Goal: Task Accomplishment & Management: Manage account settings

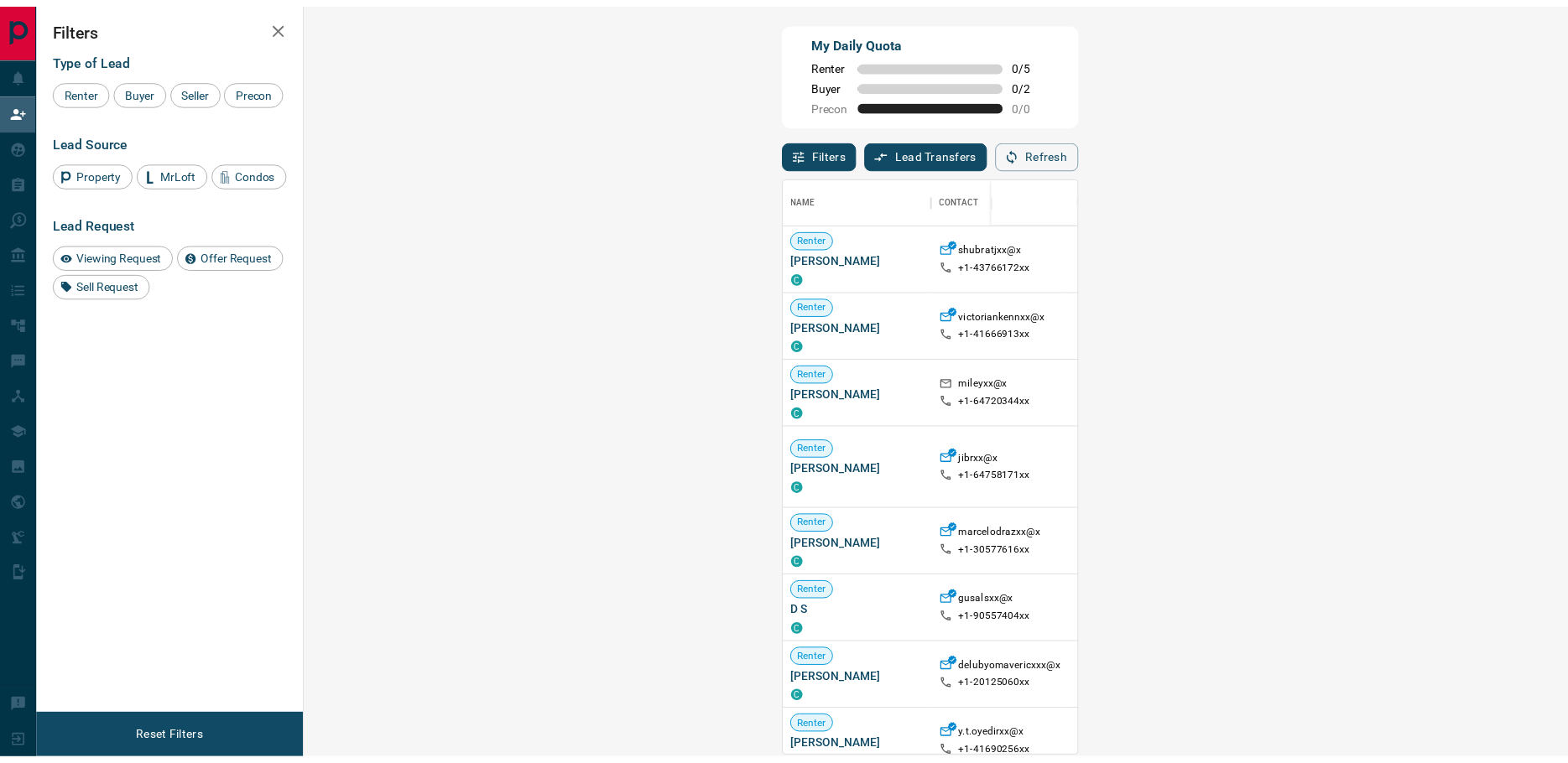
scroll to position [571, 1210]
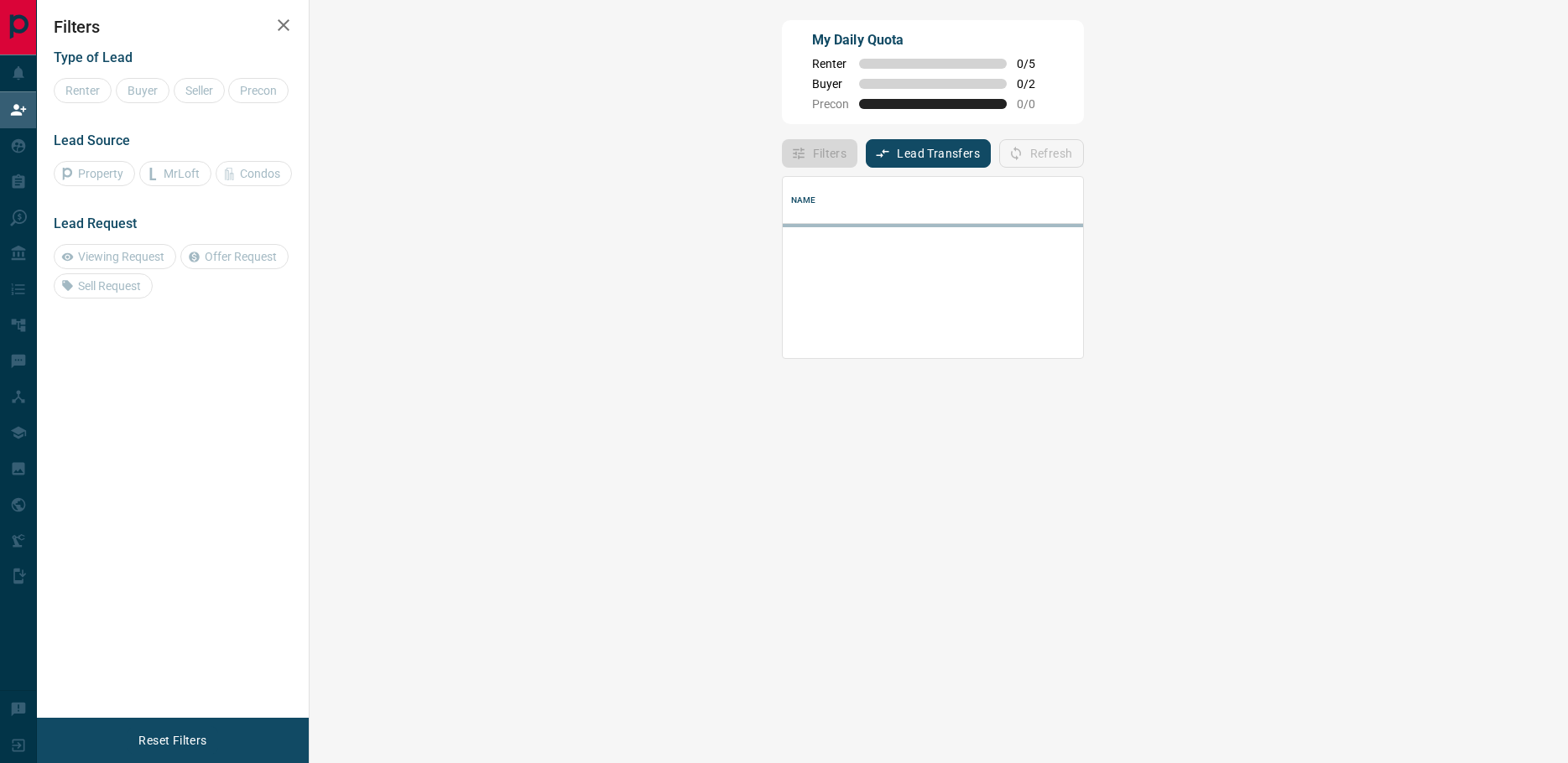
click at [1502, 342] on div at bounding box center [1394, 292] width 1223 height 134
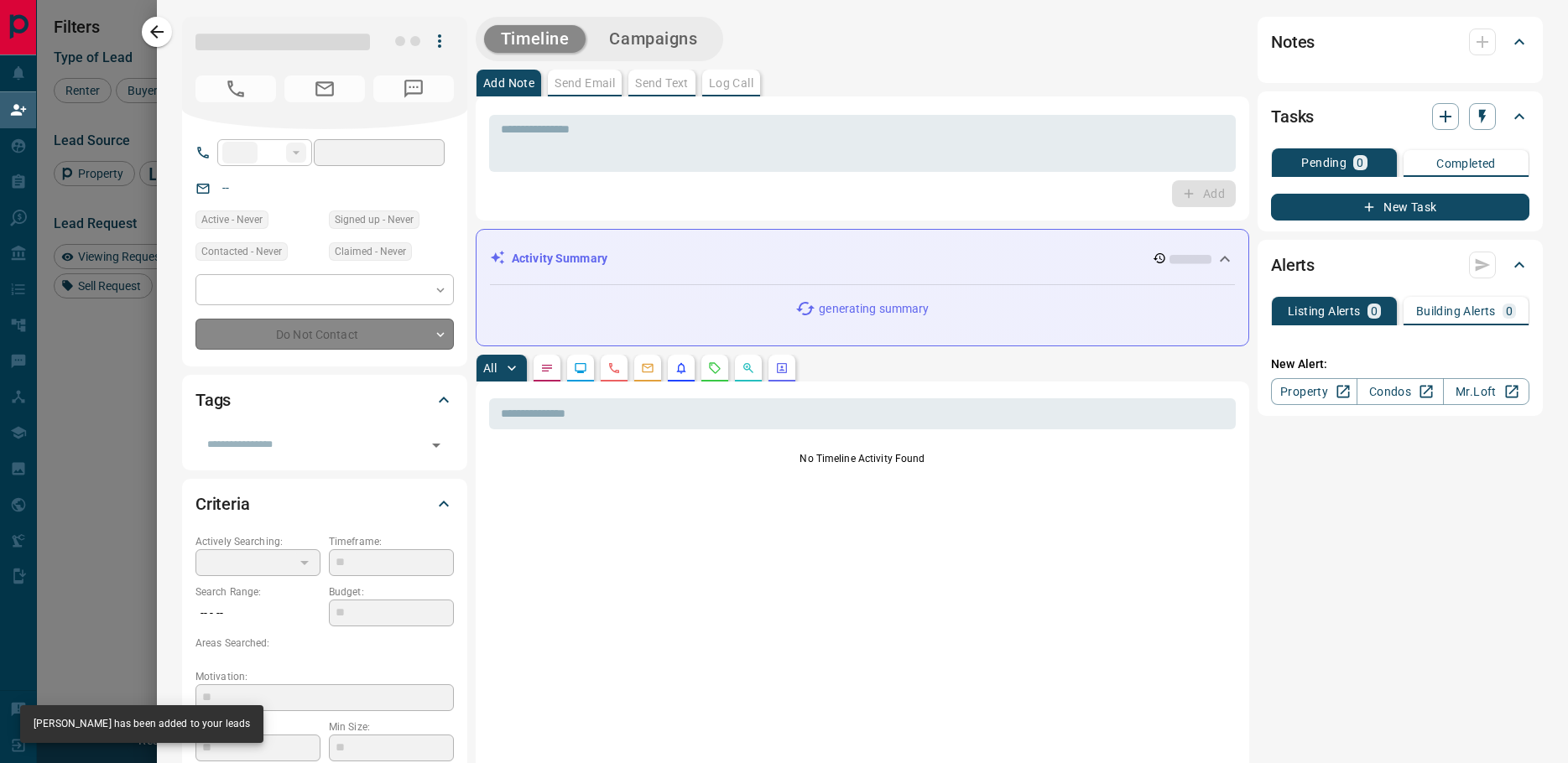
type input "**"
type input "**********"
type input "**"
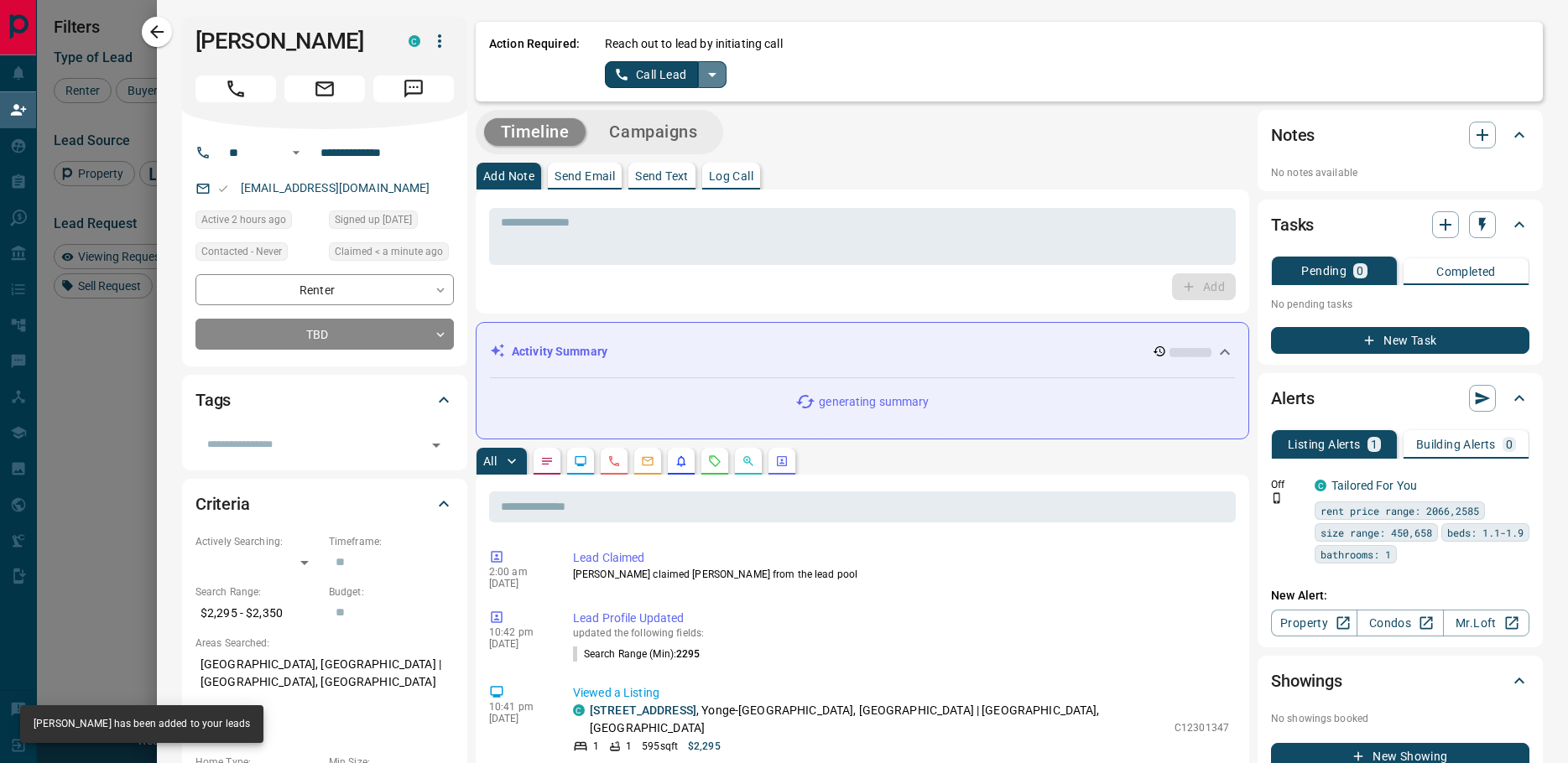
click at [704, 81] on icon "split button" at bounding box center [712, 74] width 20 height 20
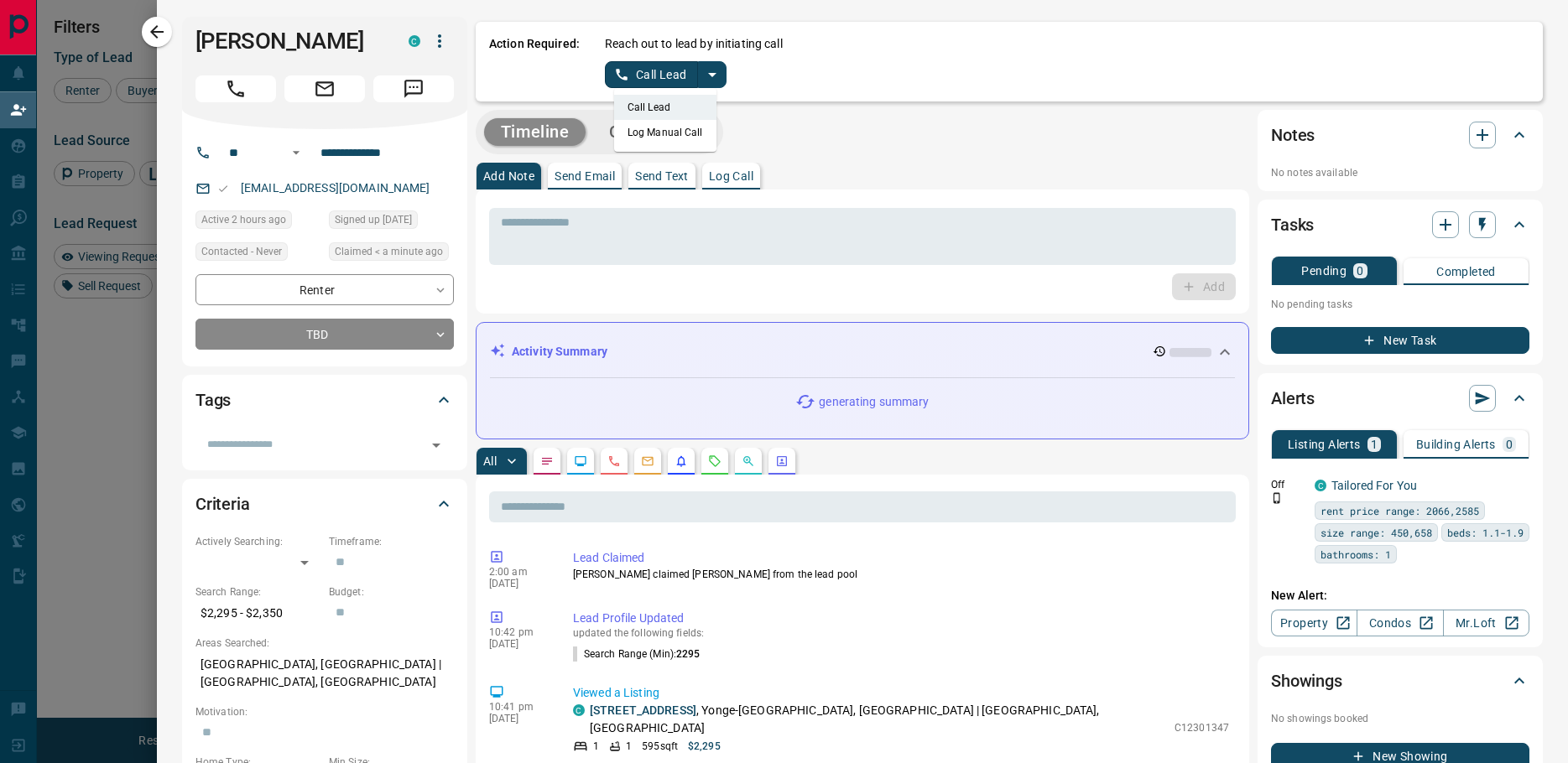
click at [670, 128] on li "Log Manual Call" at bounding box center [665, 133] width 103 height 25
click at [645, 78] on button "Log Manual Call" at bounding box center [660, 74] width 111 height 27
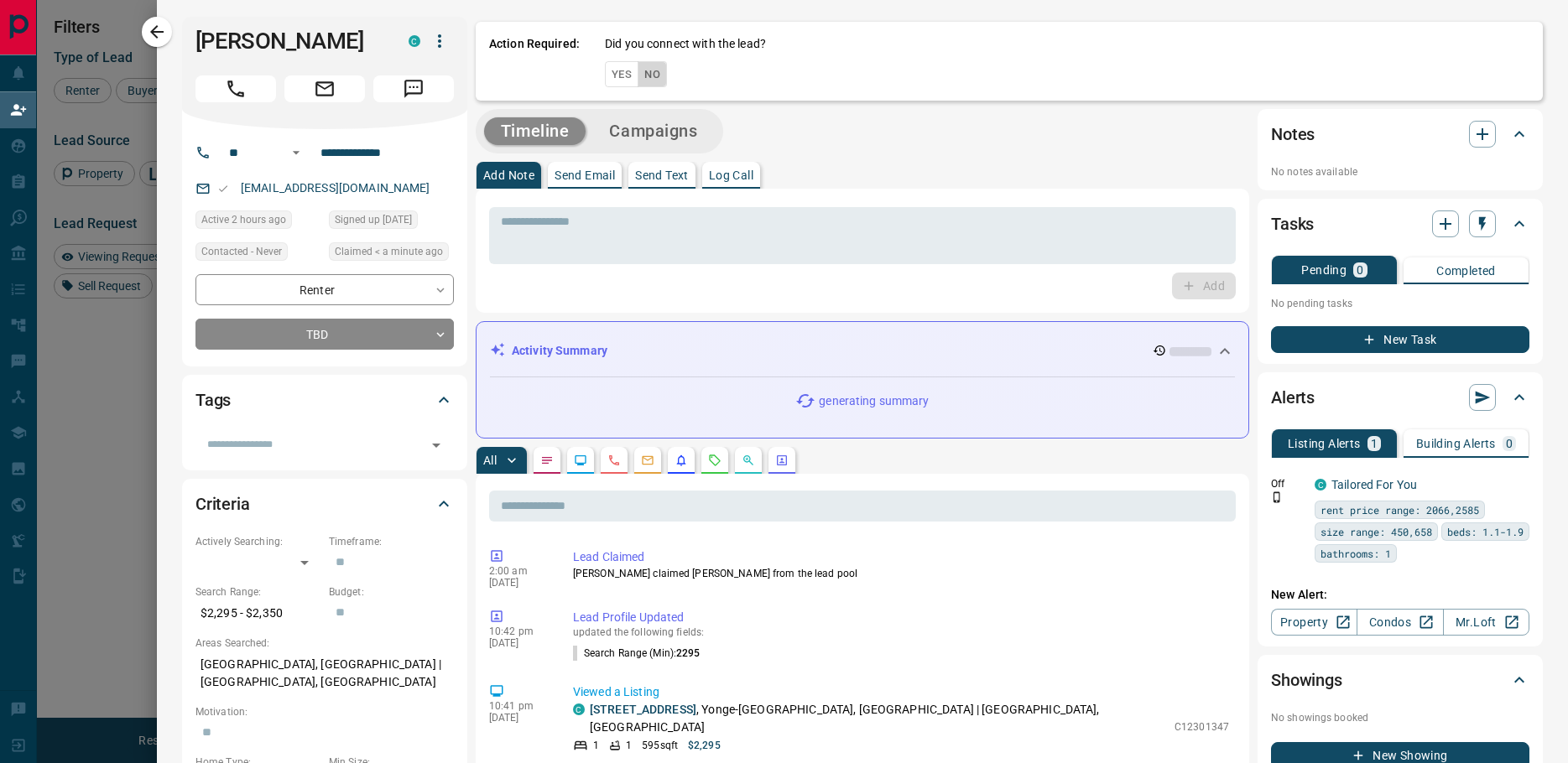
click at [648, 74] on button "No" at bounding box center [652, 74] width 29 height 26
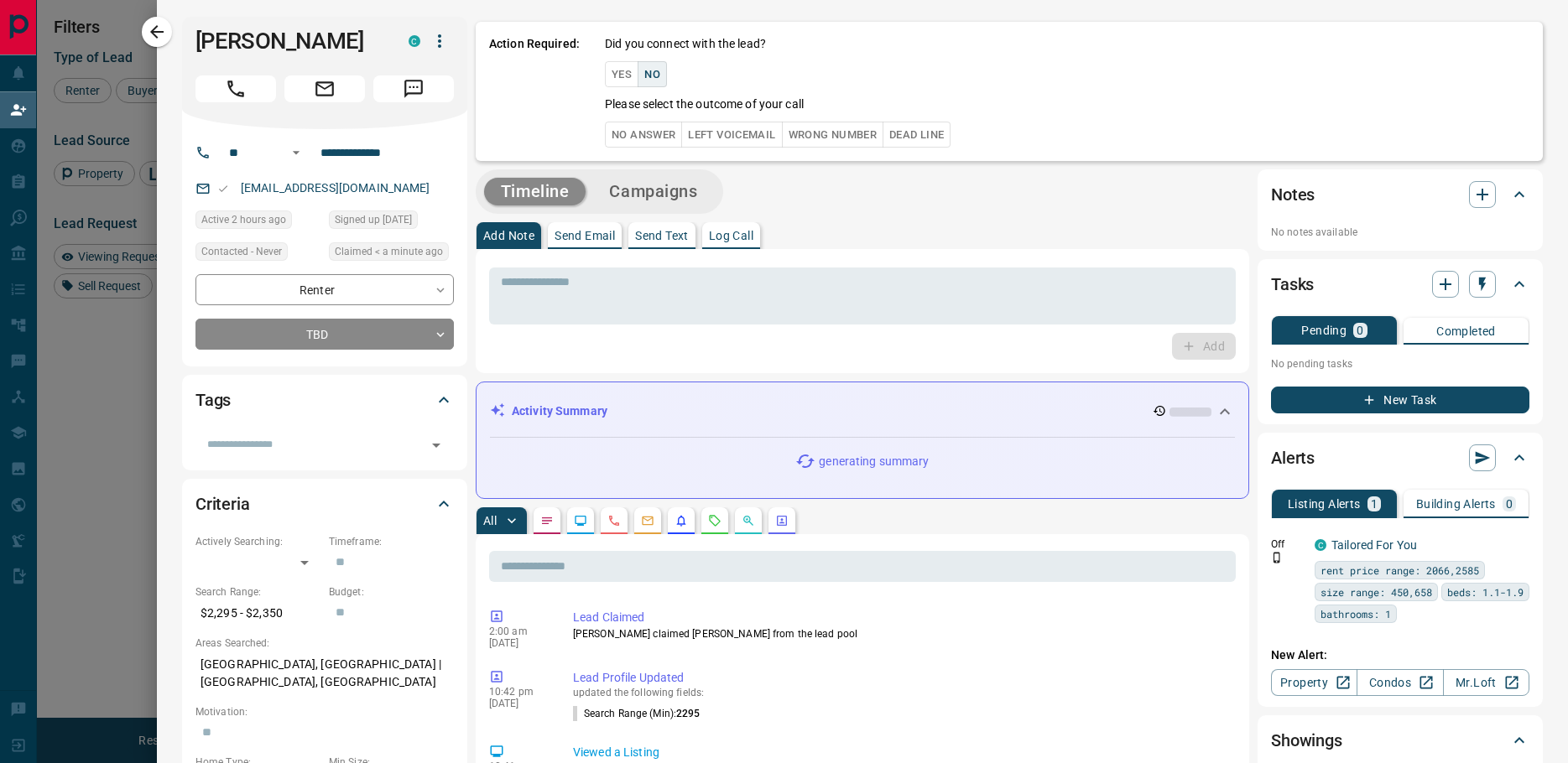
click at [628, 133] on button "No Answer" at bounding box center [643, 134] width 77 height 26
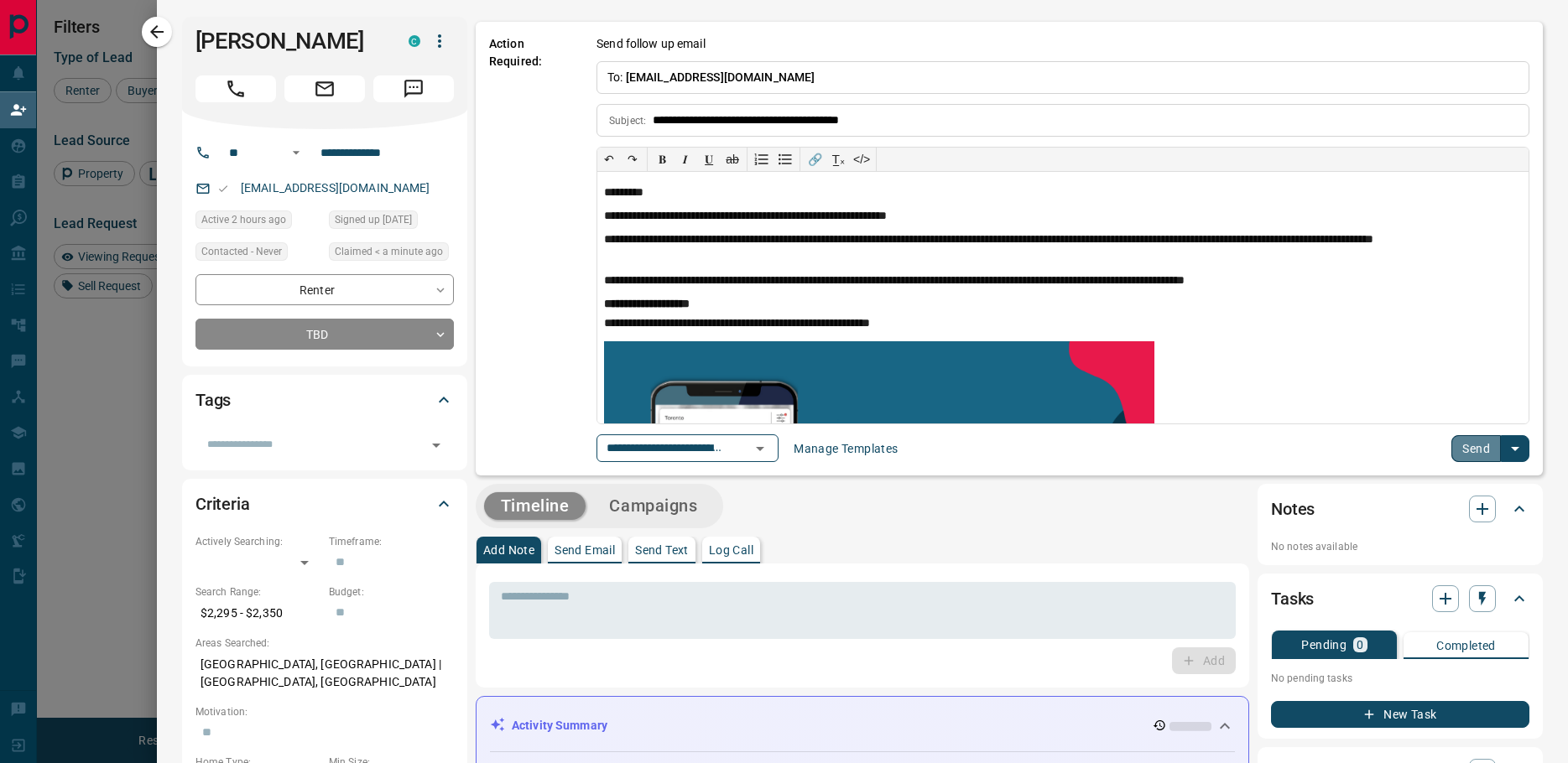
click at [1454, 447] on button "Send" at bounding box center [1476, 449] width 49 height 27
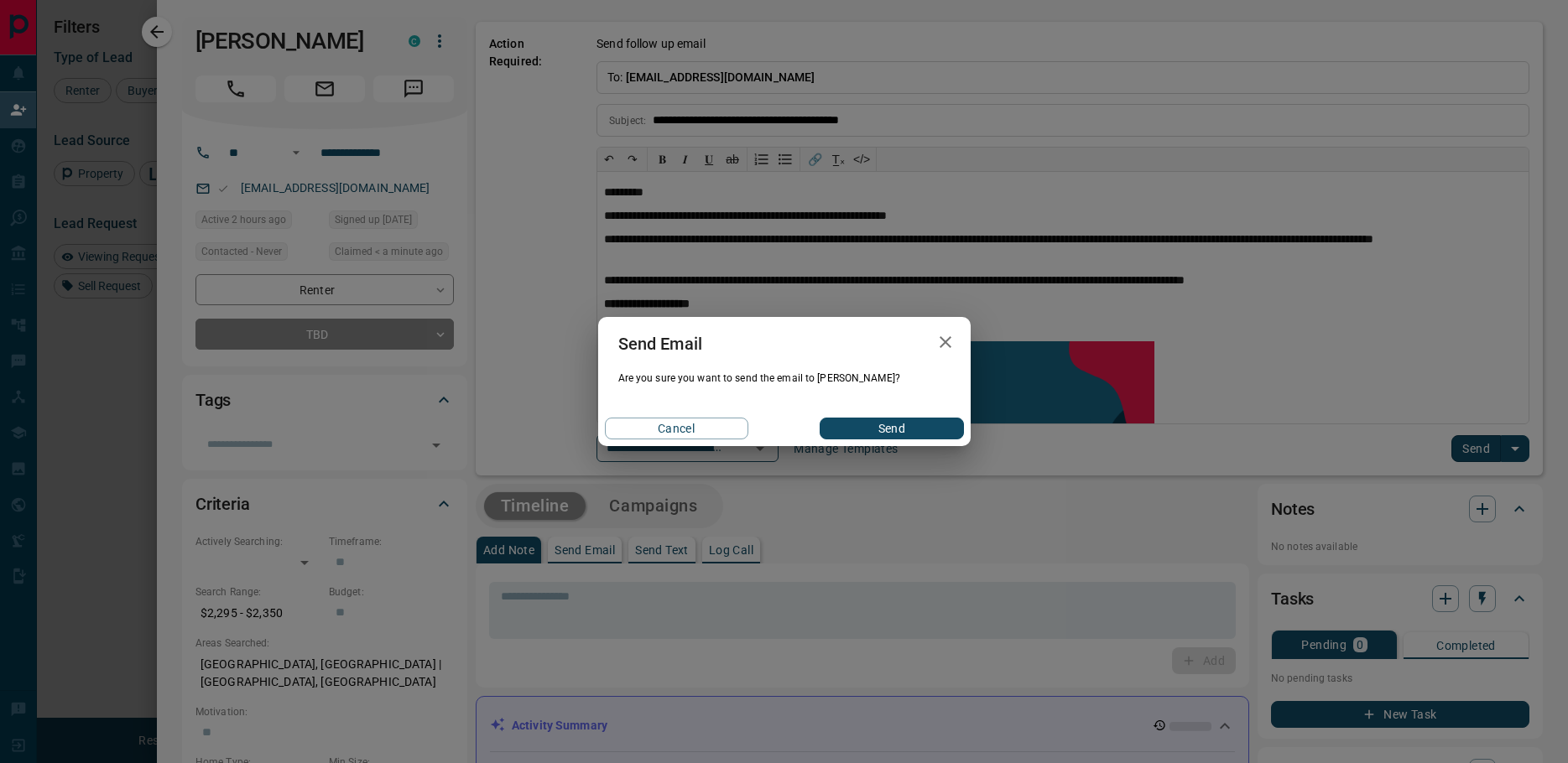
click at [902, 422] on button "Send" at bounding box center [891, 429] width 144 height 22
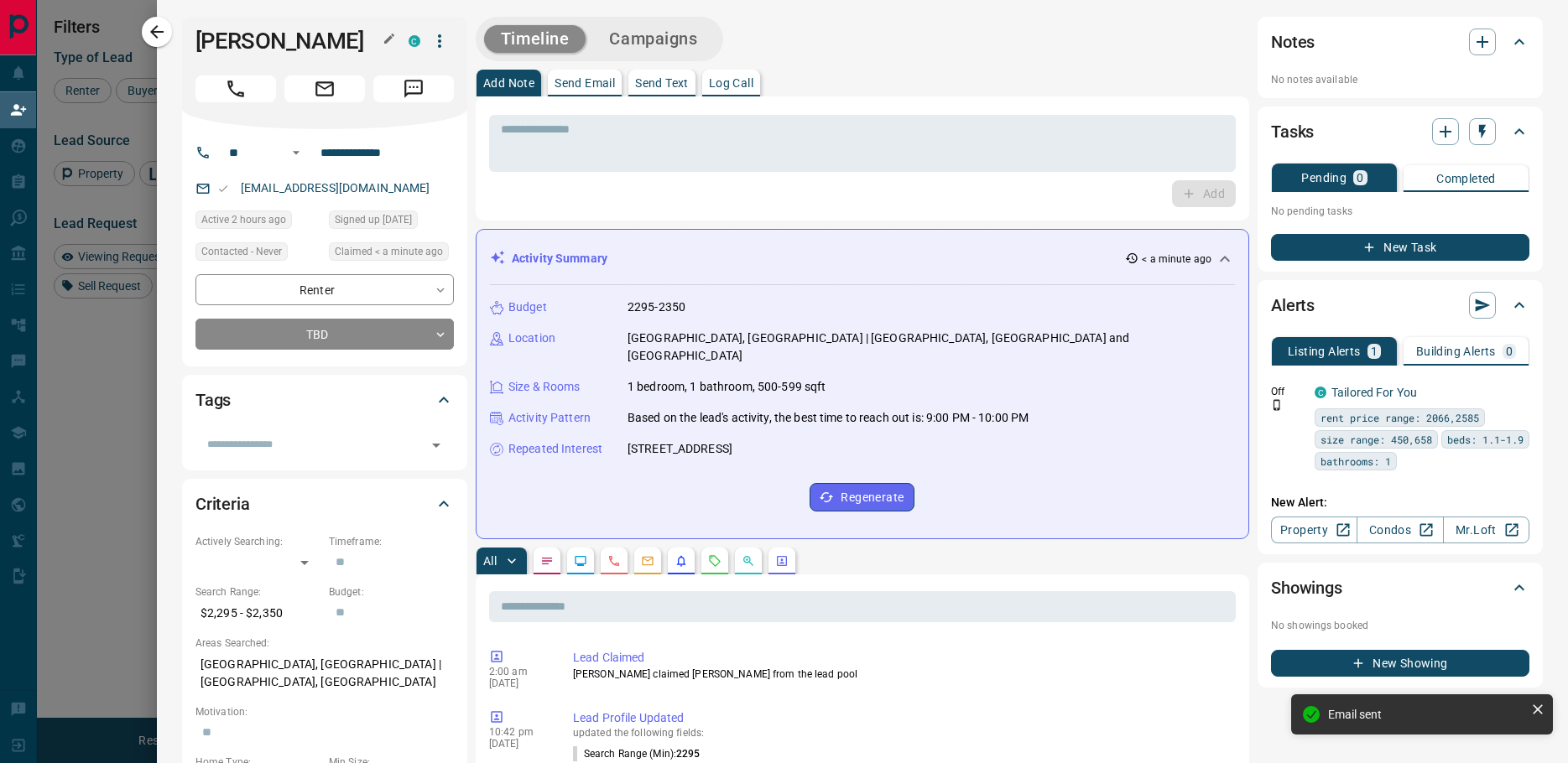
click at [260, 46] on h1 "[PERSON_NAME]" at bounding box center [289, 41] width 188 height 27
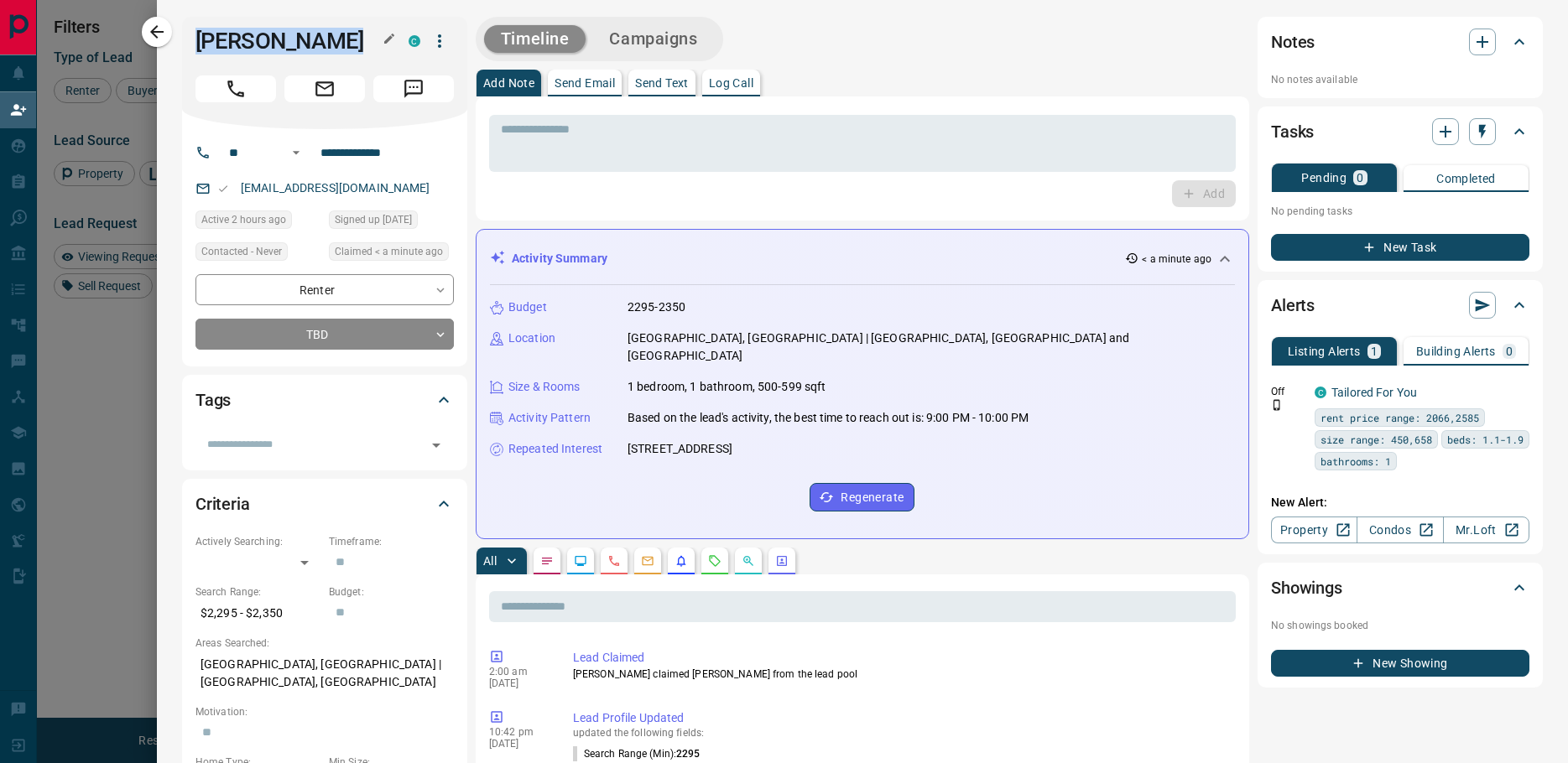
click at [260, 46] on h1 "[PERSON_NAME]" at bounding box center [289, 41] width 188 height 27
copy div "[PERSON_NAME]"
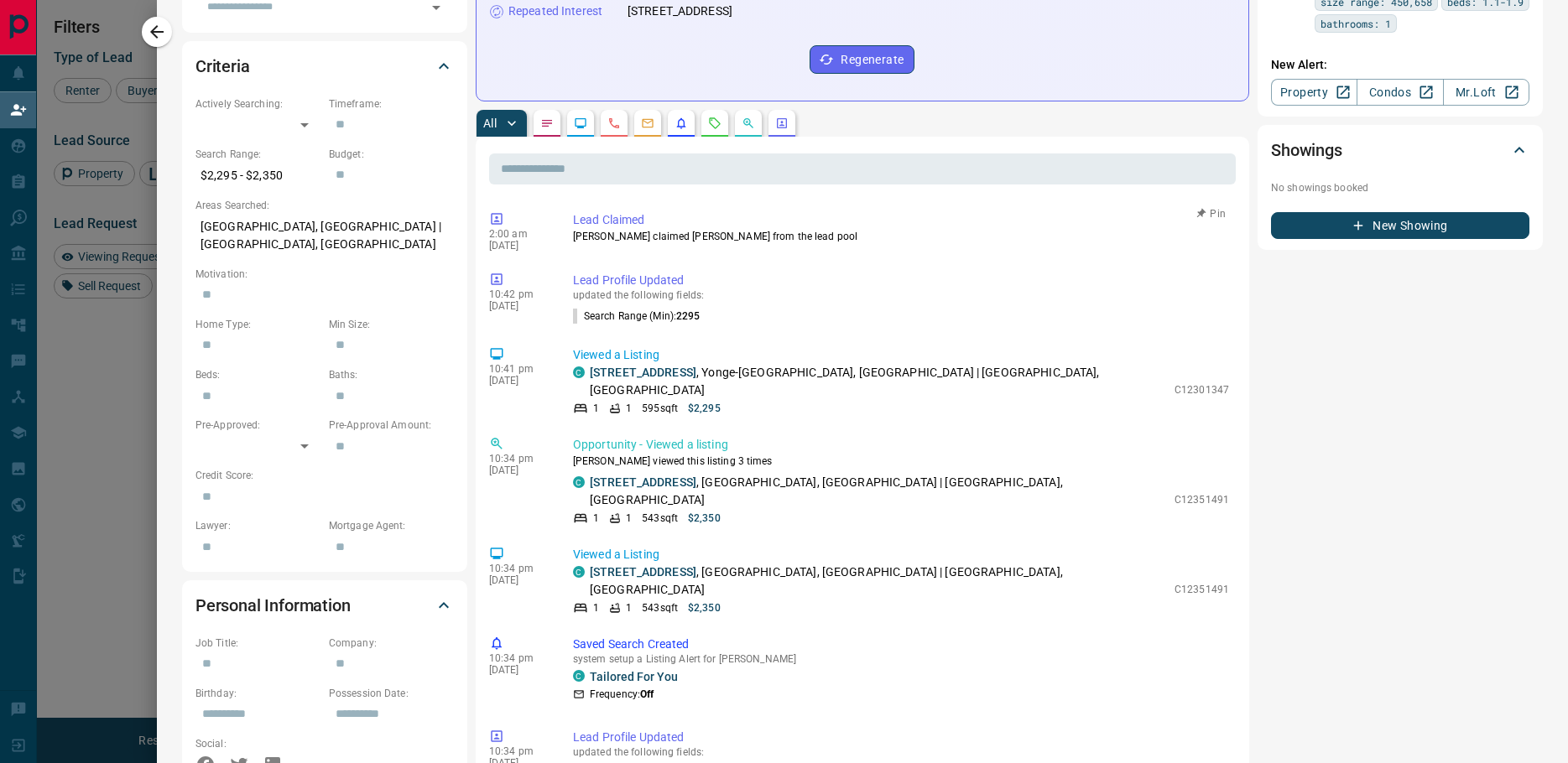
scroll to position [503, 0]
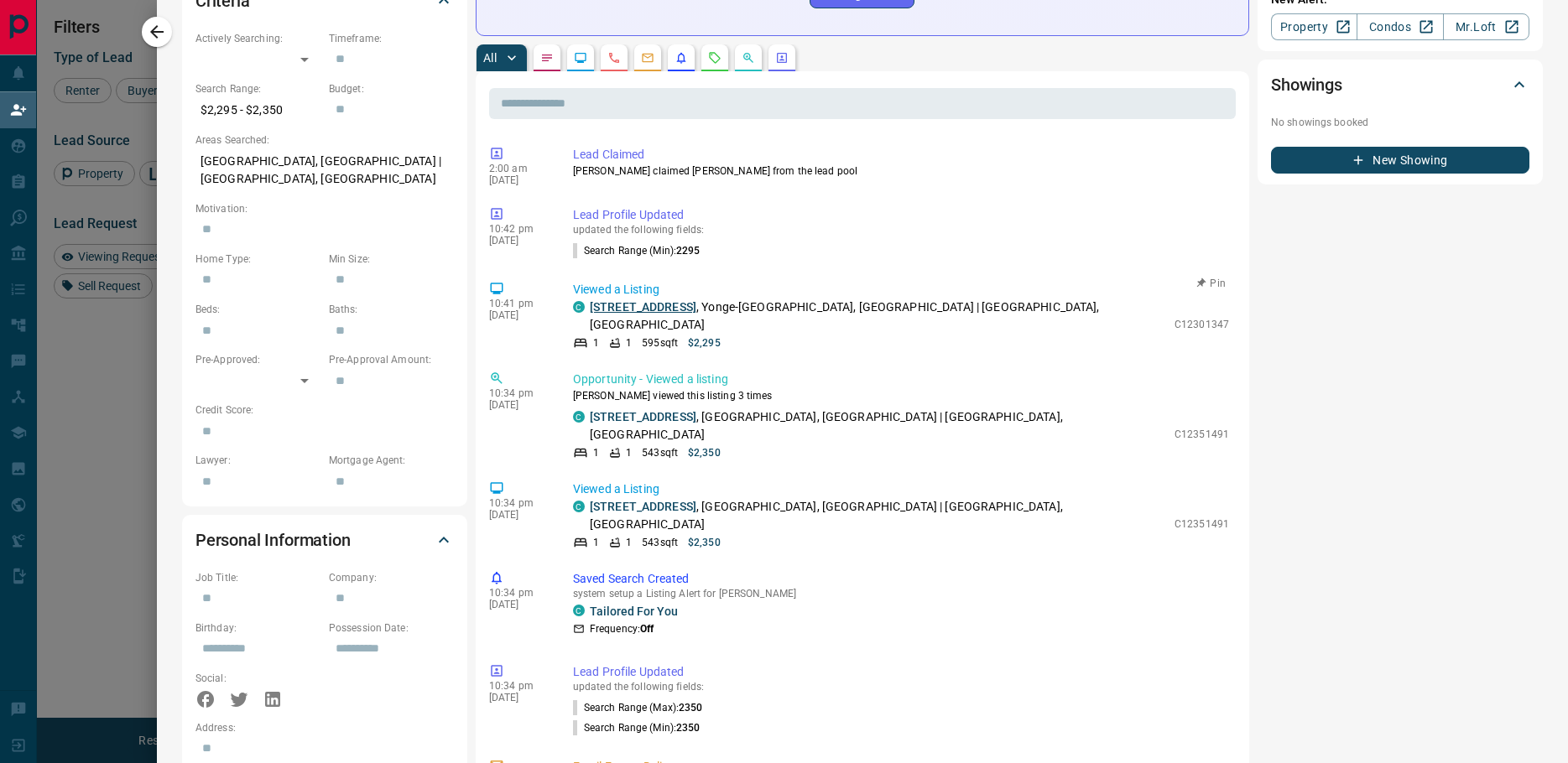
click at [642, 301] on link "[STREET_ADDRESS]" at bounding box center [642, 307] width 106 height 14
click at [163, 37] on icon "button" at bounding box center [157, 32] width 20 height 20
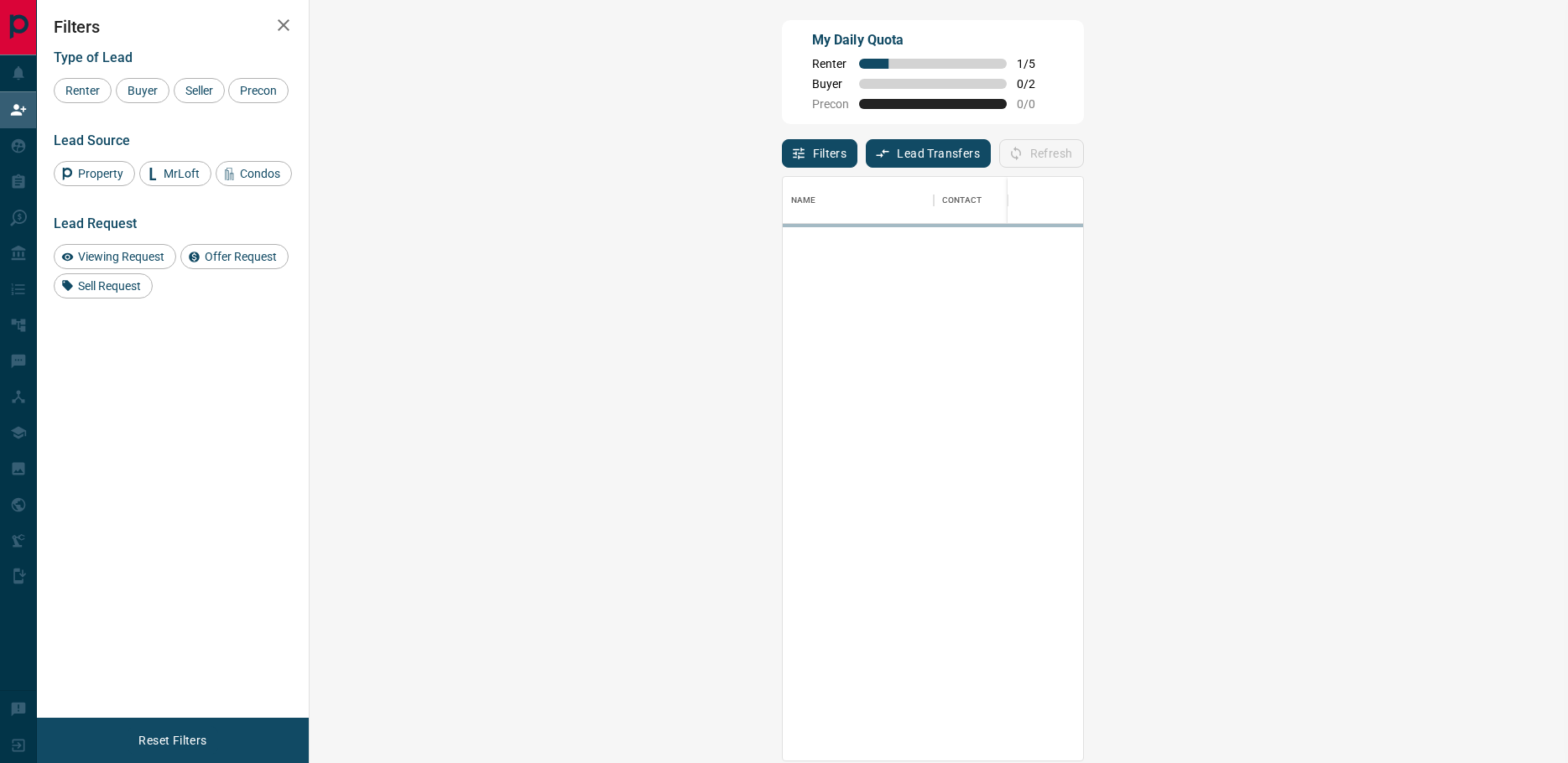
scroll to position [571, 1210]
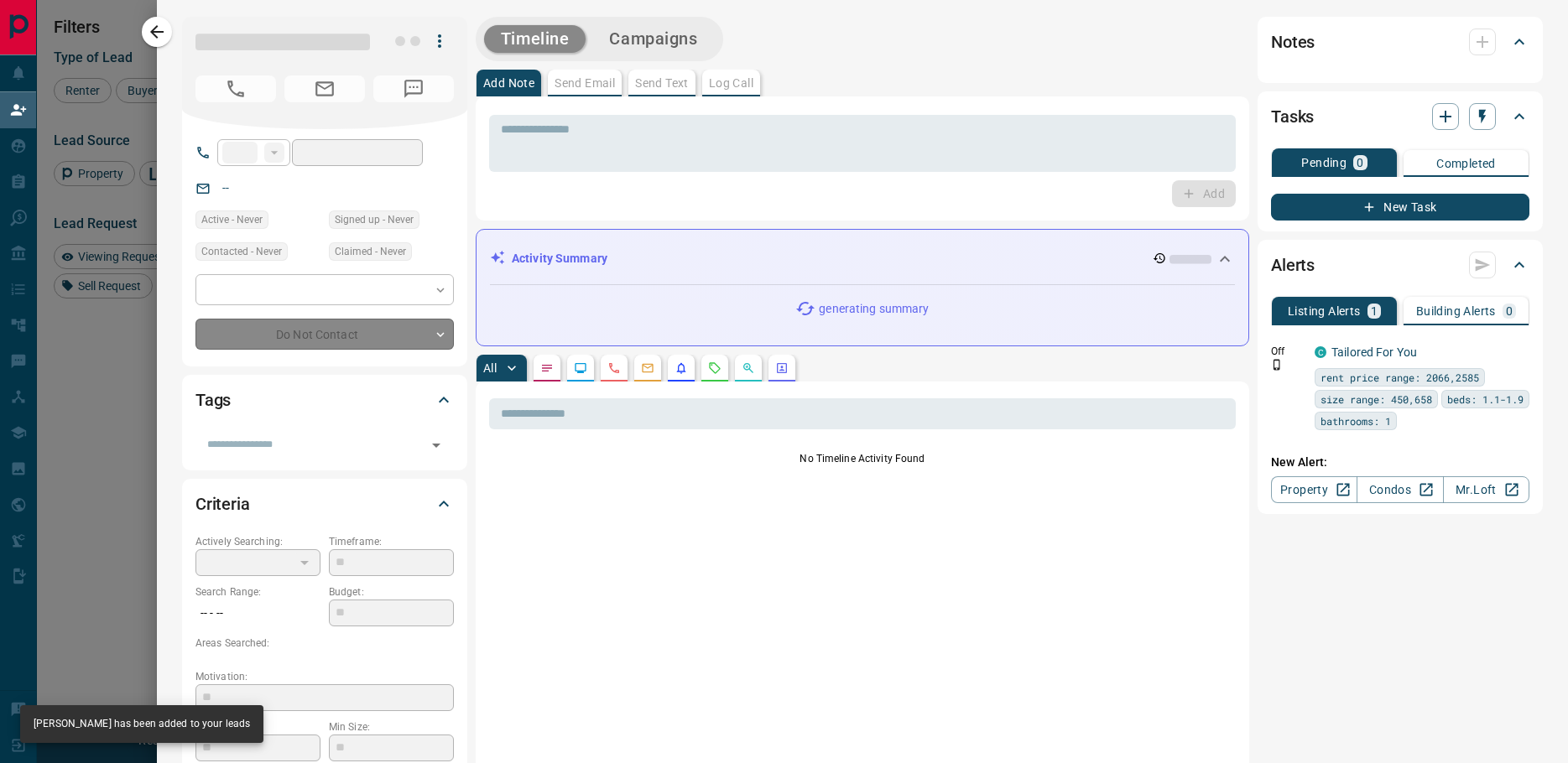
type input "**"
type input "**********"
type input "**"
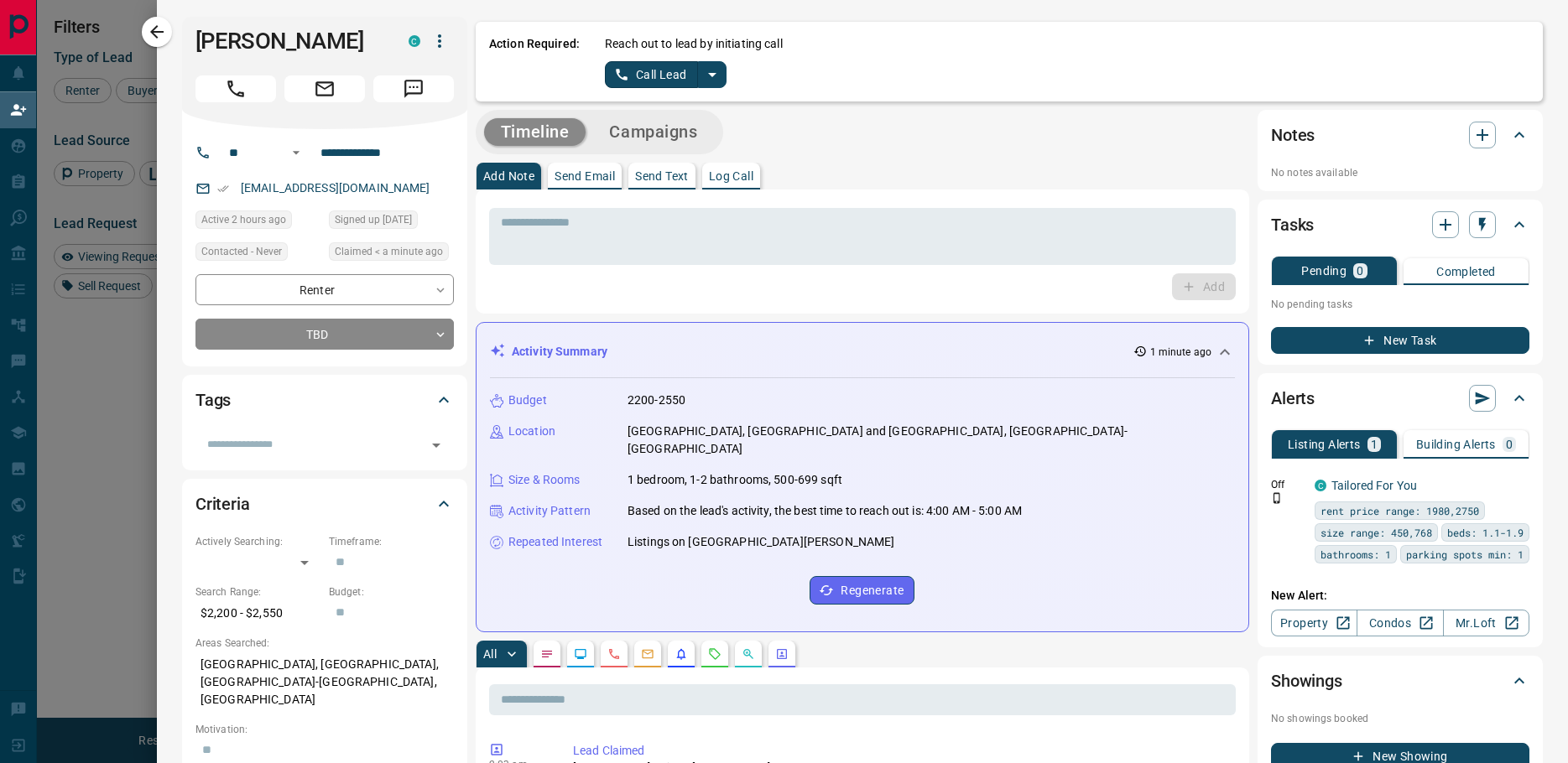
click at [202, 16] on div "[PERSON_NAME]" at bounding box center [324, 73] width 285 height 113
click at [213, 36] on h1 "[PERSON_NAME]" at bounding box center [289, 41] width 188 height 27
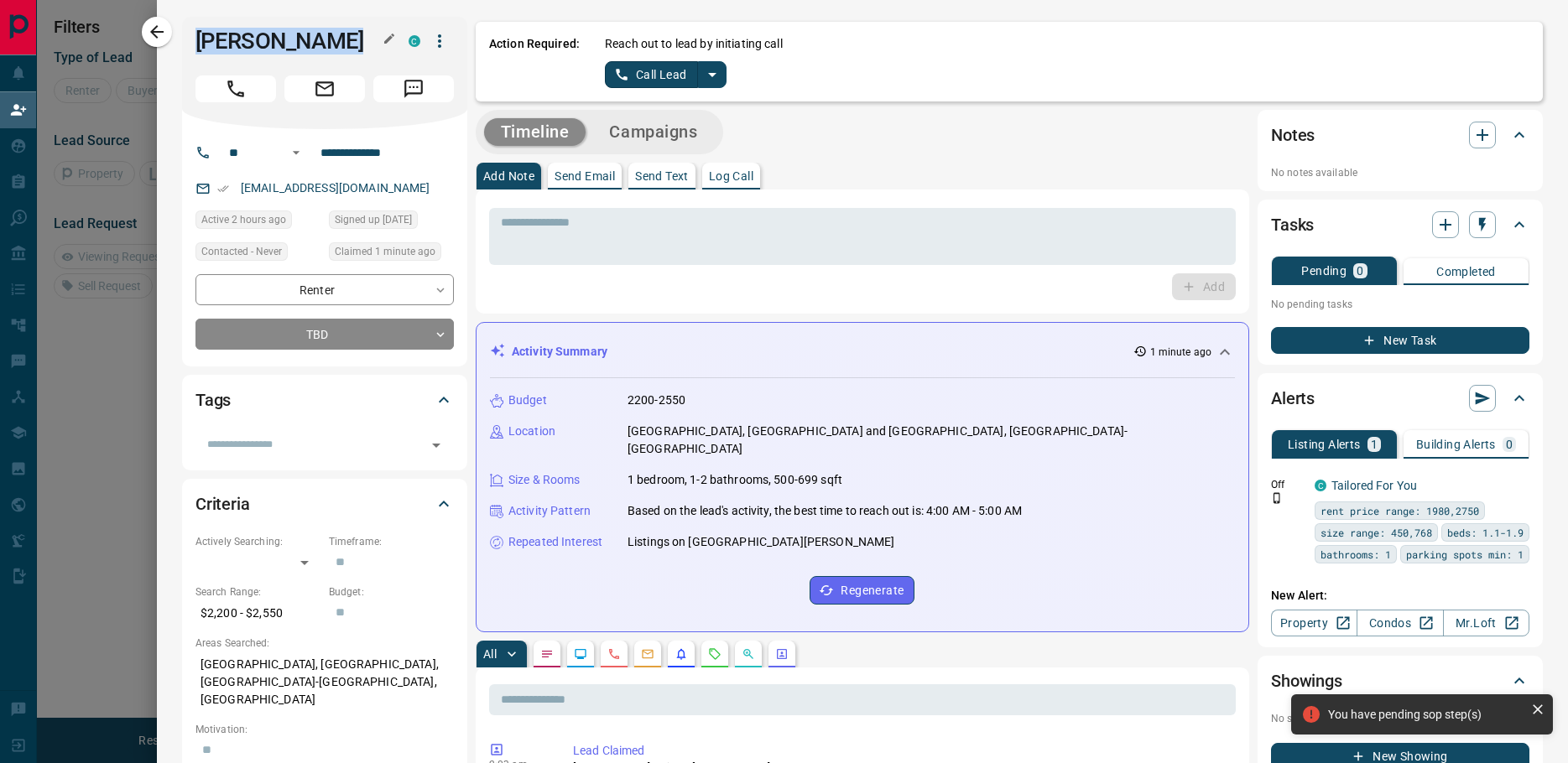
copy div "[PERSON_NAME]"
click at [702, 80] on icon "split button" at bounding box center [712, 74] width 20 height 20
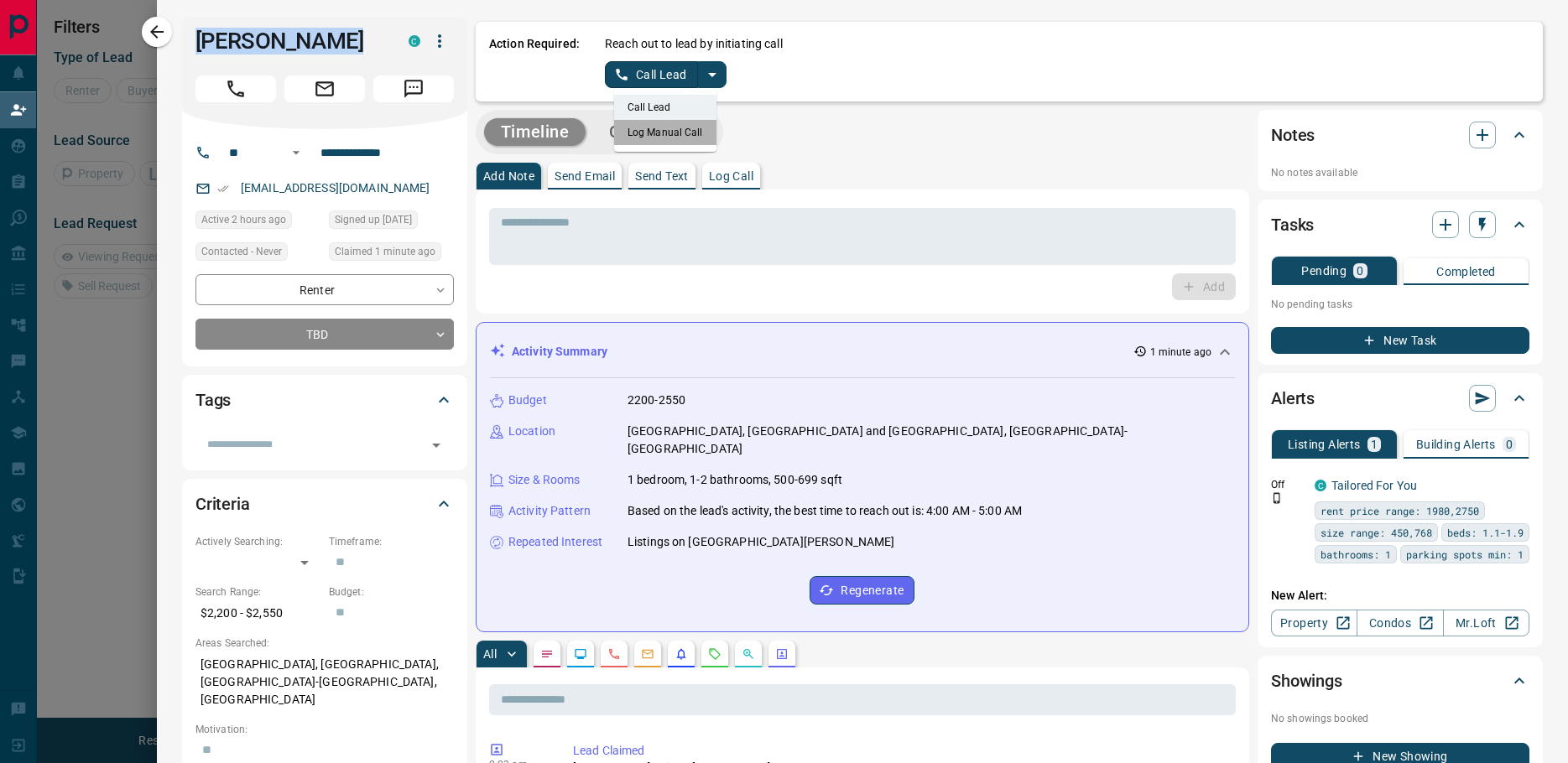
click at [666, 130] on li "Log Manual Call" at bounding box center [665, 133] width 103 height 25
click at [643, 83] on button "Log Manual Call" at bounding box center [660, 74] width 111 height 27
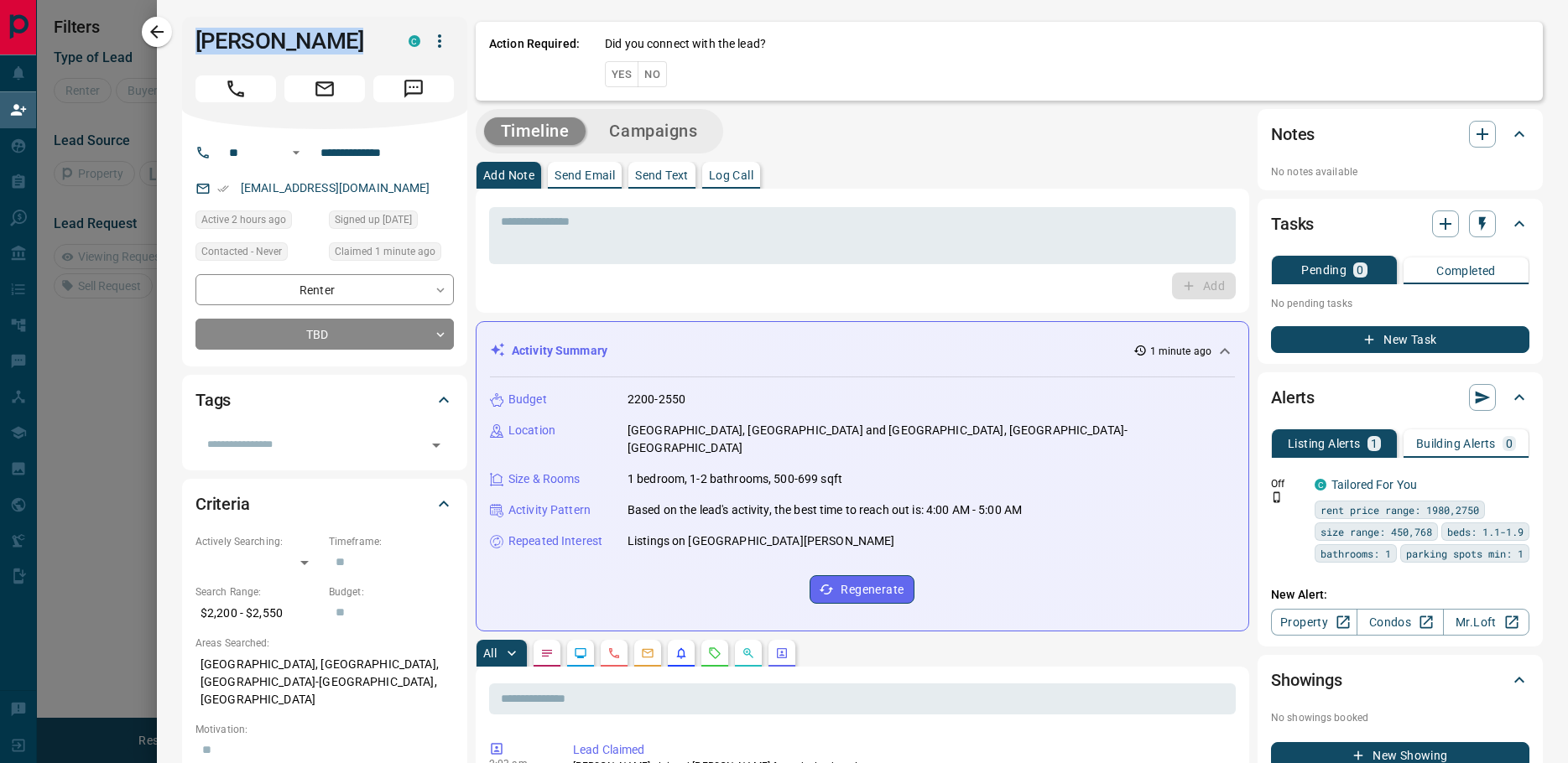
click at [646, 78] on button "No" at bounding box center [652, 74] width 29 height 26
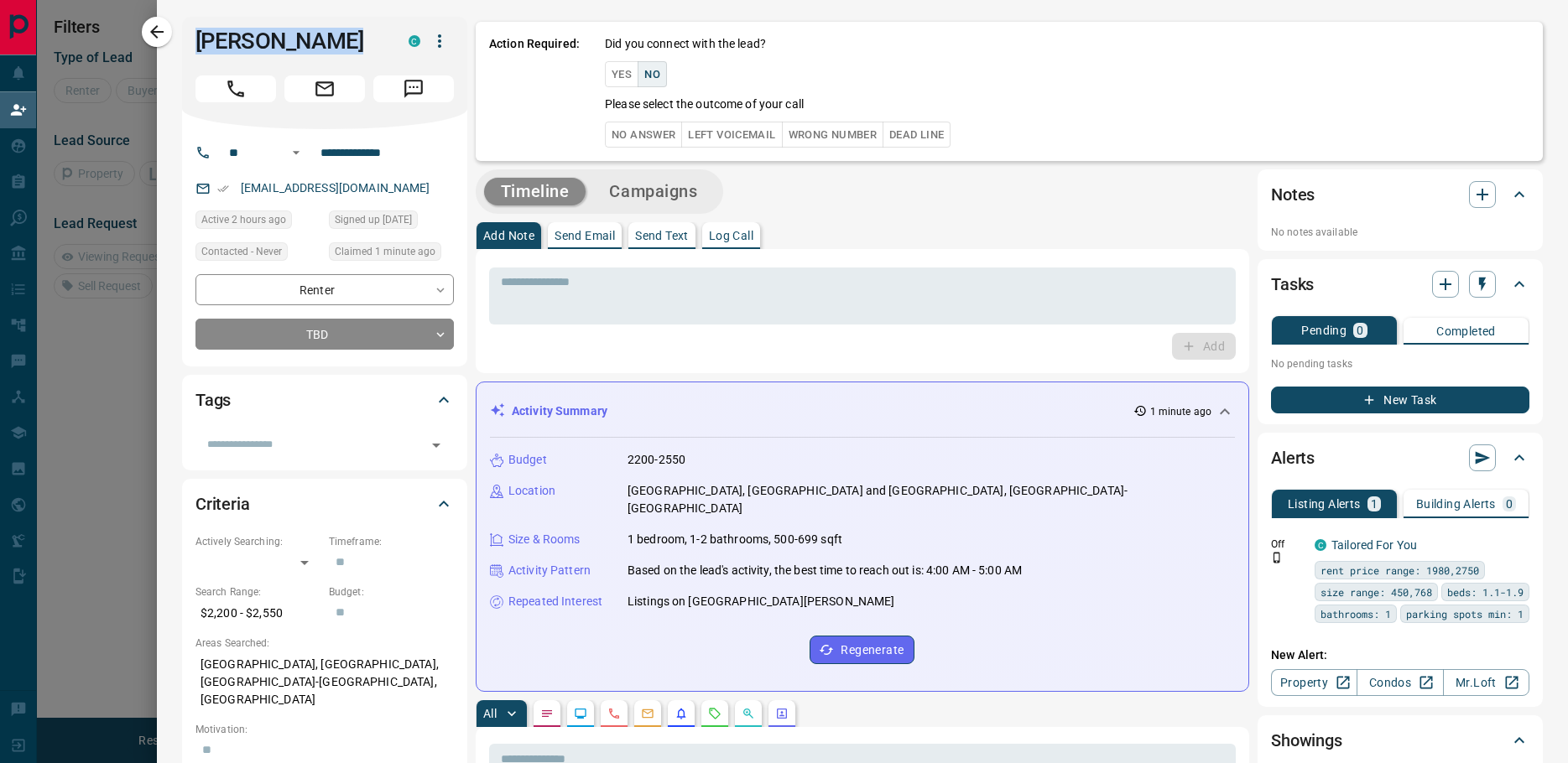
click at [630, 129] on button "No Answer" at bounding box center [643, 134] width 77 height 26
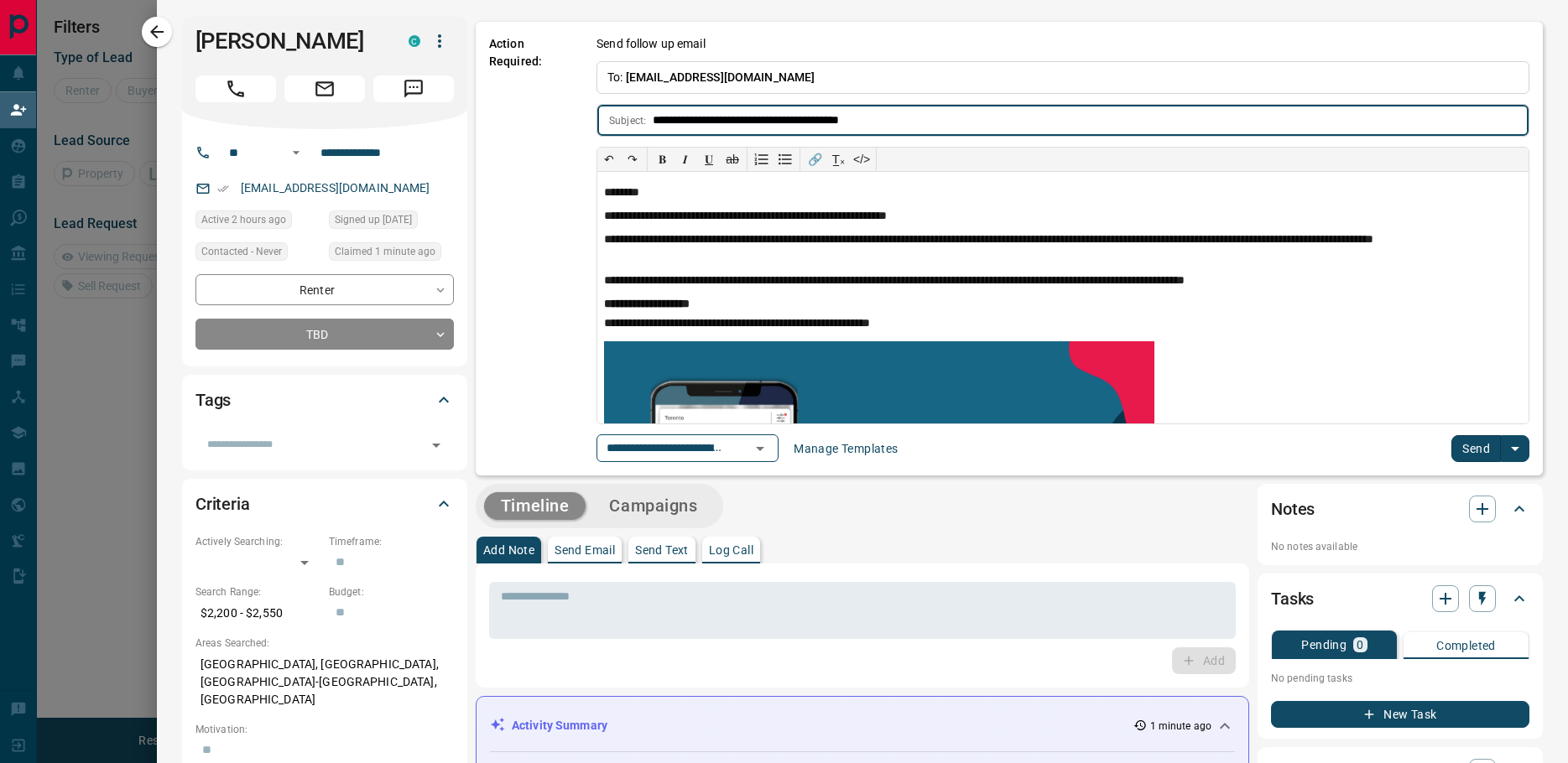
click at [1465, 457] on button "Send" at bounding box center [1476, 449] width 49 height 27
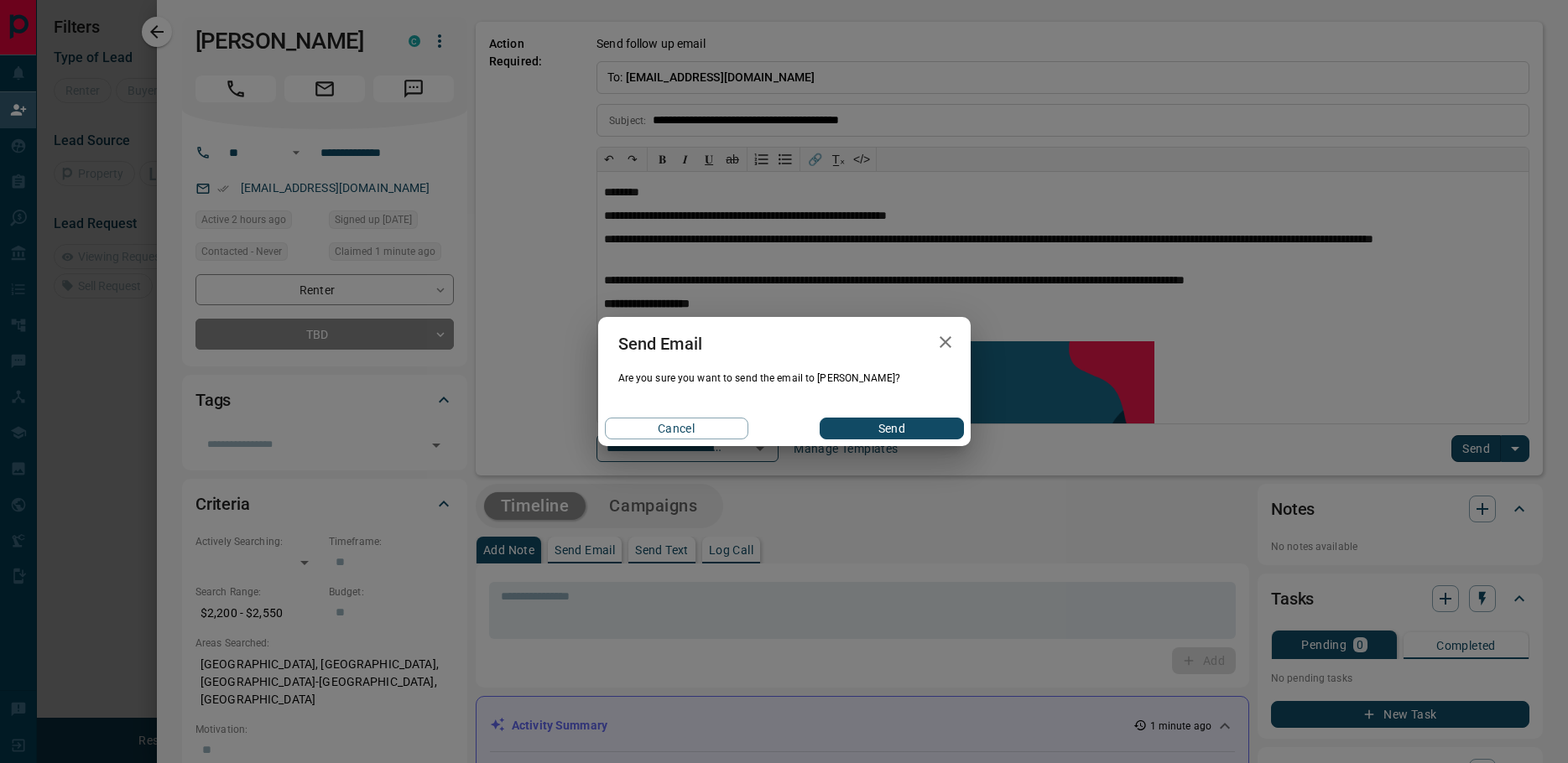
click at [913, 429] on button "Send" at bounding box center [891, 429] width 144 height 22
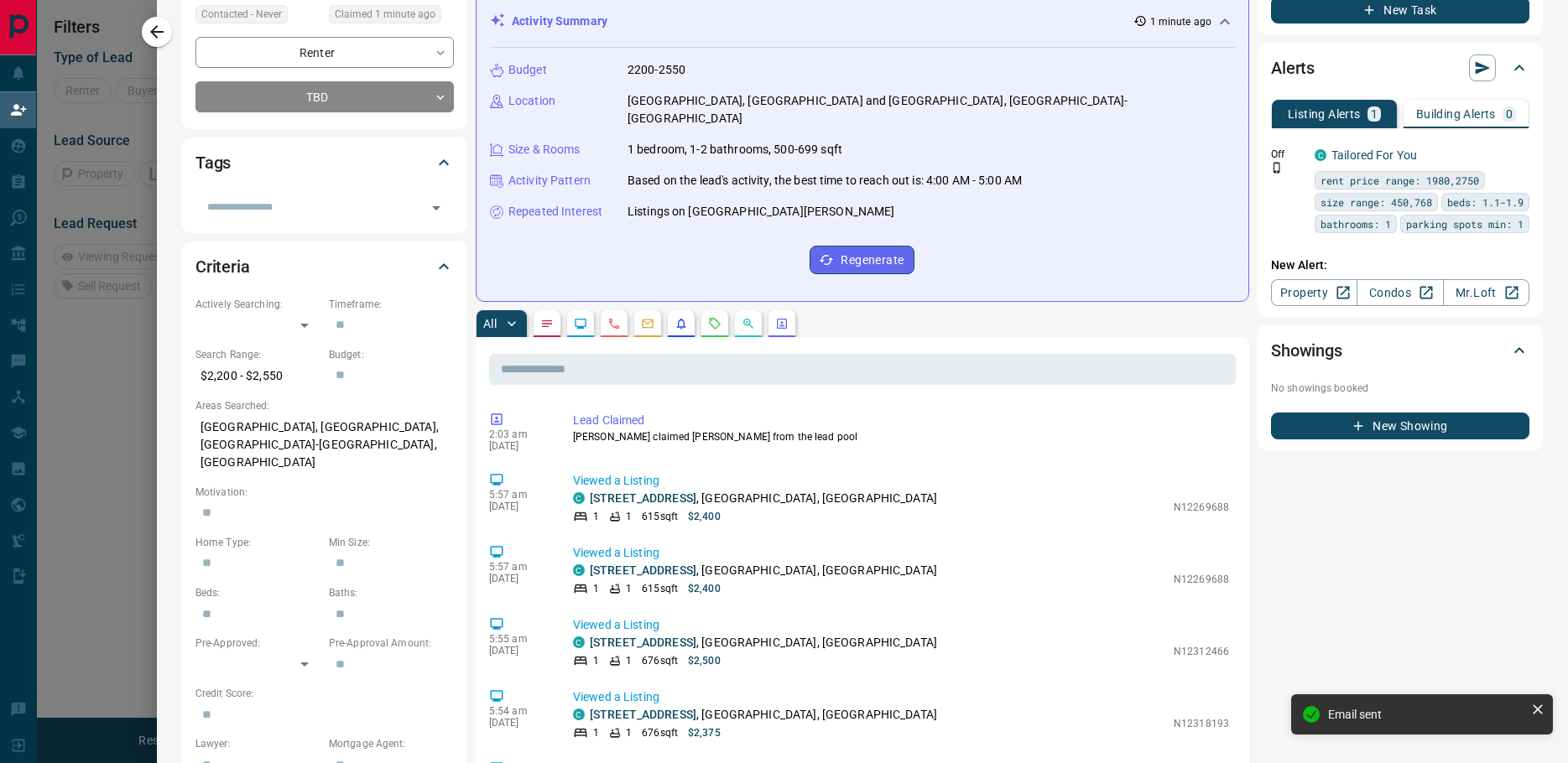
scroll to position [503, 0]
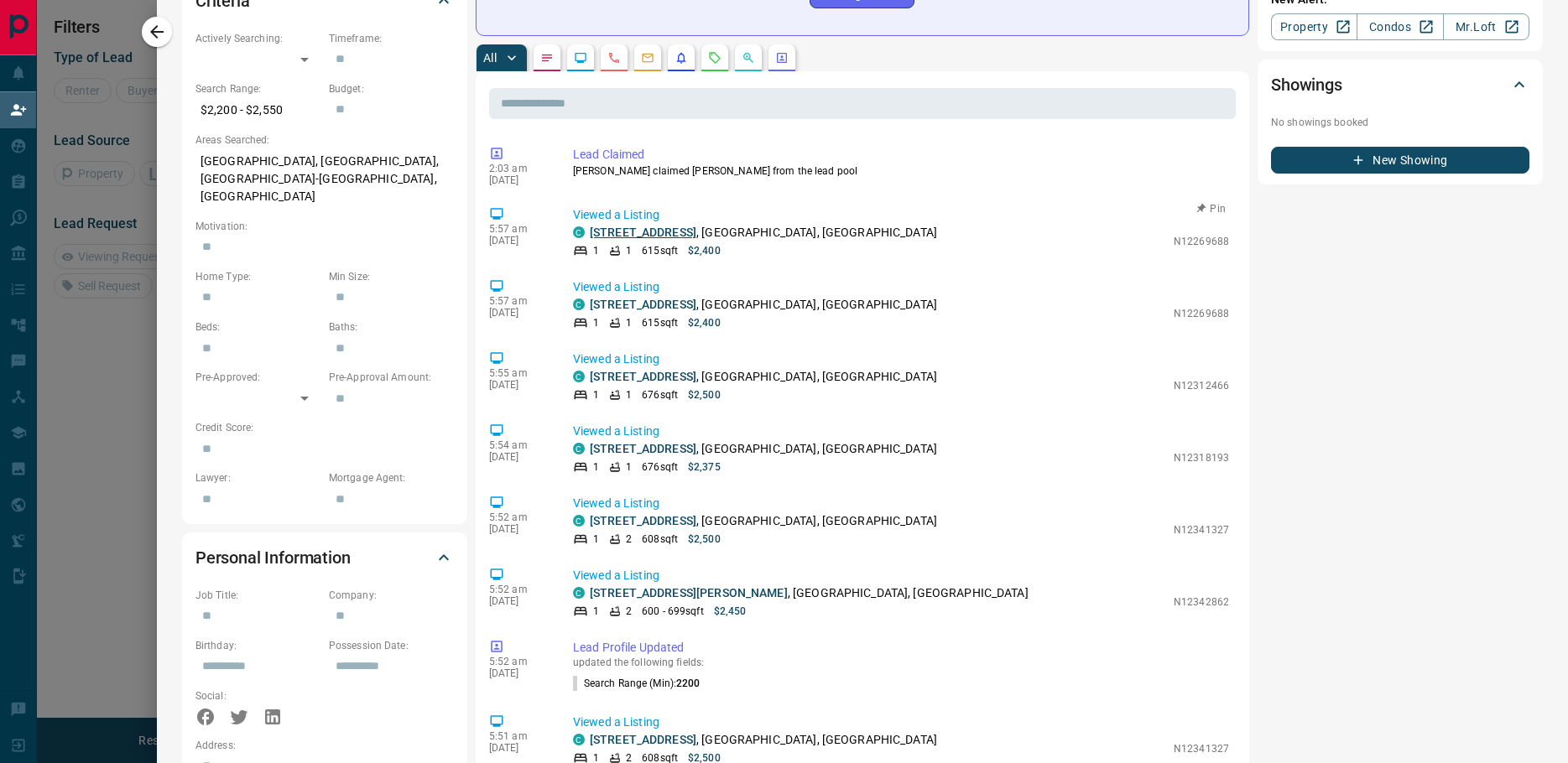
click at [629, 225] on link "[STREET_ADDRESS]" at bounding box center [642, 232] width 106 height 14
click at [161, 44] on button "button" at bounding box center [156, 31] width 30 height 30
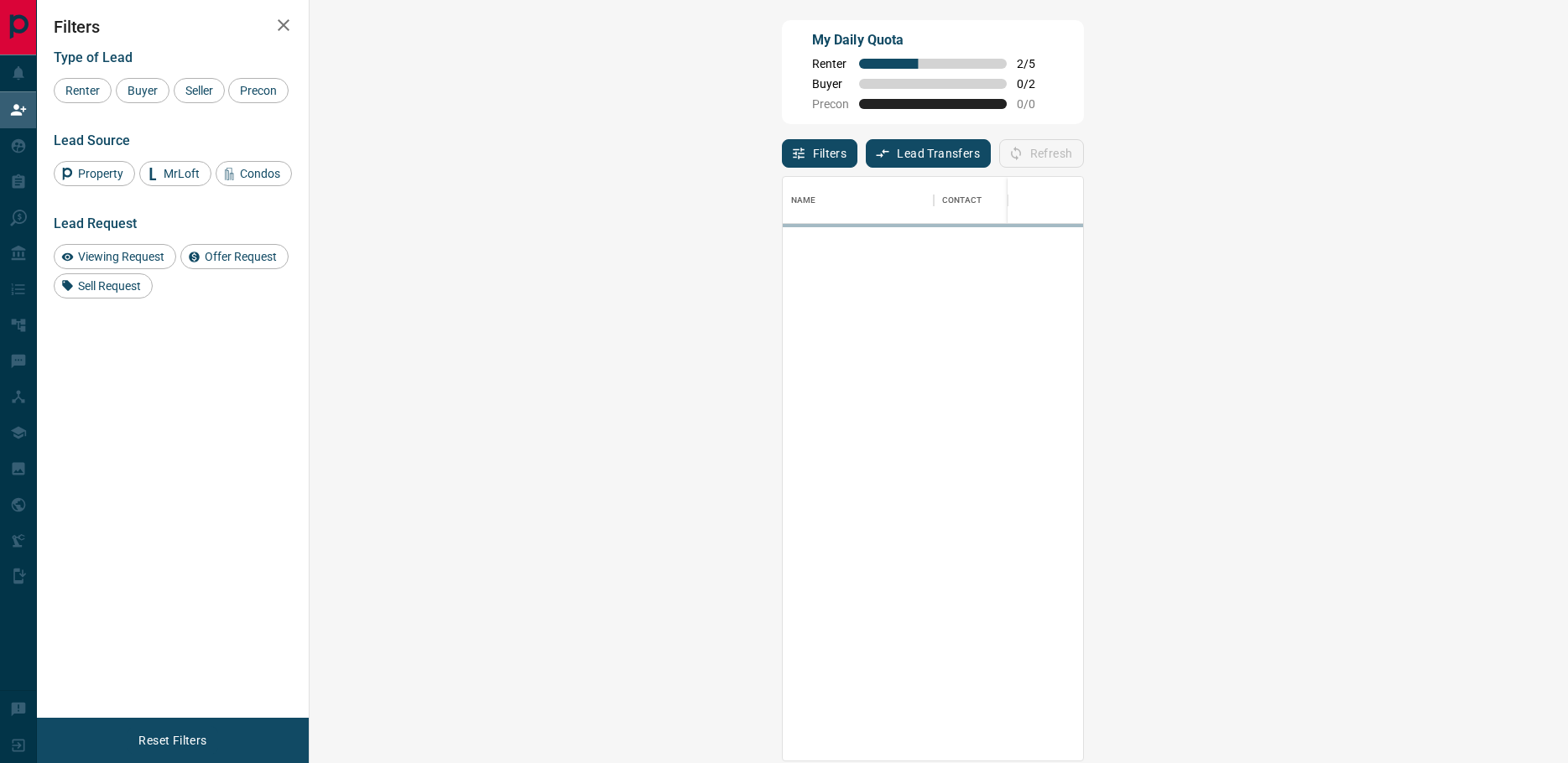
scroll to position [571, 1210]
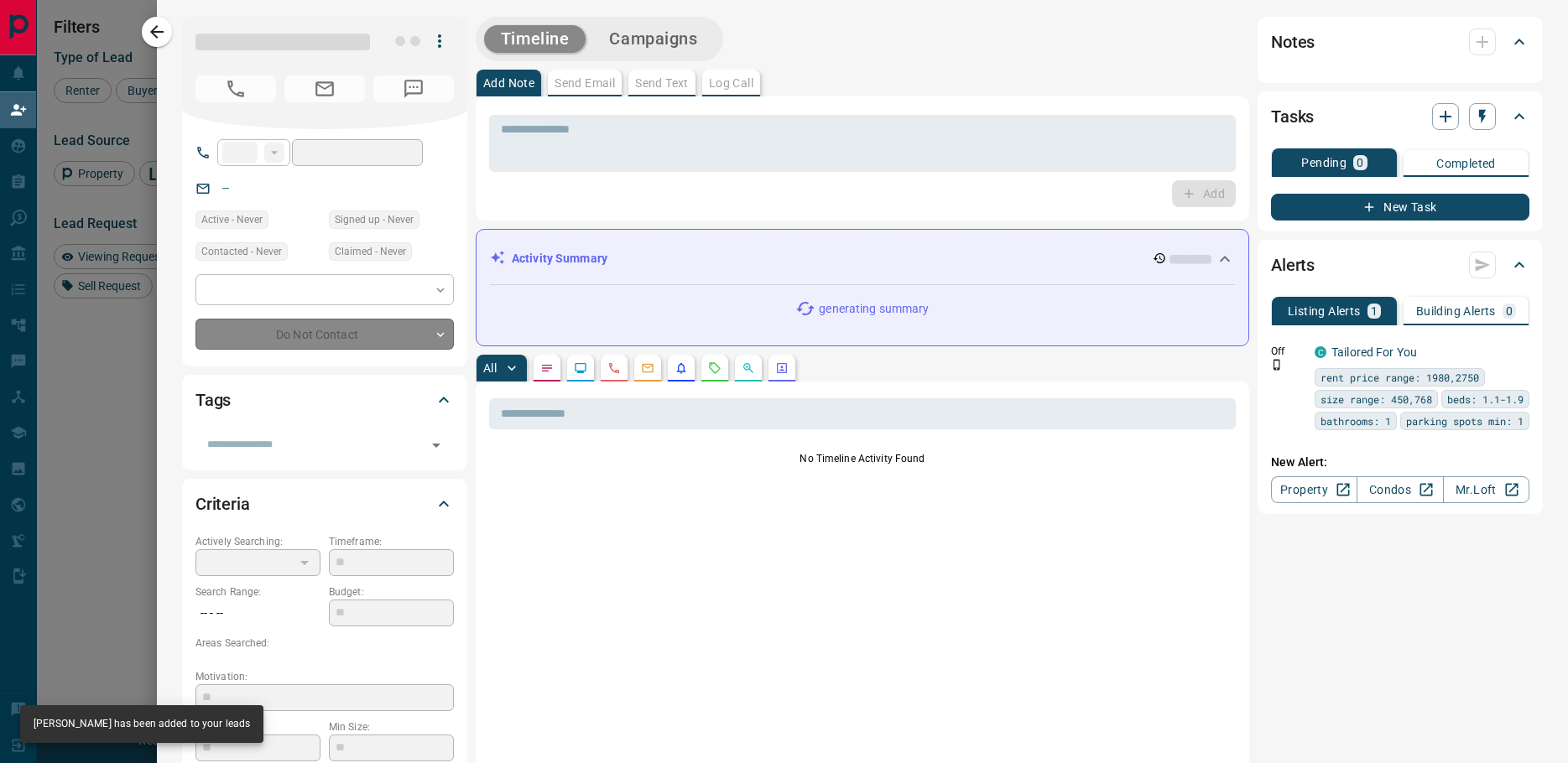
type input "**"
type input "**********"
type input "**"
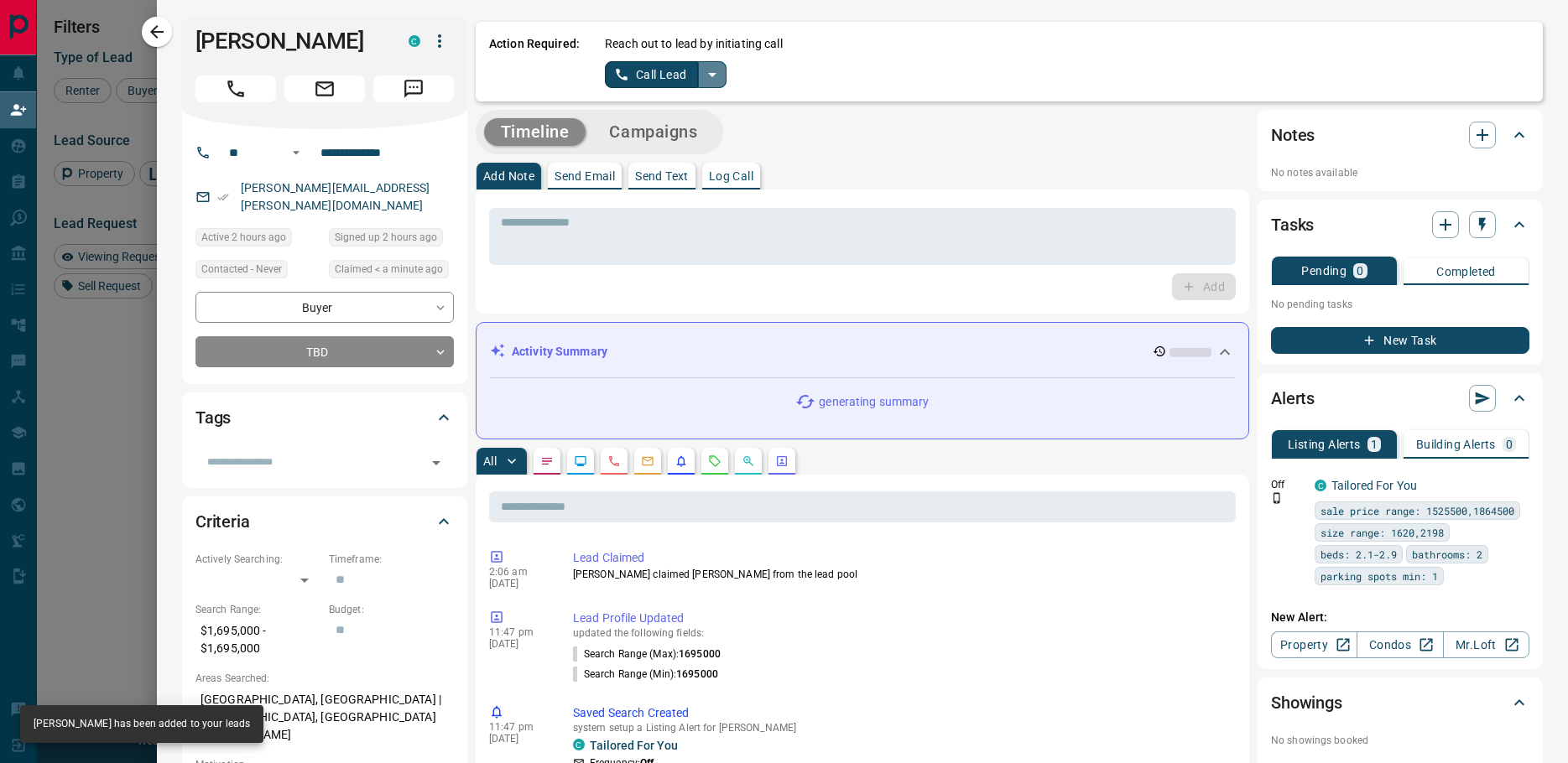
click at [710, 80] on icon "split button" at bounding box center [712, 74] width 20 height 20
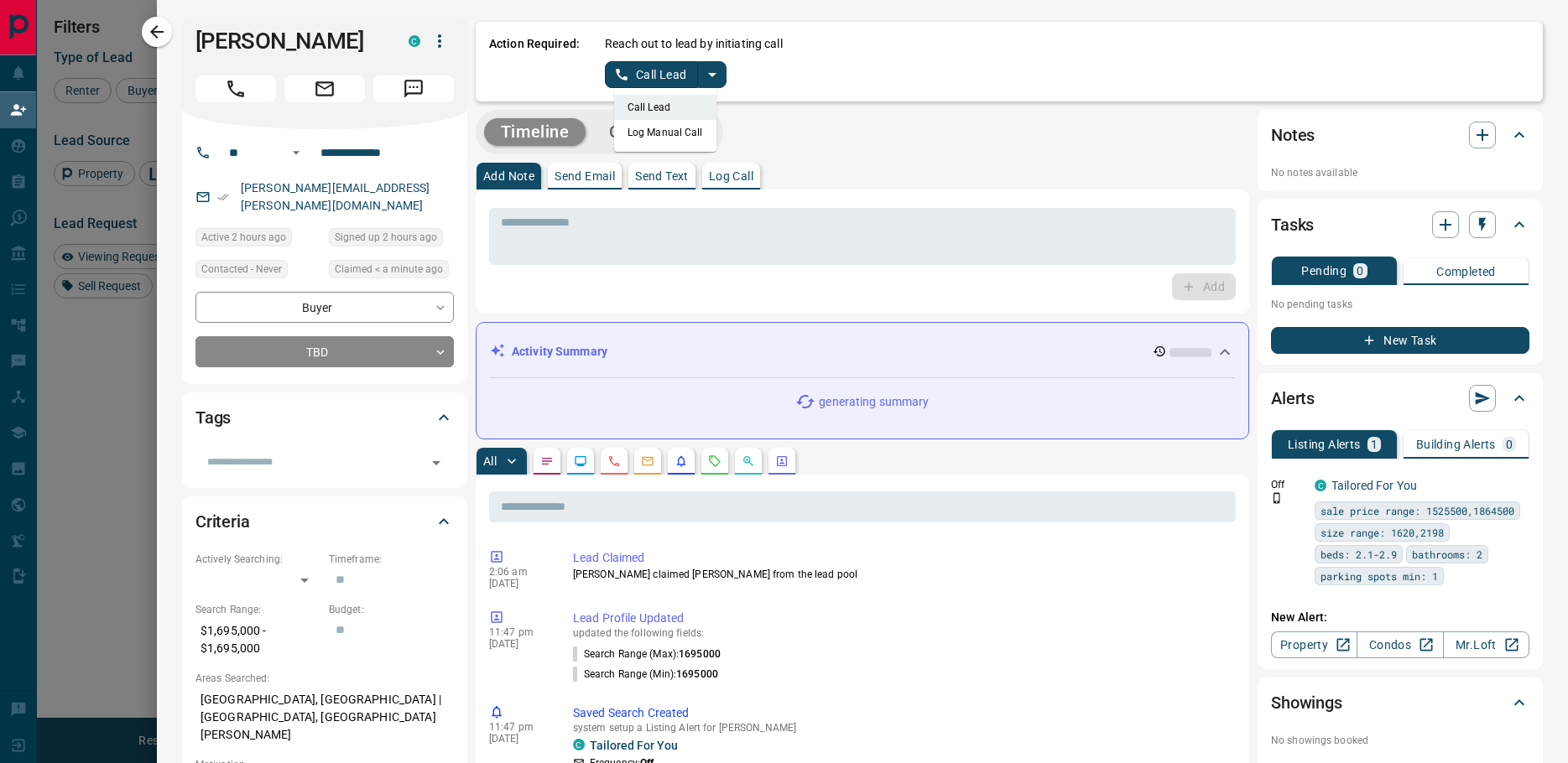
click at [662, 135] on li "Log Manual Call" at bounding box center [665, 133] width 103 height 25
click at [657, 74] on button "Log Manual Call" at bounding box center [660, 74] width 111 height 27
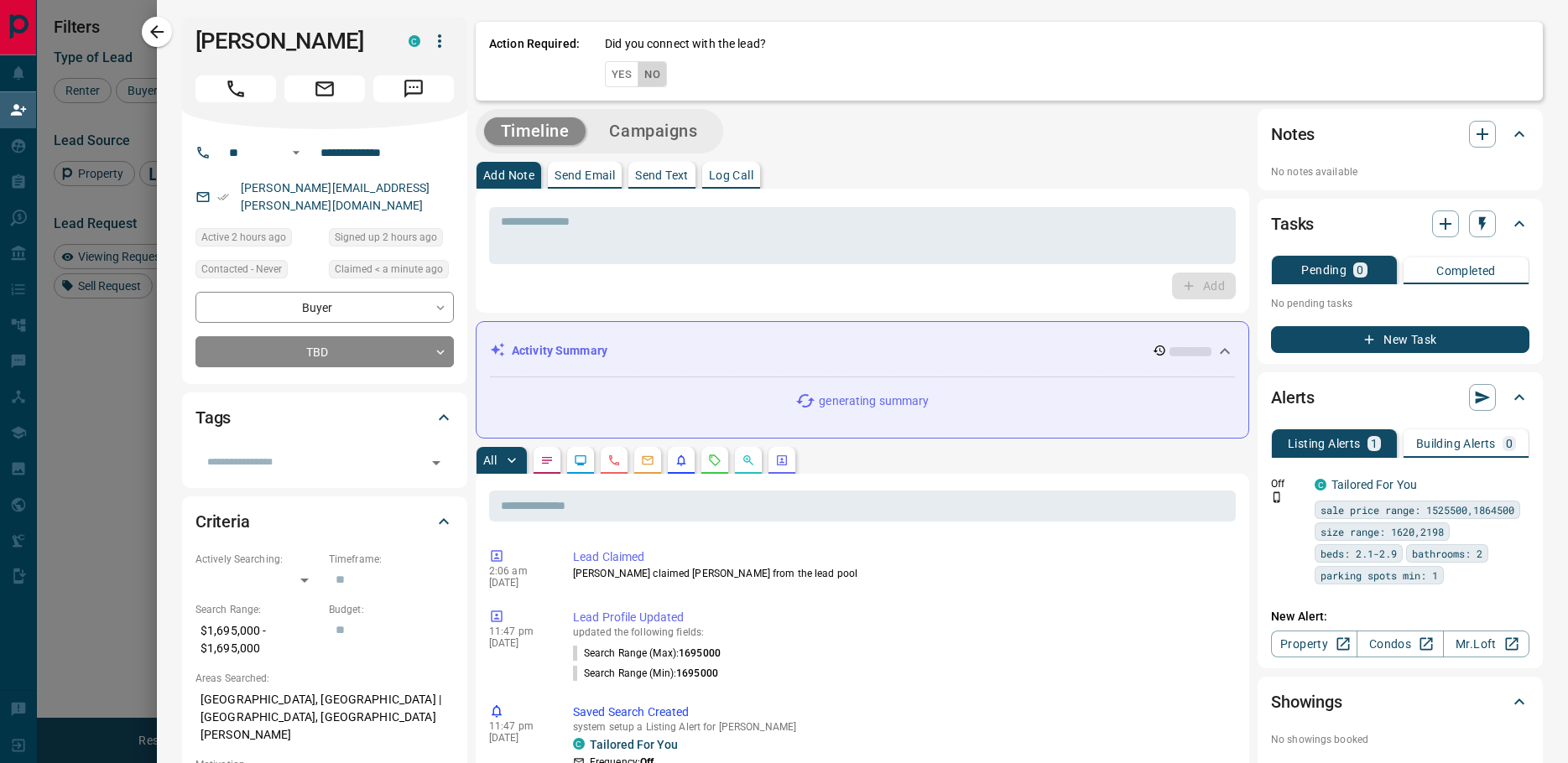
click at [643, 72] on button "No" at bounding box center [652, 74] width 29 height 26
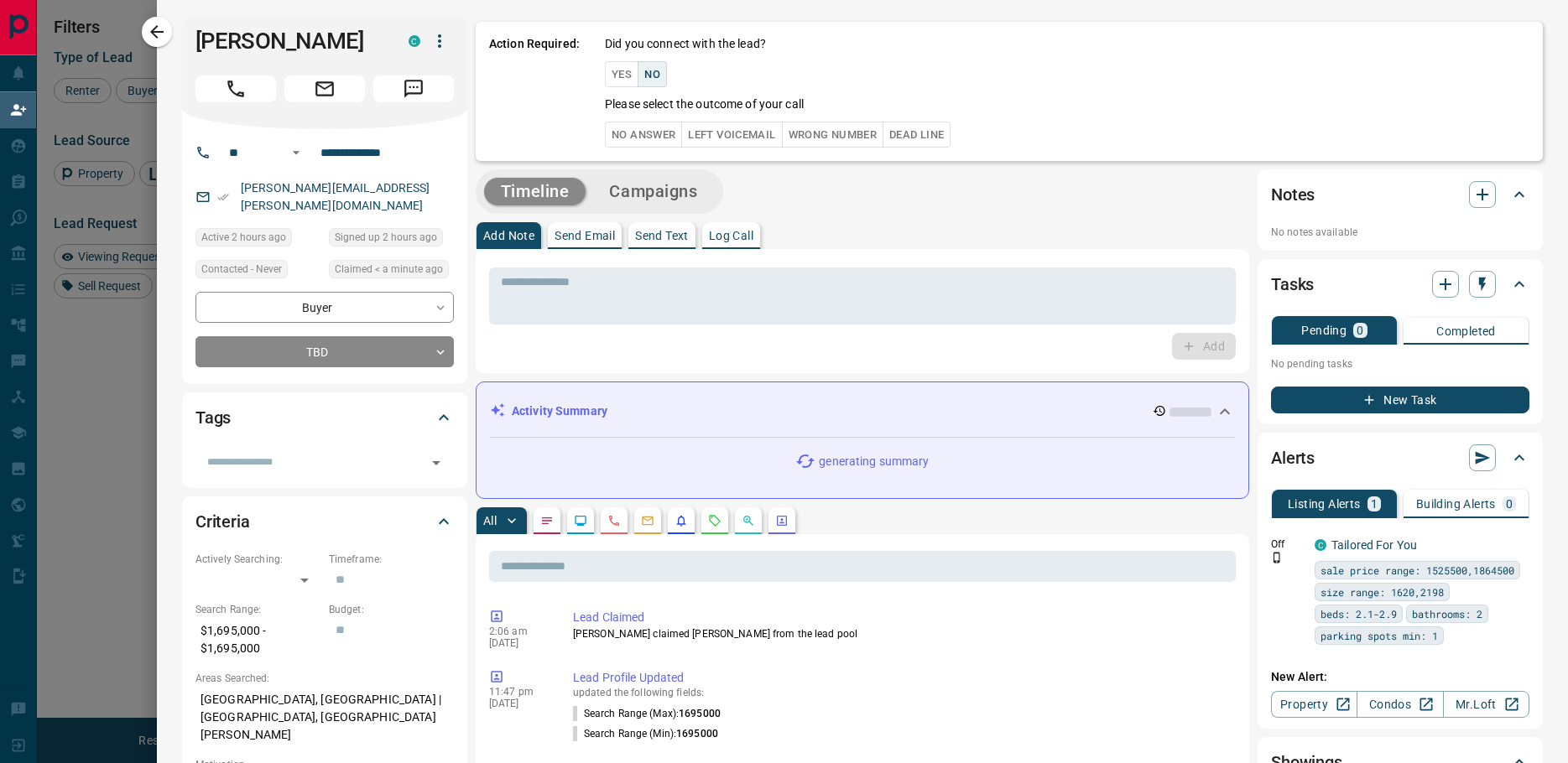
click at [640, 127] on button "No Answer" at bounding box center [643, 134] width 77 height 26
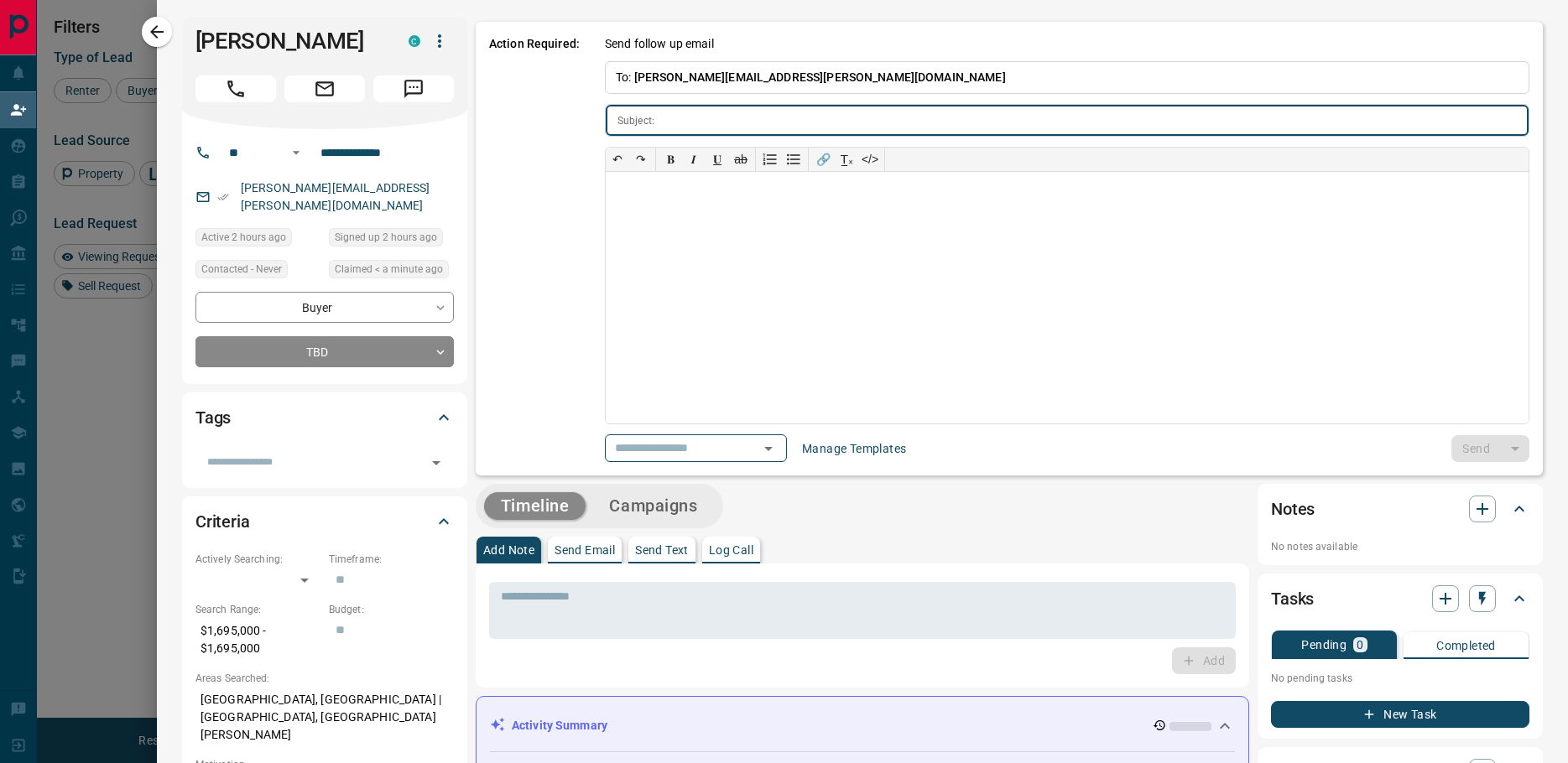
type input "**********"
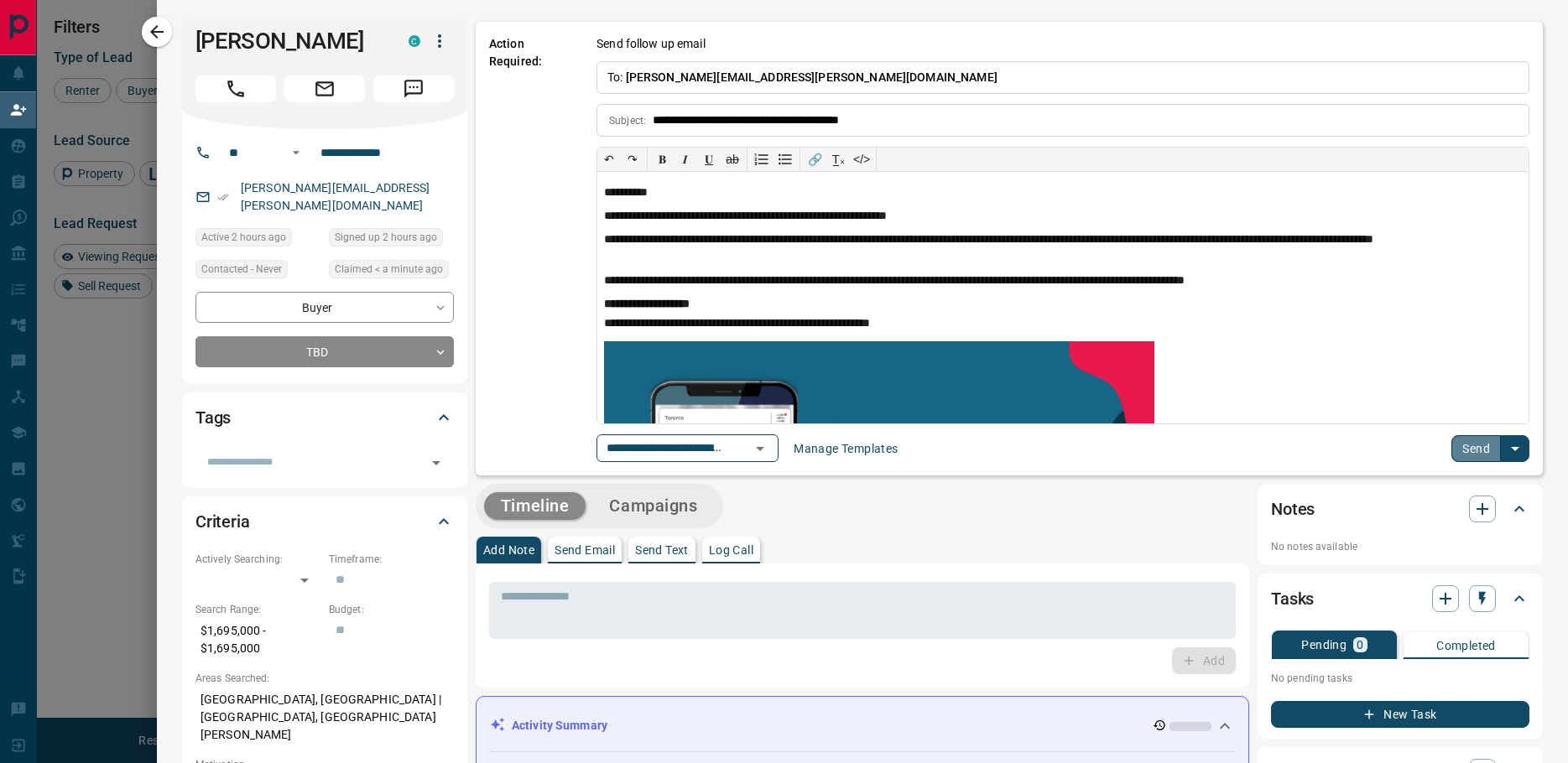
click at [1458, 442] on button "Send" at bounding box center [1476, 449] width 49 height 27
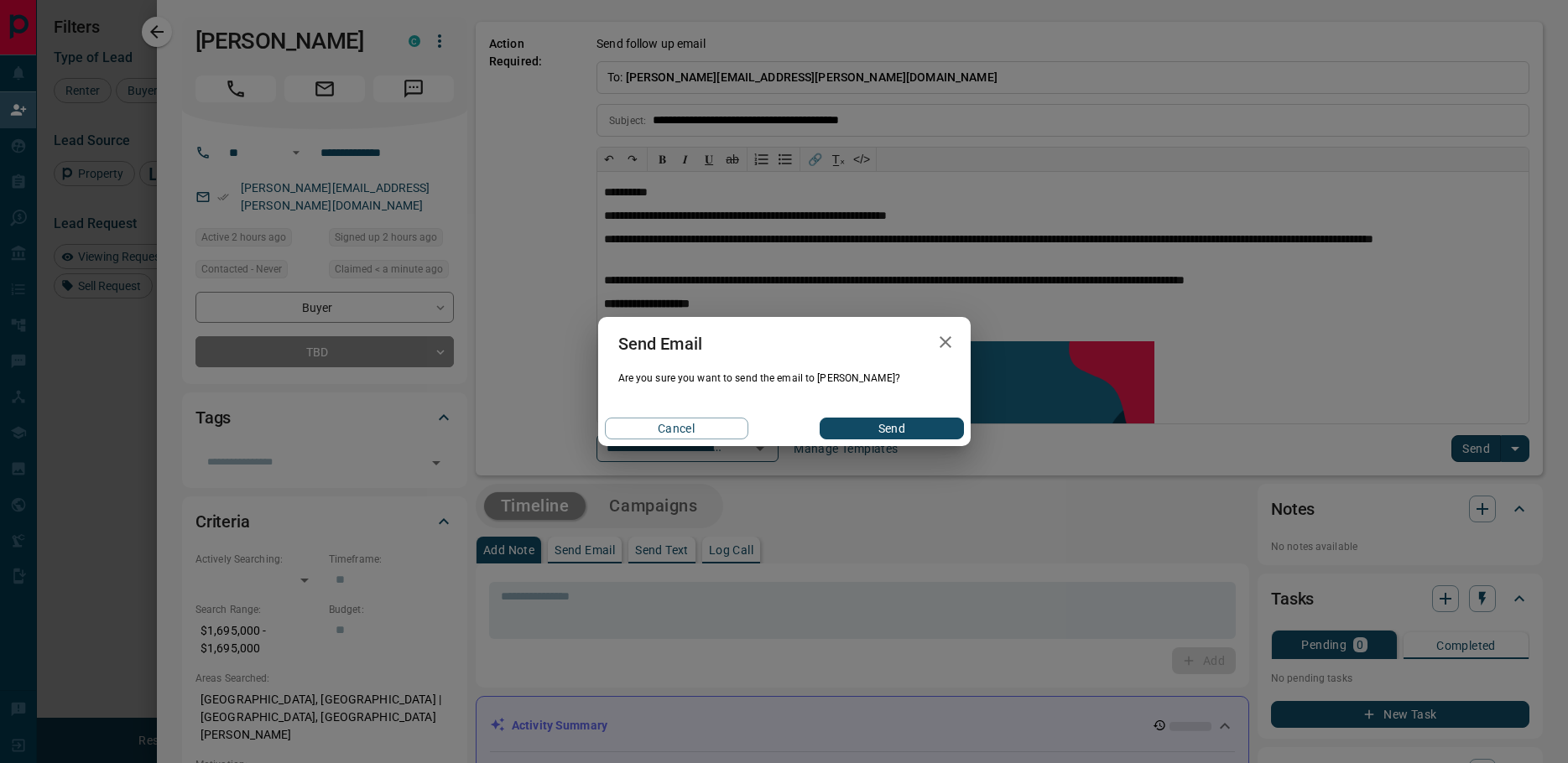
click at [889, 431] on button "Send" at bounding box center [891, 429] width 144 height 22
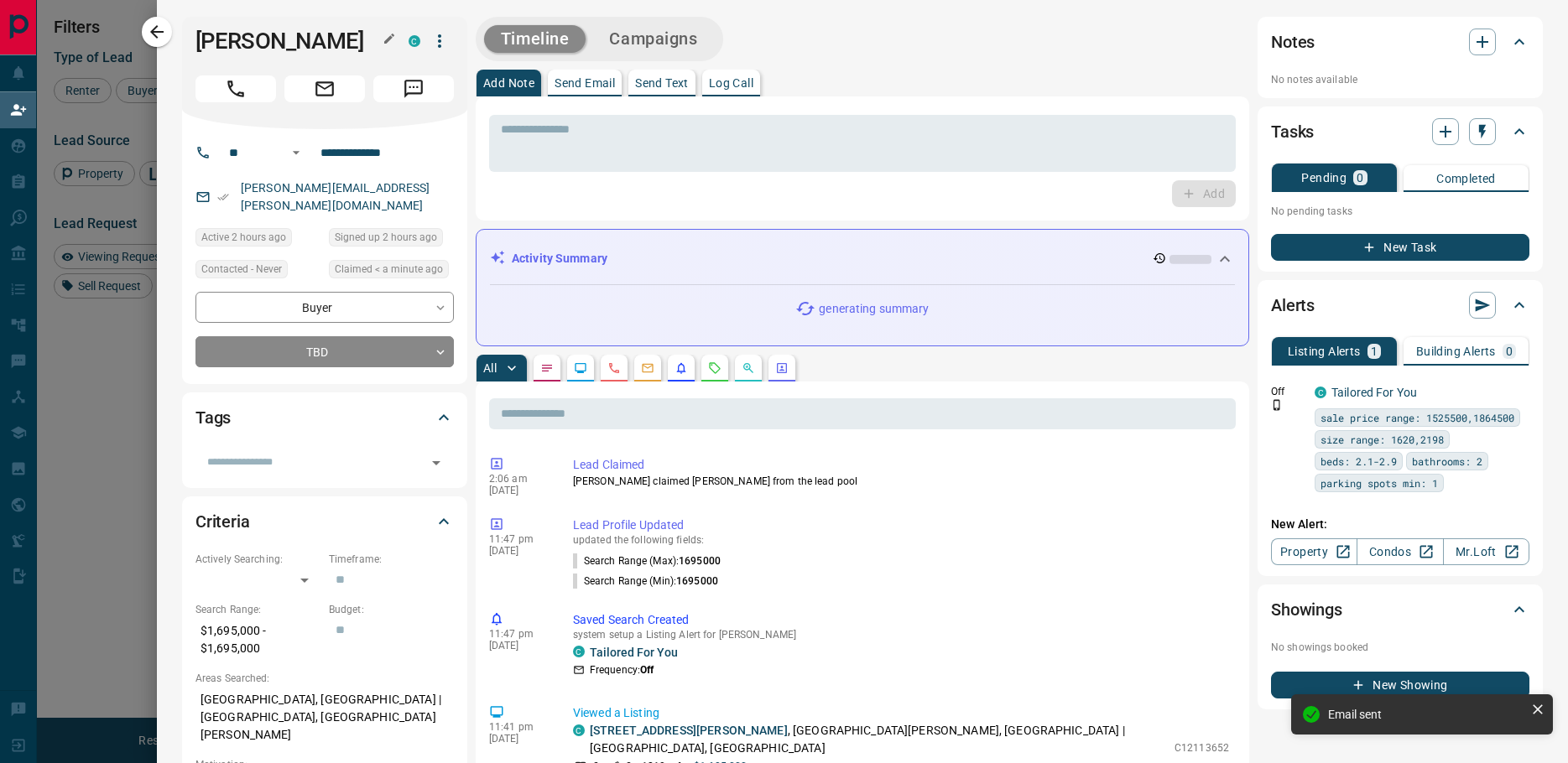
click at [208, 48] on h1 "[PERSON_NAME]" at bounding box center [289, 41] width 188 height 27
click at [208, 47] on h1 "[PERSON_NAME]" at bounding box center [289, 41] width 188 height 27
copy div "[PERSON_NAME]"
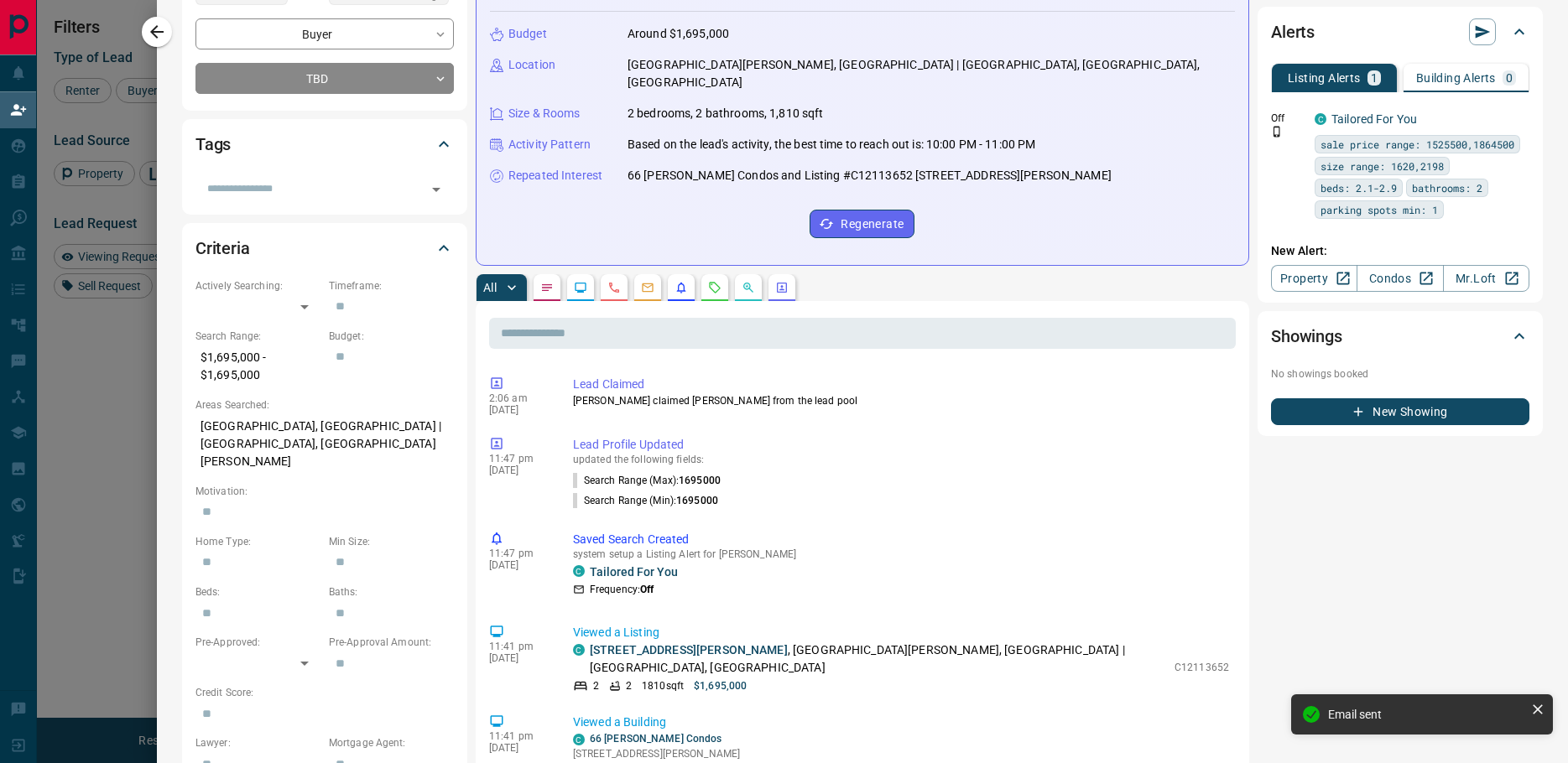
scroll to position [335, 0]
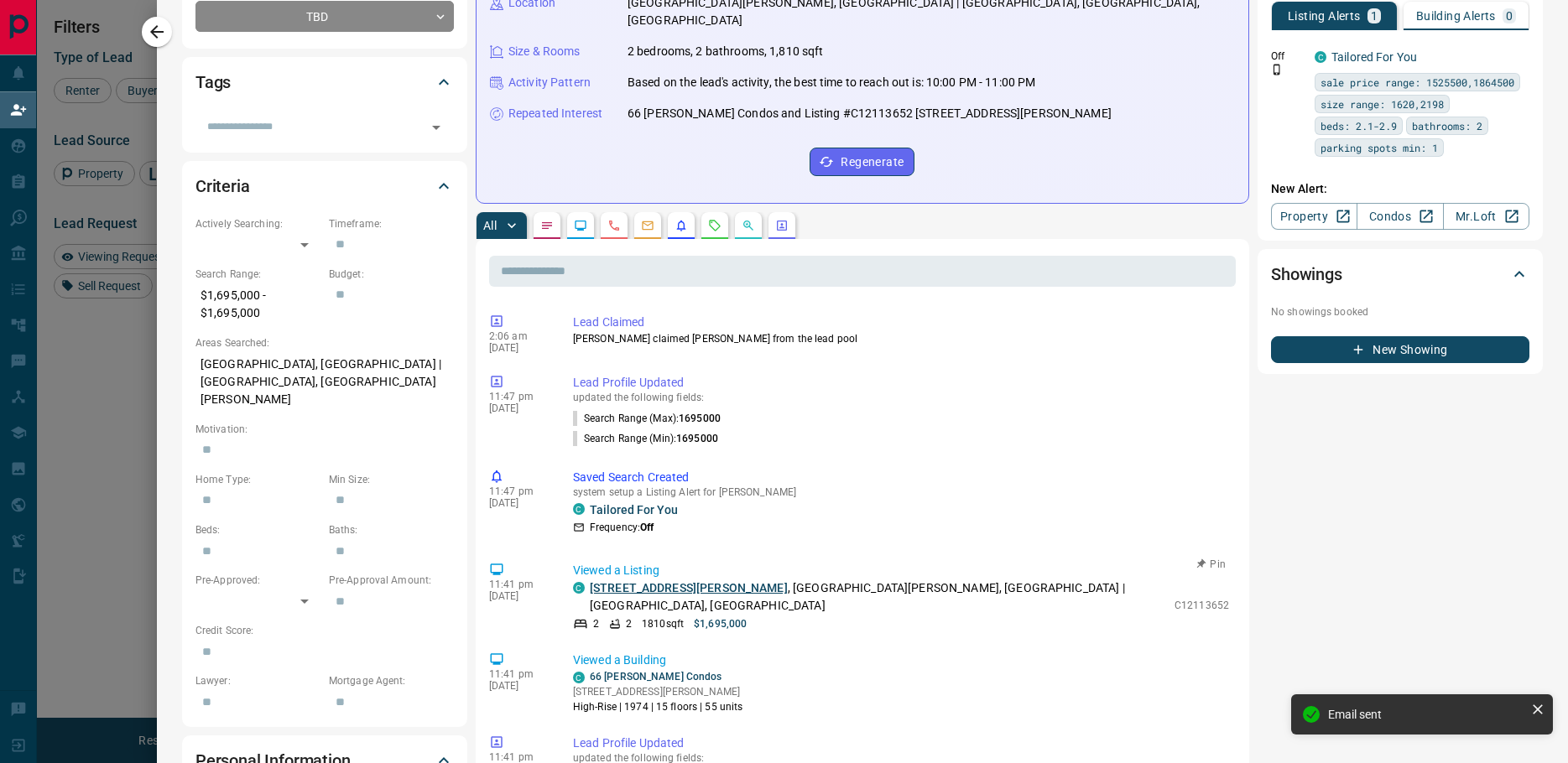
click at [640, 581] on link "[STREET_ADDRESS][PERSON_NAME]" at bounding box center [689, 588] width 198 height 14
click at [153, 26] on icon "button" at bounding box center [157, 32] width 20 height 20
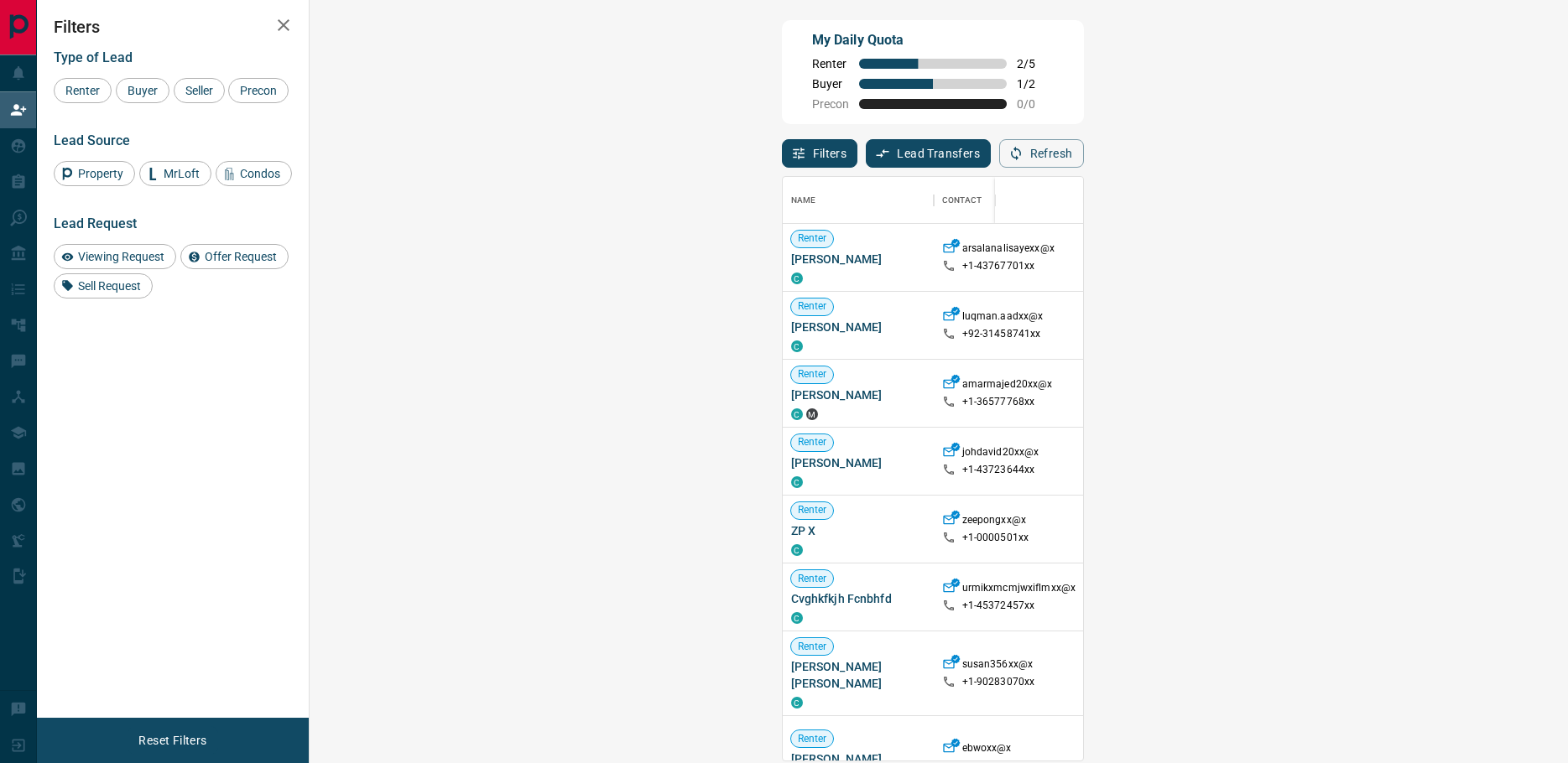
scroll to position [571, 1210]
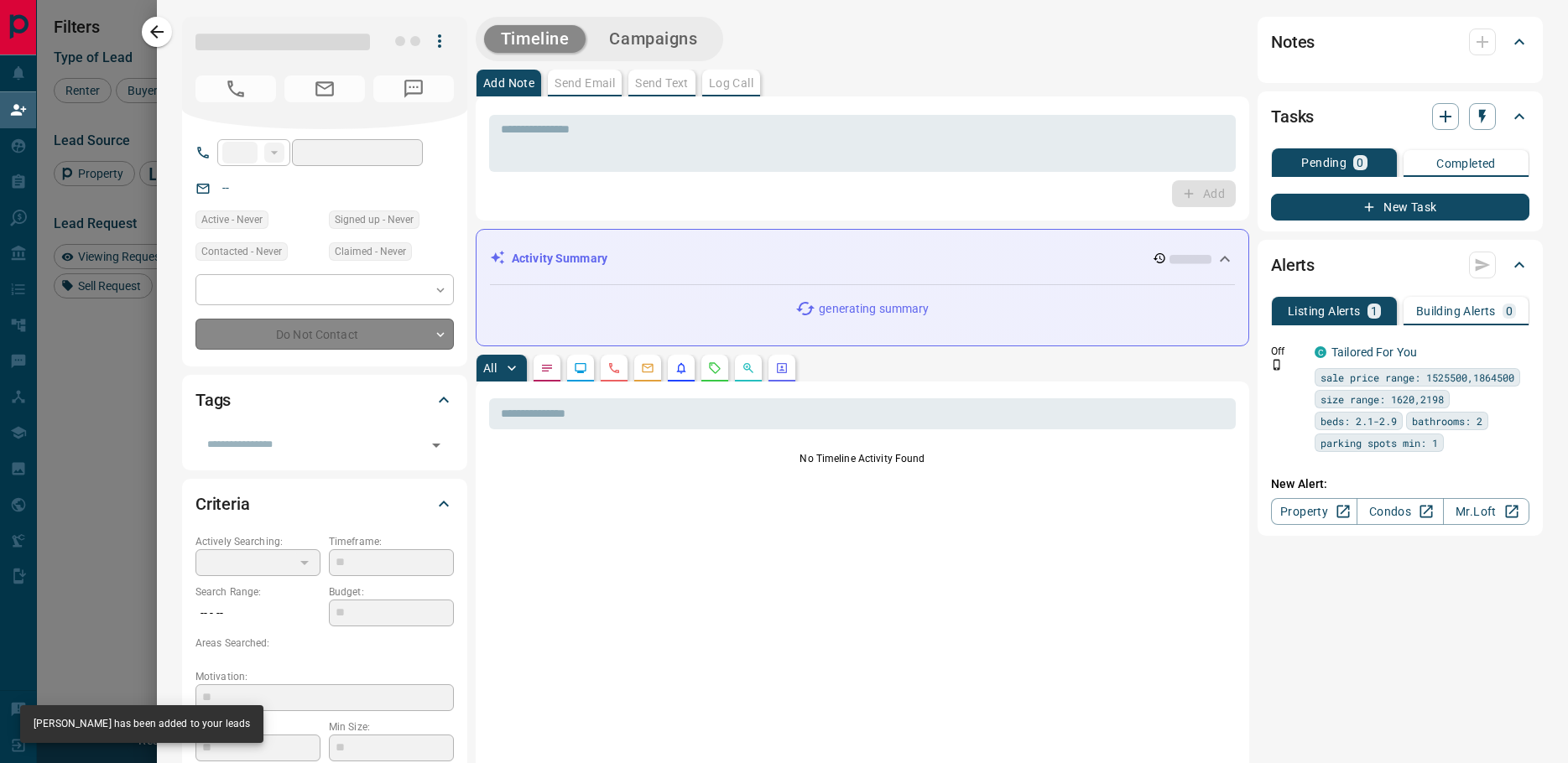
type input "**"
type input "**********"
type input "**"
type input "*"
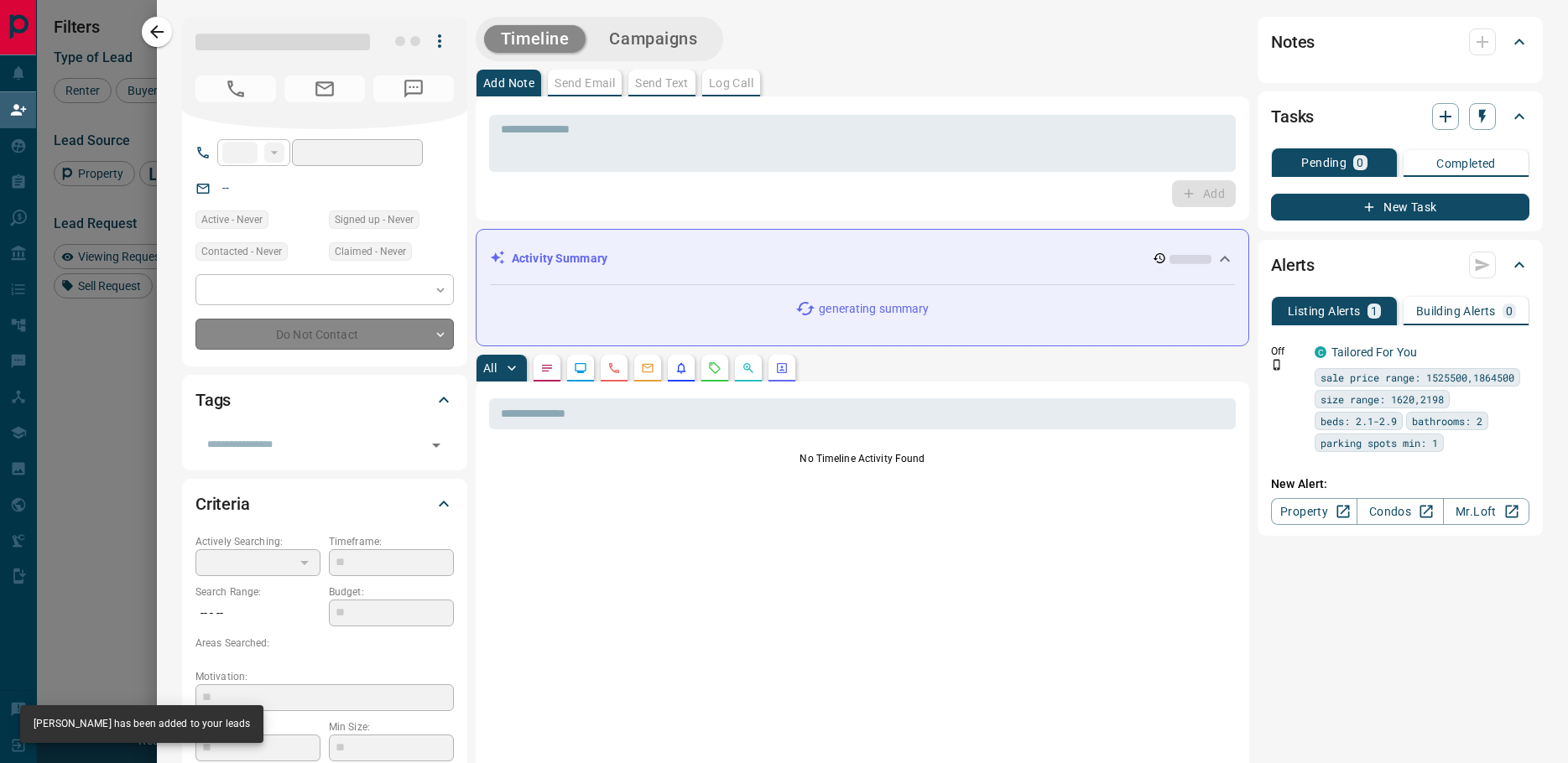
type input "**********"
type input "*******"
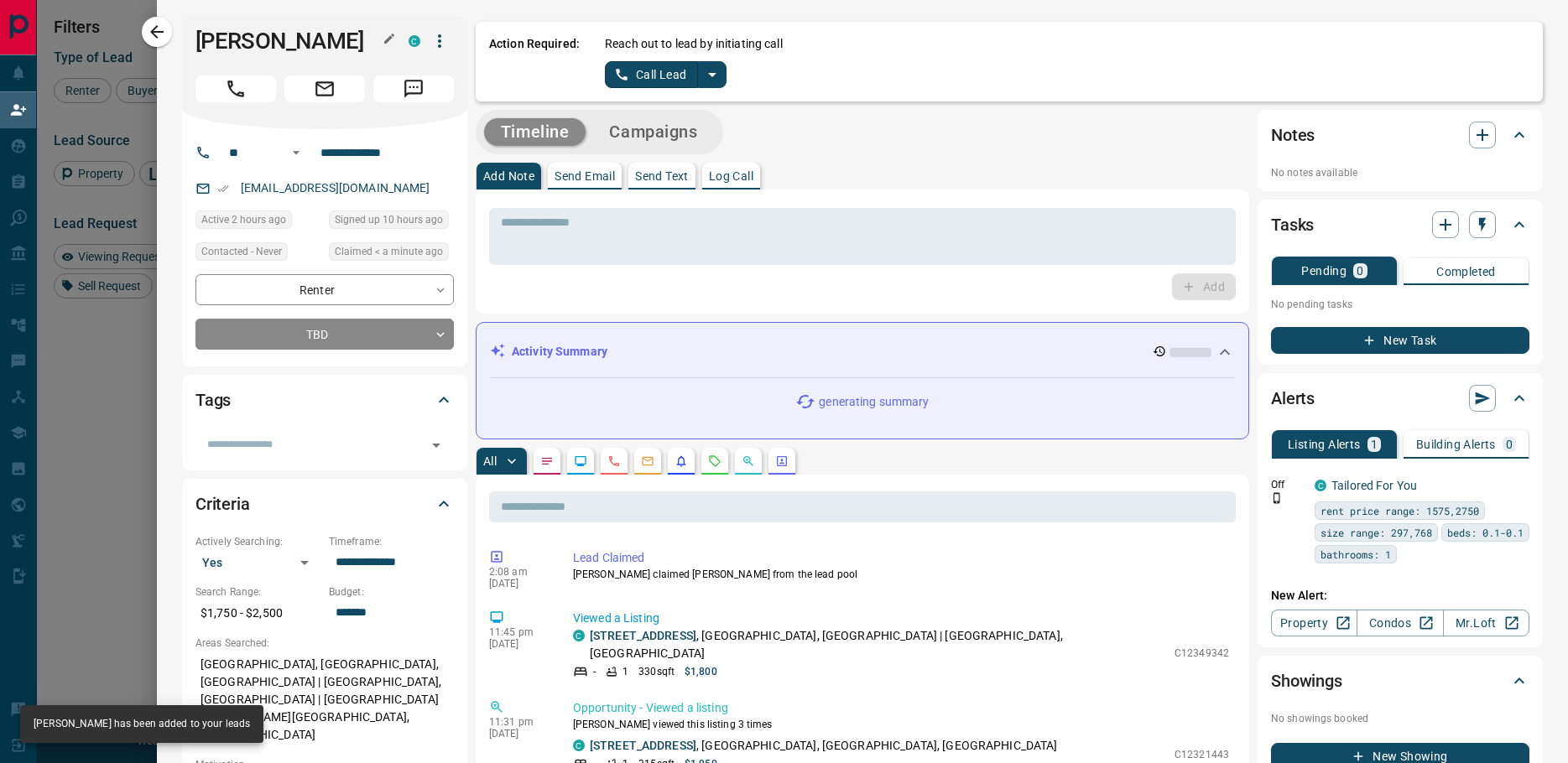
click at [239, 44] on h1 "[PERSON_NAME]" at bounding box center [289, 41] width 188 height 27
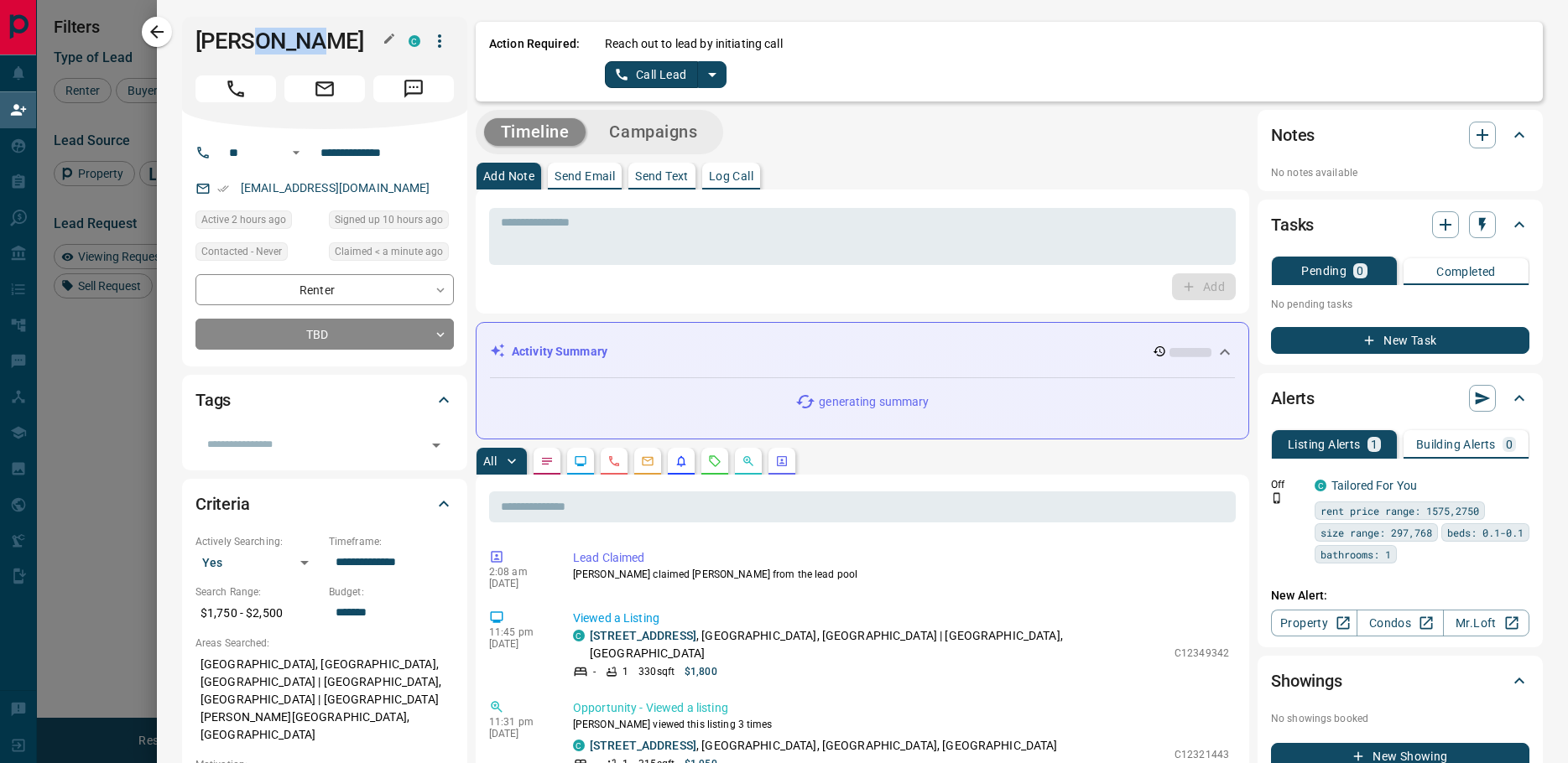
click at [239, 44] on h1 "[PERSON_NAME]" at bounding box center [289, 41] width 188 height 27
copy div "[PERSON_NAME]"
click at [711, 74] on button "split button" at bounding box center [711, 74] width 28 height 27
click at [672, 129] on li "Log Manual Call" at bounding box center [665, 133] width 103 height 25
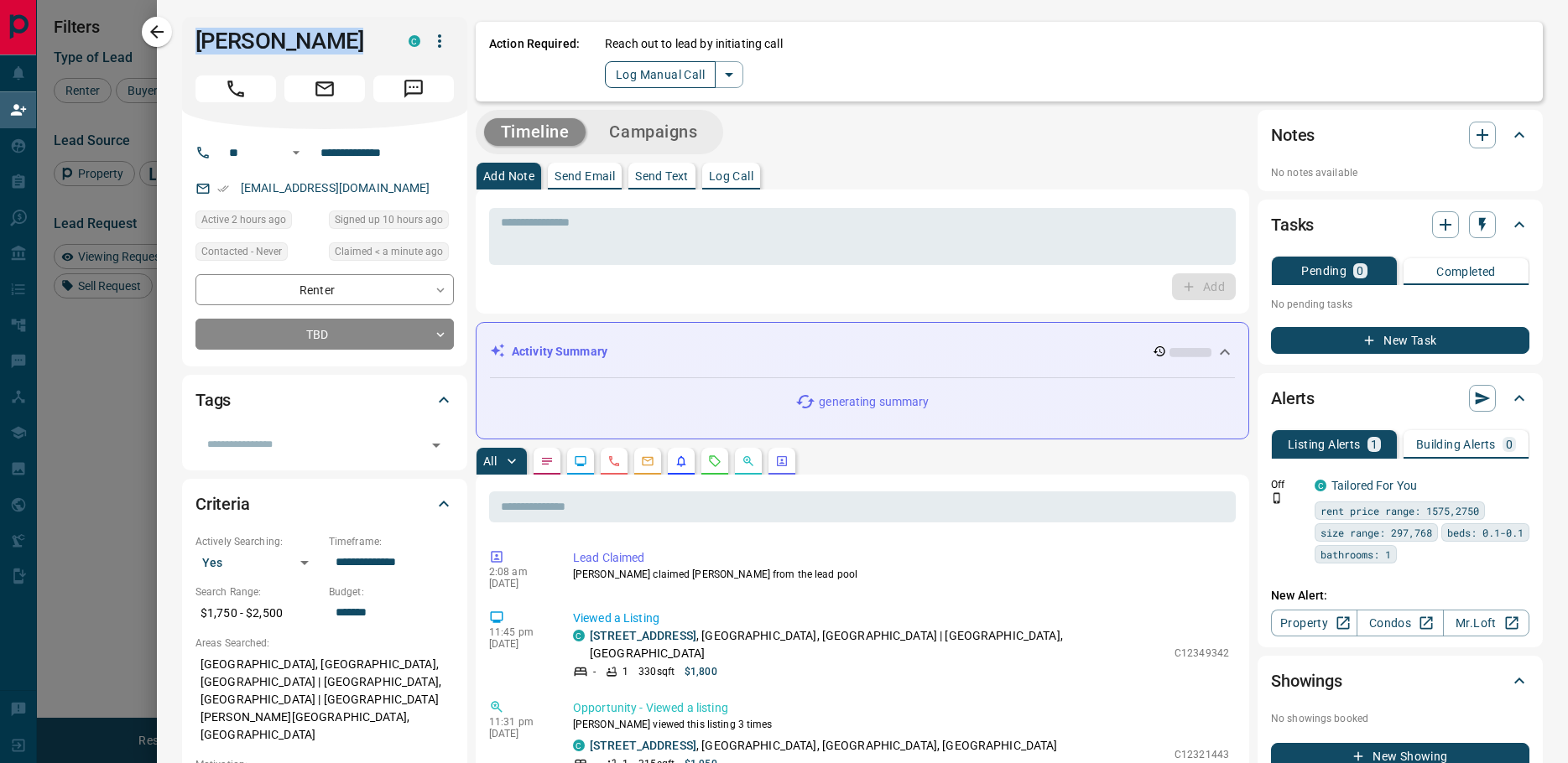
click at [645, 80] on button "Log Manual Call" at bounding box center [660, 74] width 111 height 27
click at [645, 80] on button "No" at bounding box center [652, 74] width 29 height 26
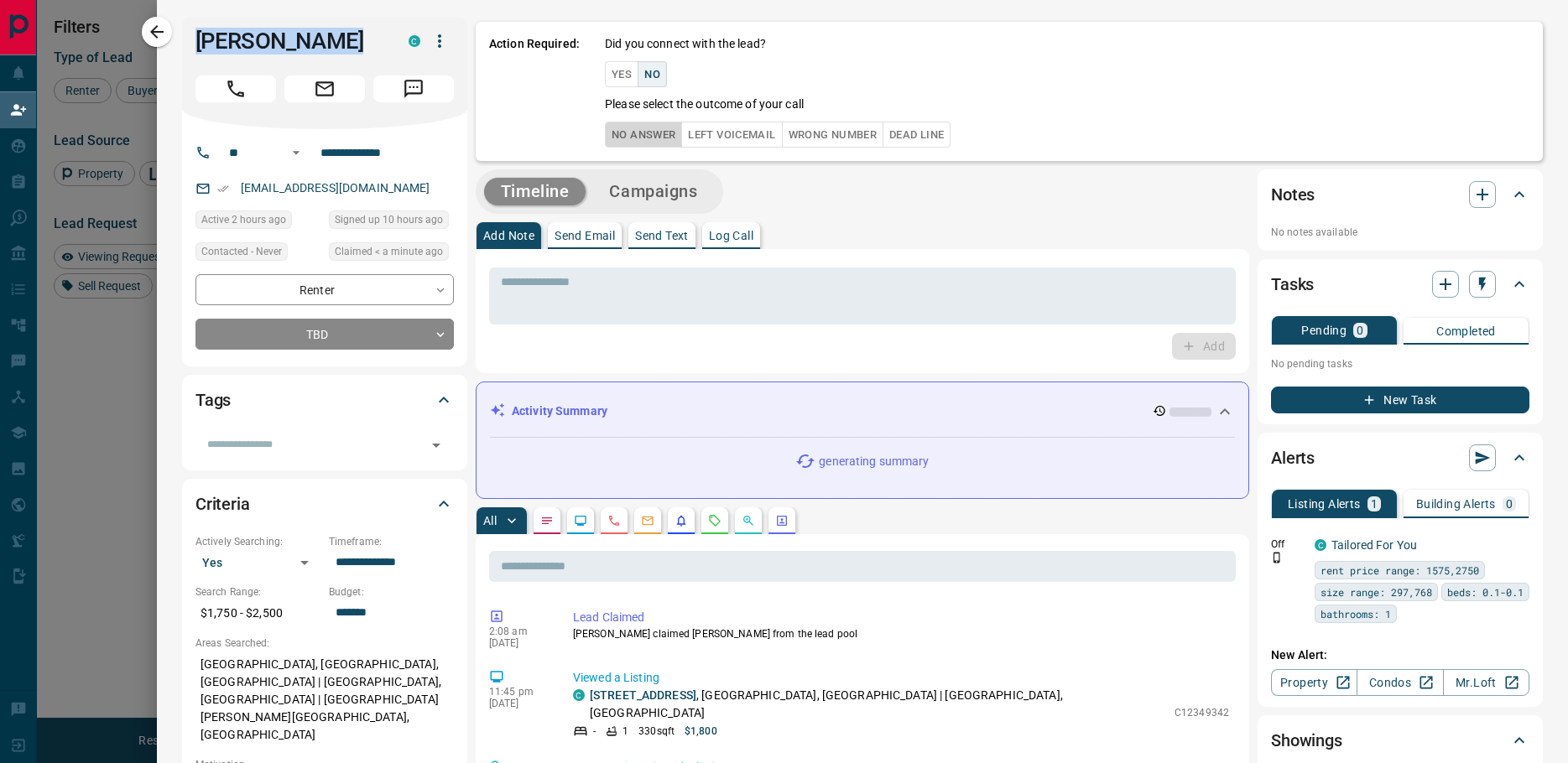
click at [627, 133] on button "No Answer" at bounding box center [643, 134] width 77 height 26
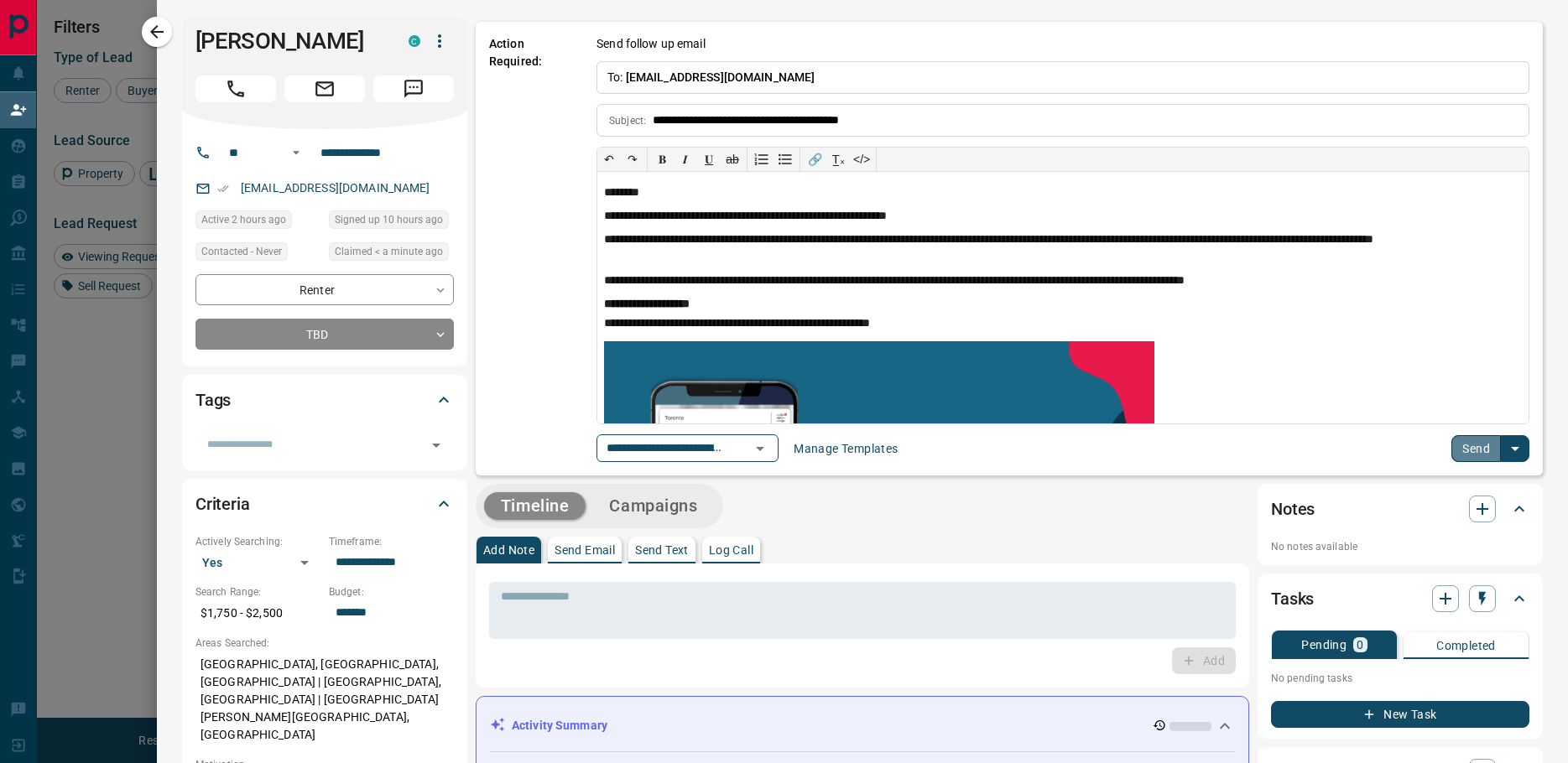
click at [1470, 460] on button "Send" at bounding box center [1476, 449] width 49 height 27
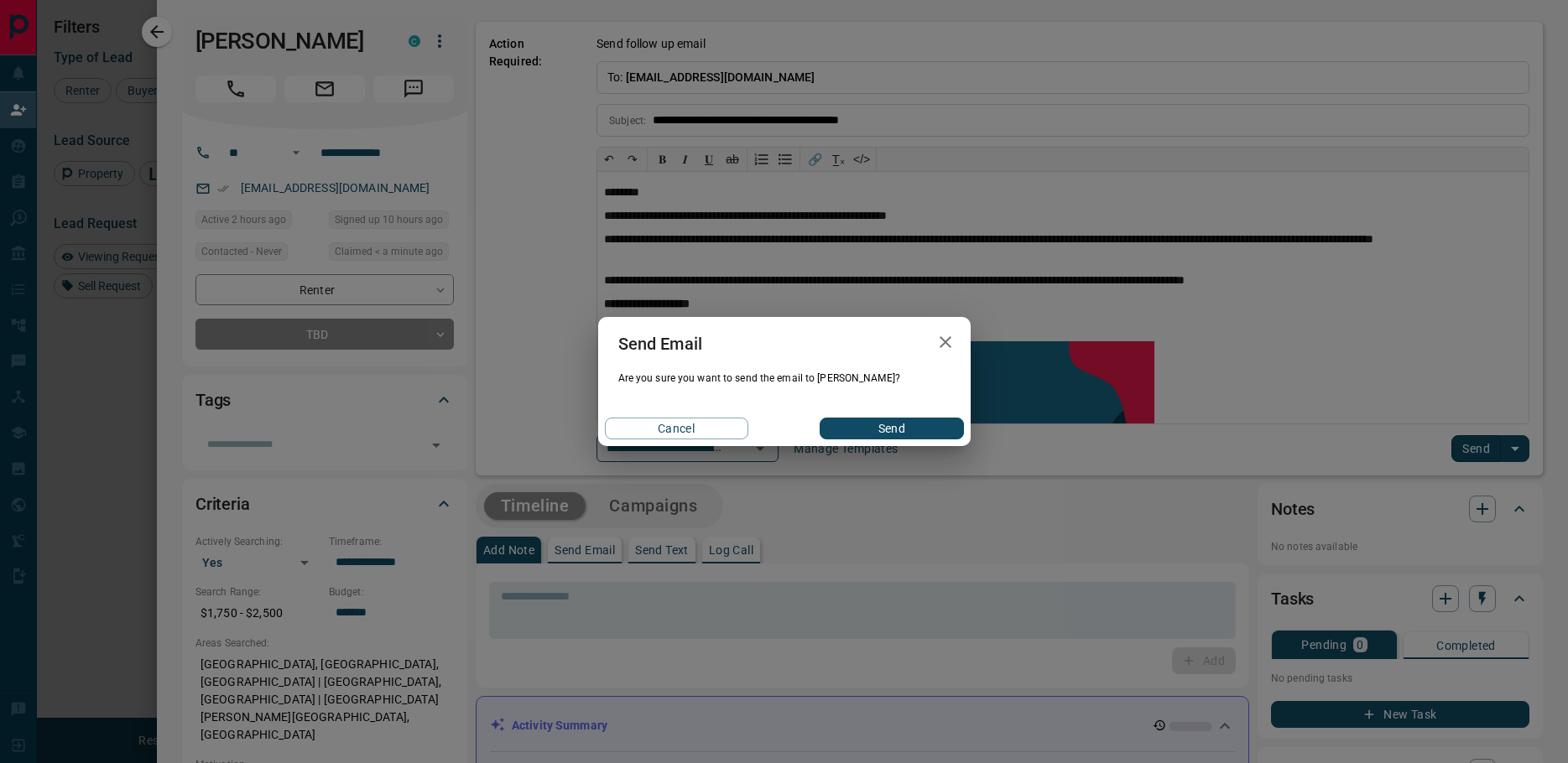
click at [888, 441] on div "Cancel Send" at bounding box center [784, 429] width 372 height 35
click at [902, 428] on button "Send" at bounding box center [891, 429] width 144 height 22
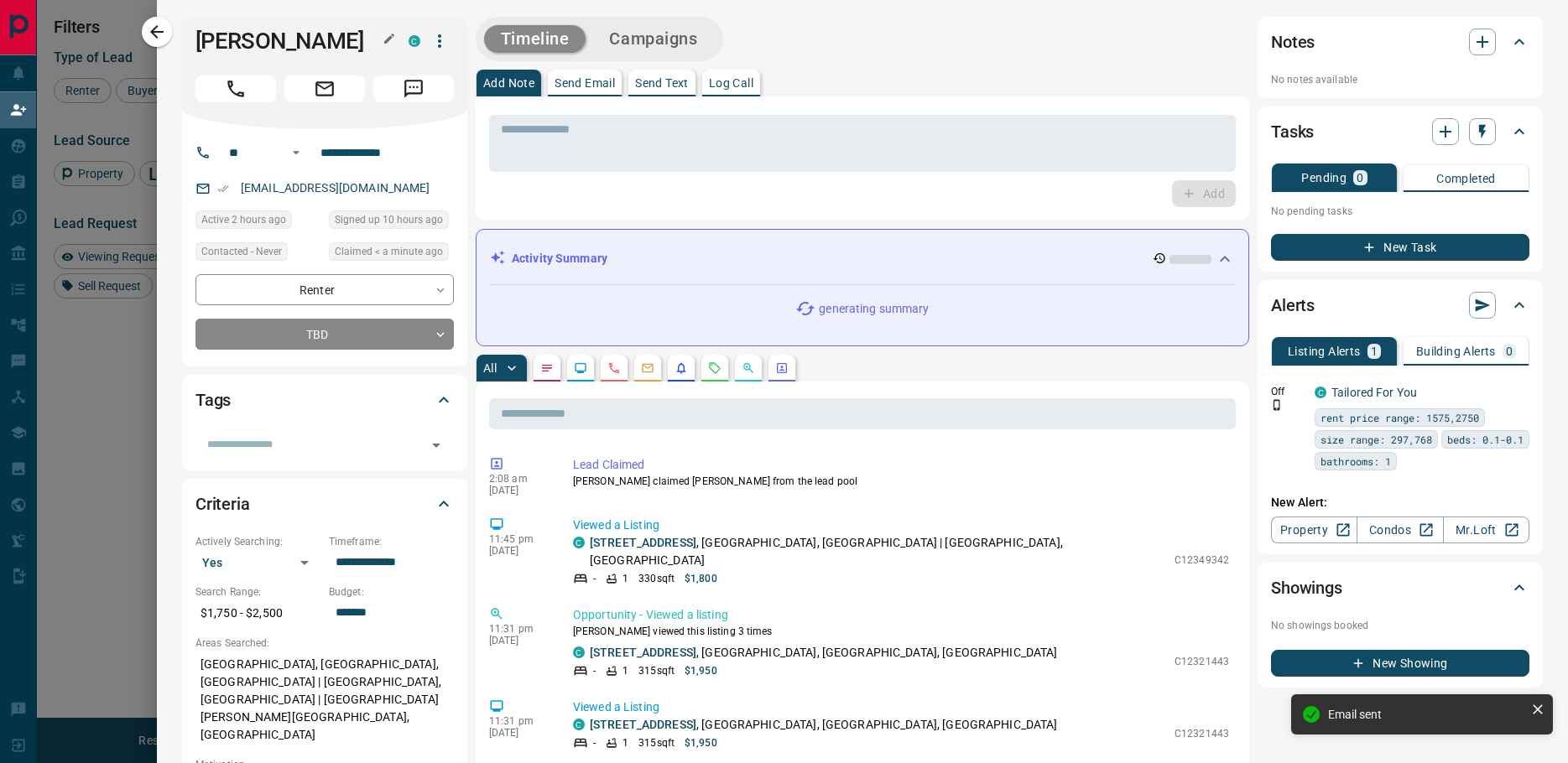
click at [235, 31] on h1 "[PERSON_NAME]" at bounding box center [289, 41] width 188 height 27
click at [250, 35] on h1 "[PERSON_NAME]" at bounding box center [289, 41] width 188 height 27
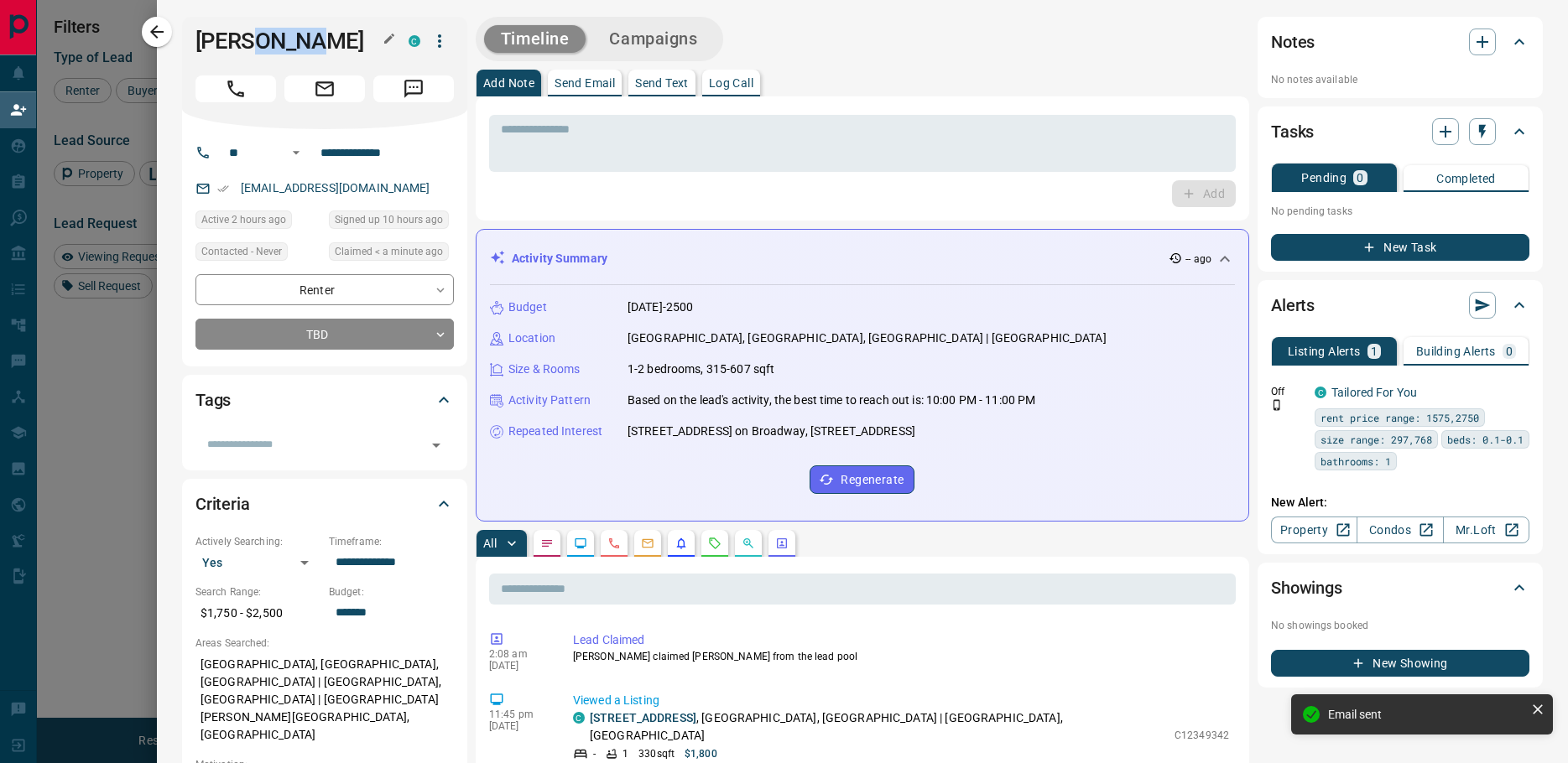
click at [250, 35] on h1 "[PERSON_NAME]" at bounding box center [289, 41] width 188 height 27
copy div "[PERSON_NAME]"
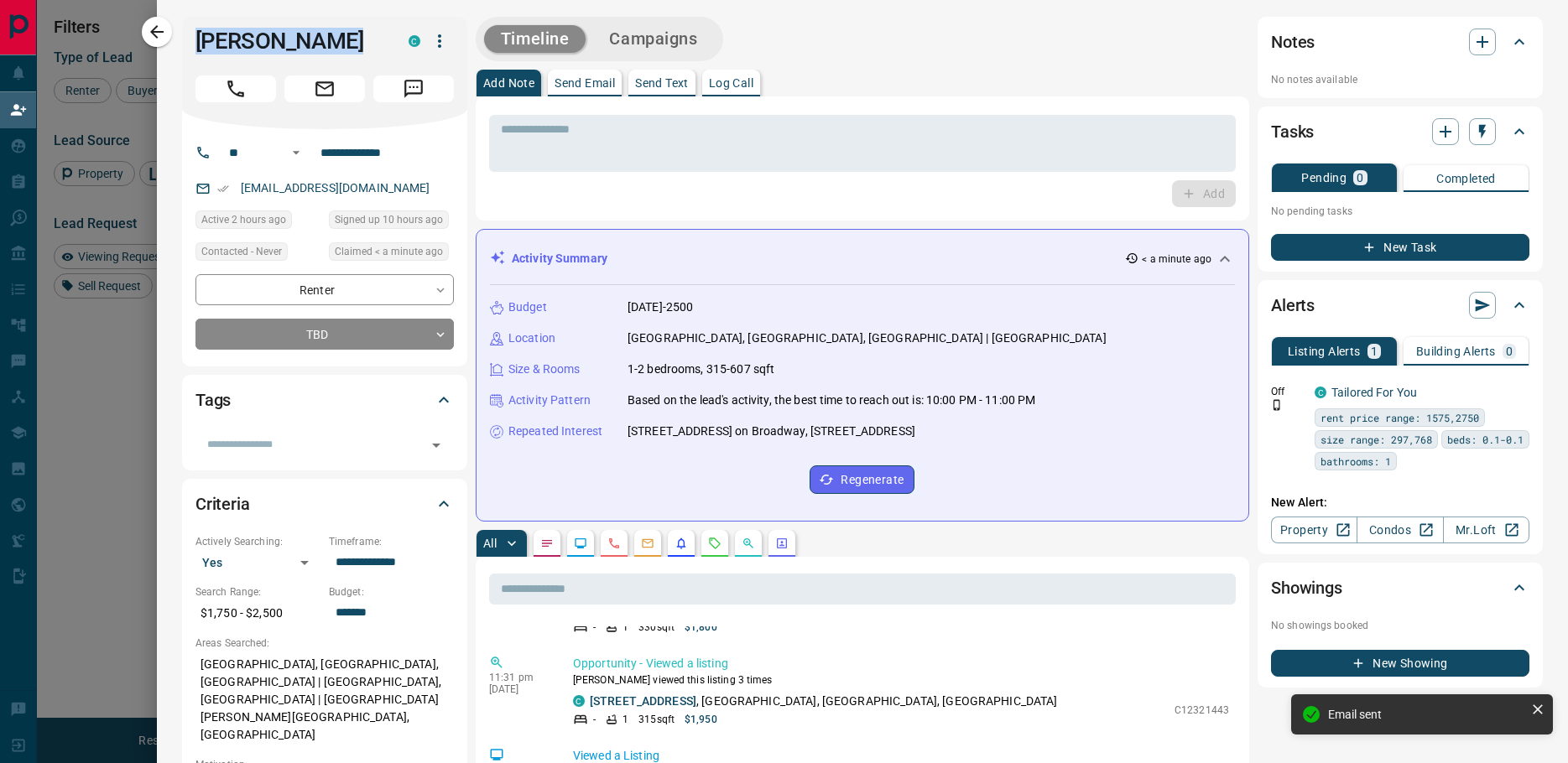
scroll to position [168, 0]
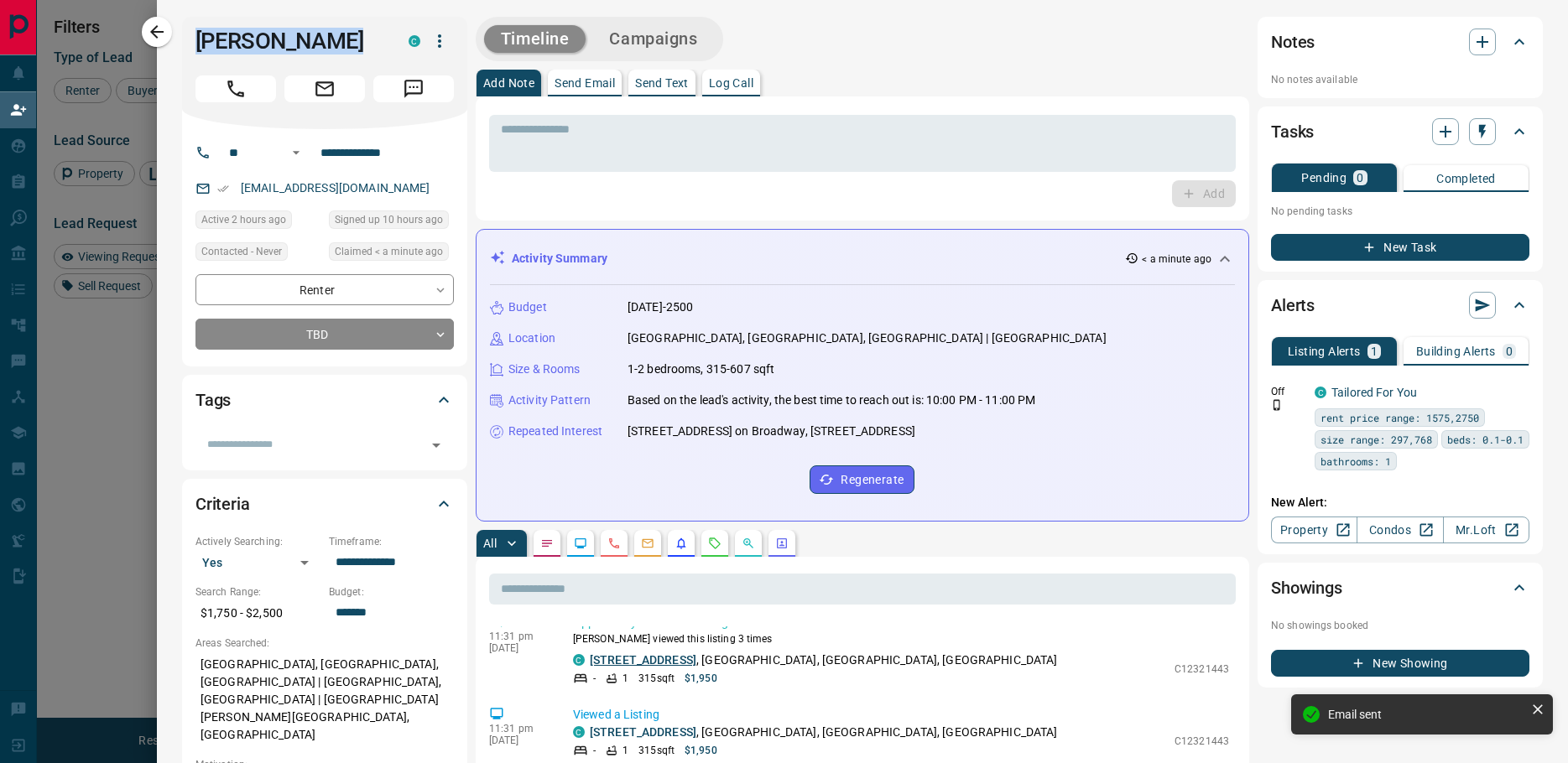
click at [656, 653] on link "[STREET_ADDRESS]" at bounding box center [642, 659] width 106 height 14
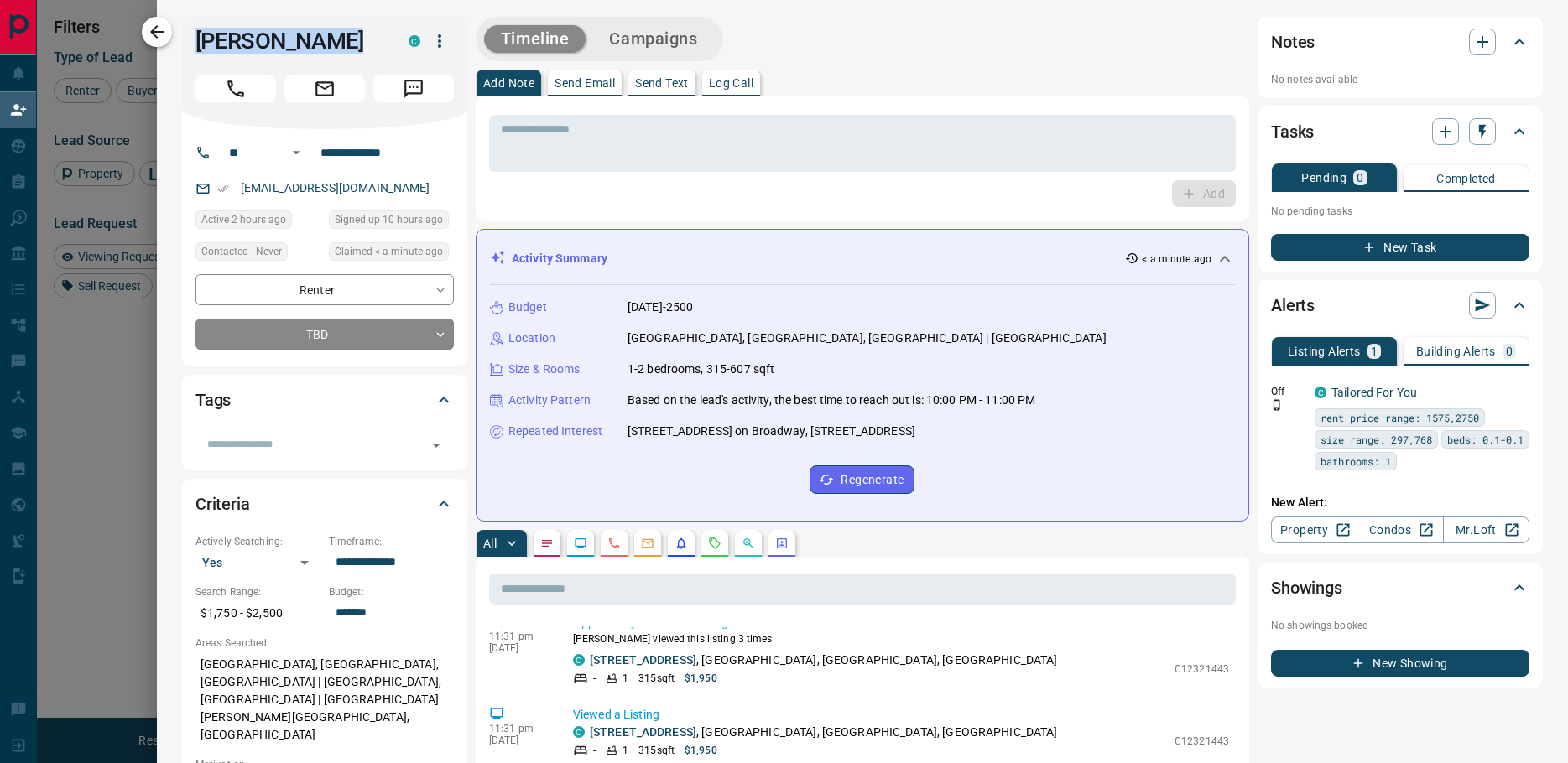
click at [157, 37] on icon "button" at bounding box center [156, 32] width 14 height 14
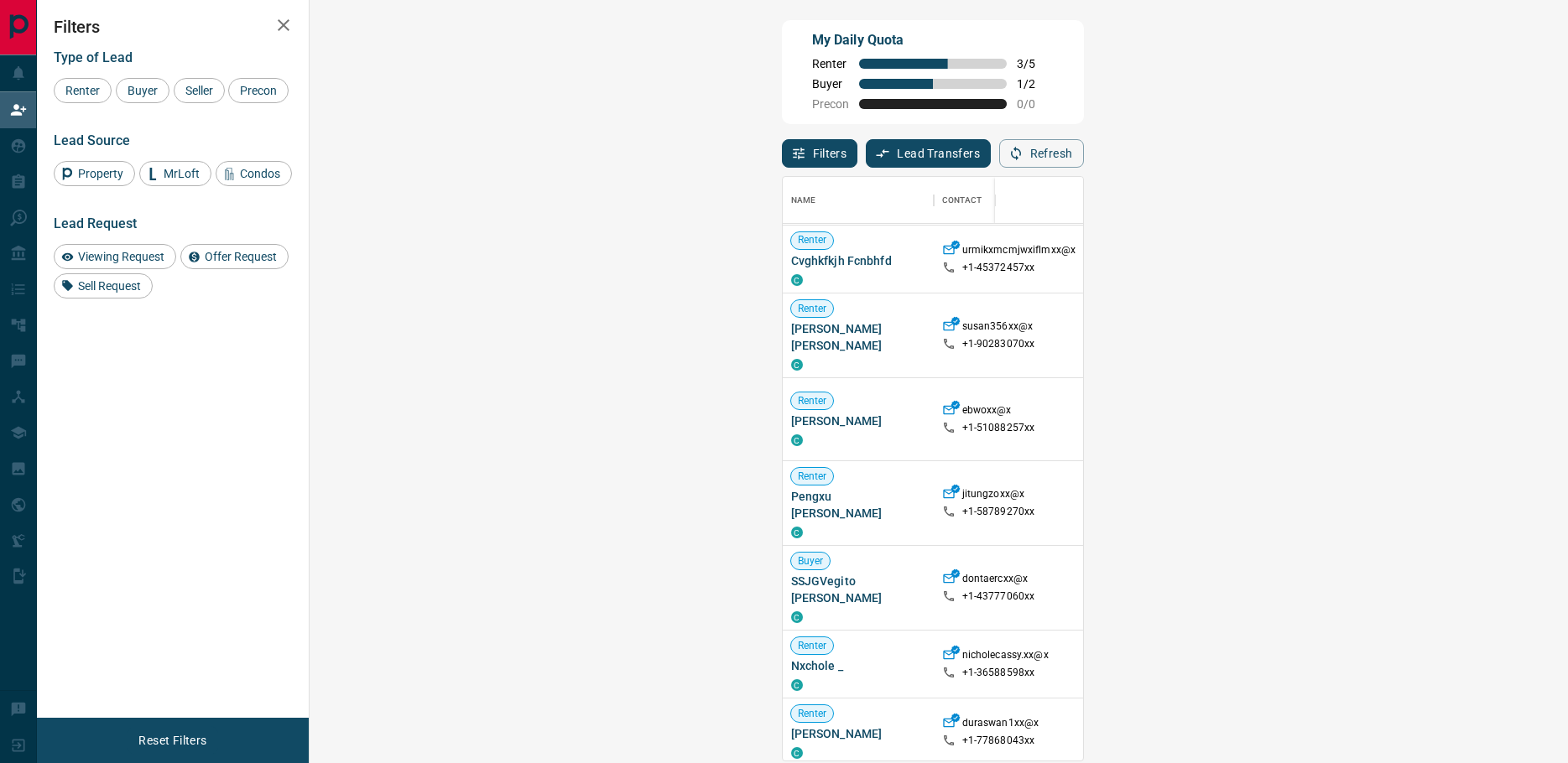
scroll to position [335, 0]
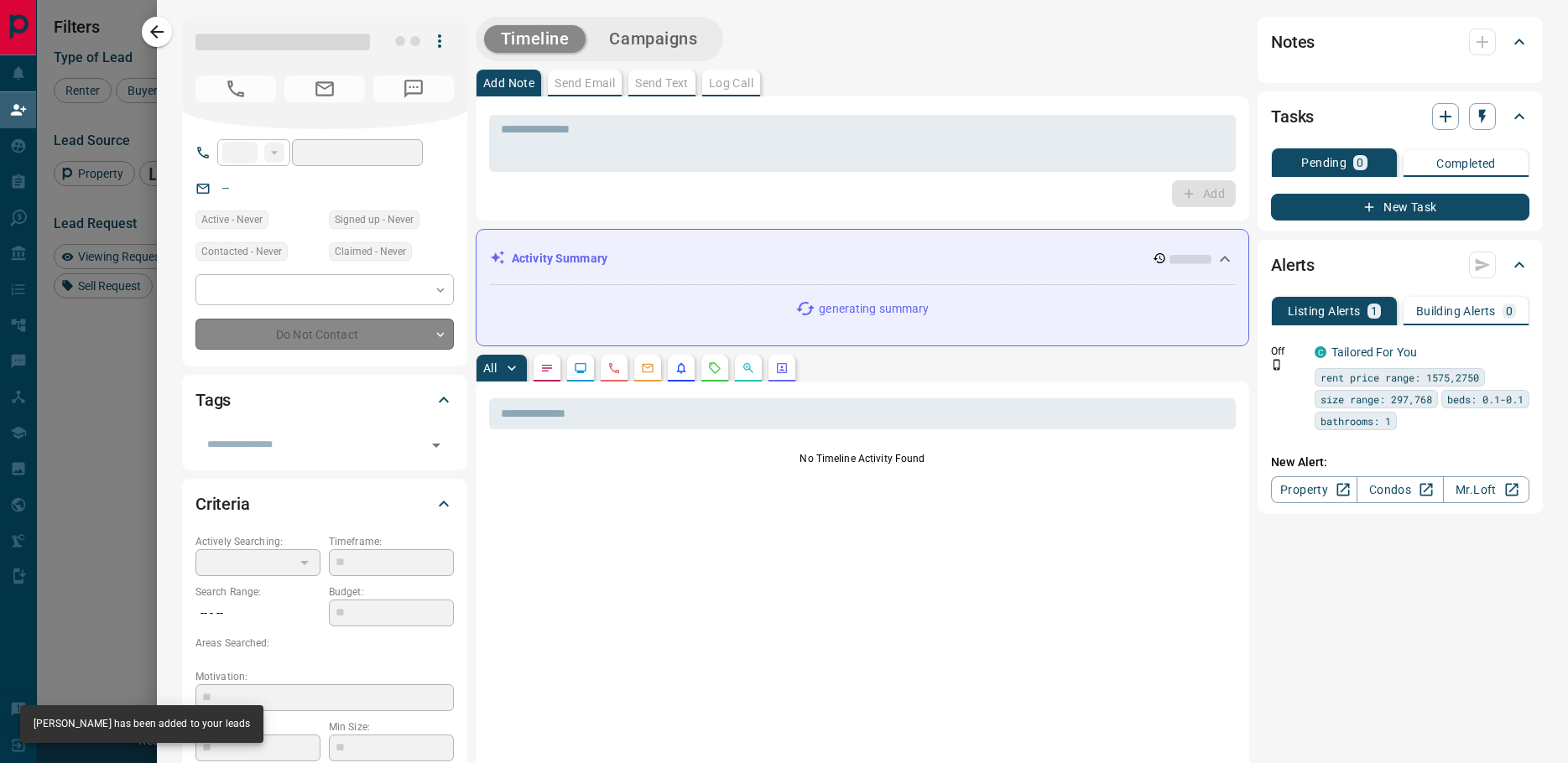
type input "**"
type input "**********"
type input "**"
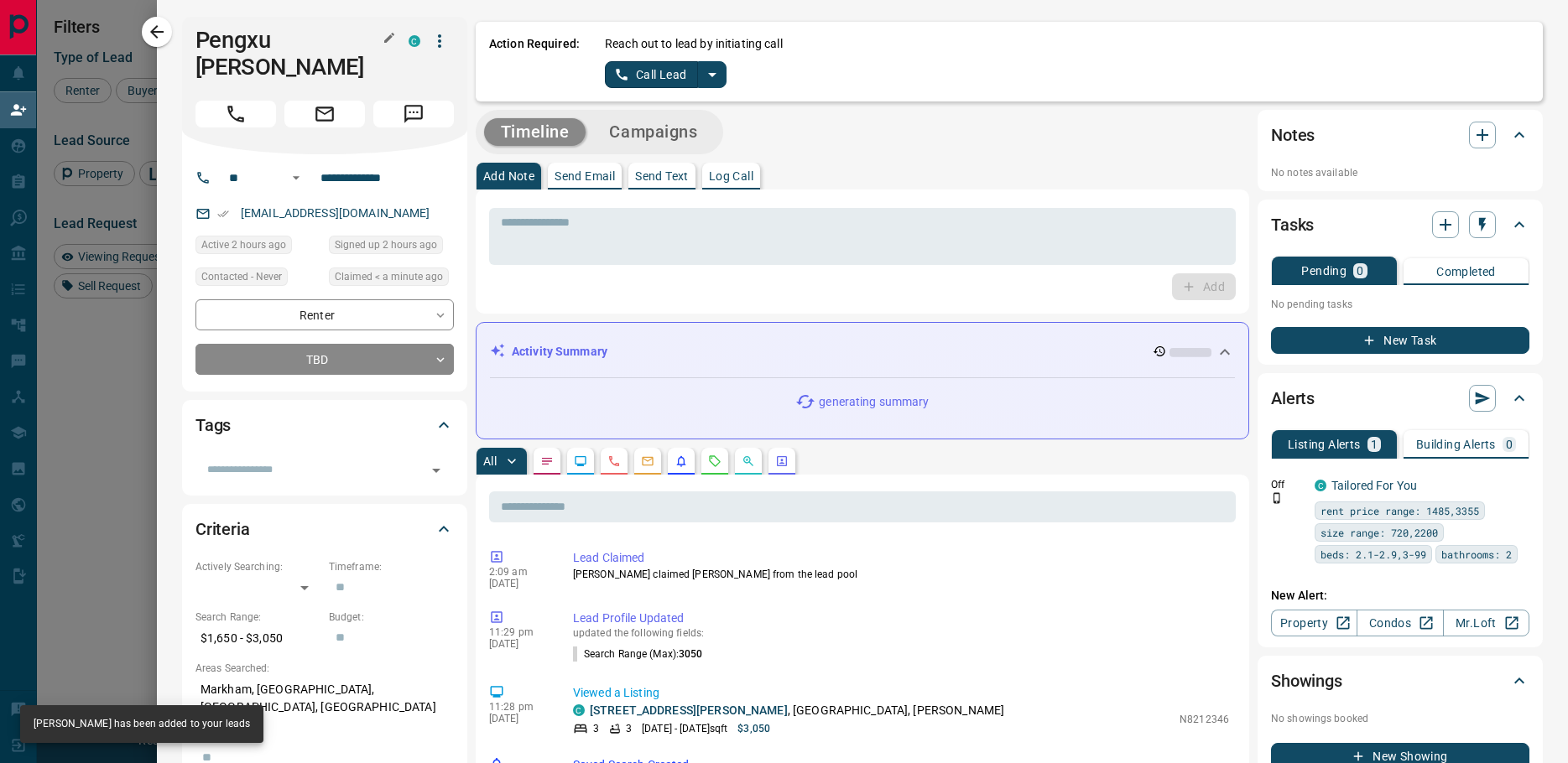
click at [195, 44] on h1 "Pengxu [PERSON_NAME]" at bounding box center [289, 54] width 188 height 54
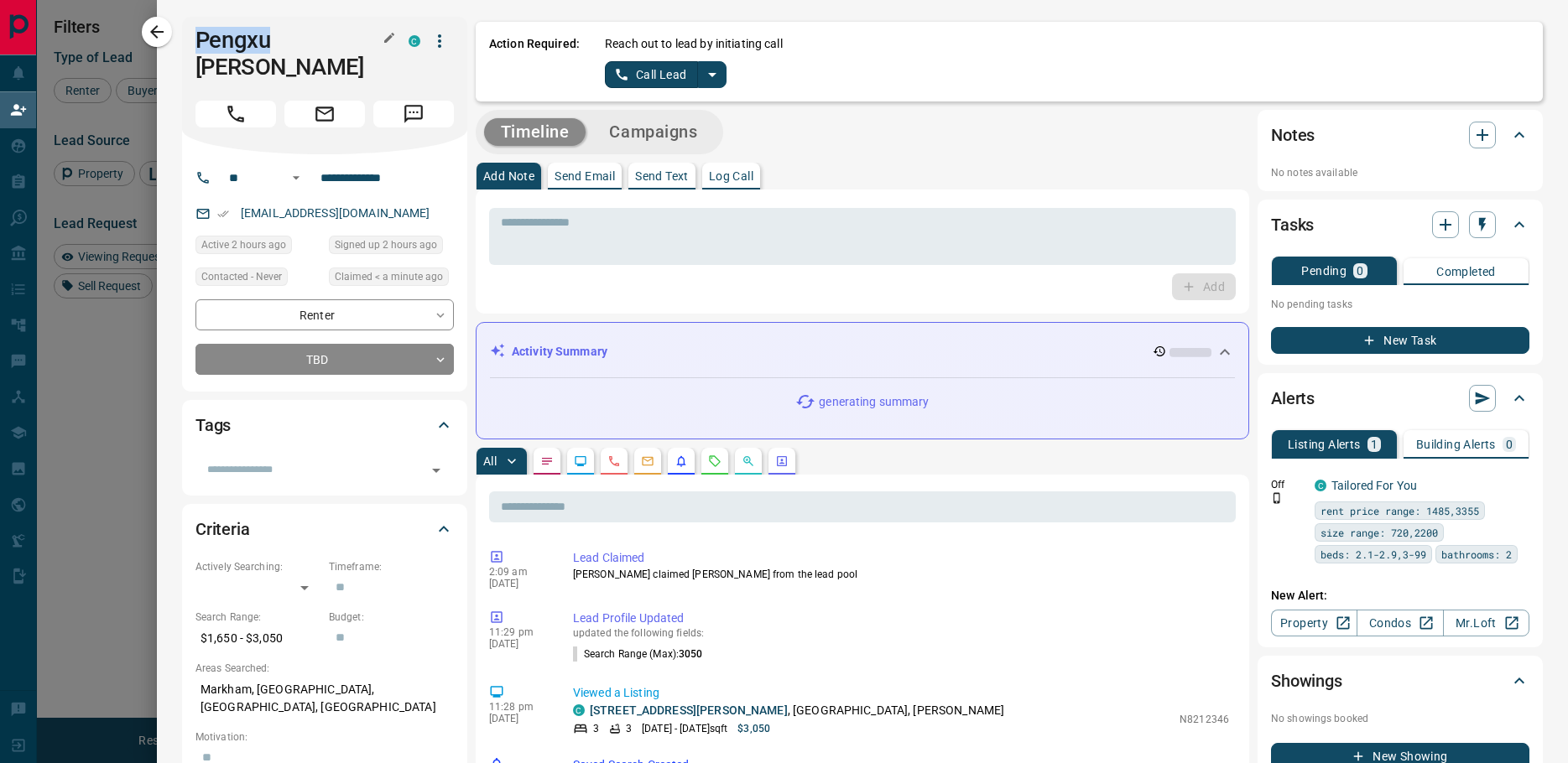
click at [195, 44] on h1 "Pengxu [PERSON_NAME]" at bounding box center [289, 54] width 188 height 54
copy div "Pengxu [PERSON_NAME] C"
click at [710, 66] on button "split button" at bounding box center [711, 74] width 28 height 27
click at [678, 126] on li "Log Manual Call" at bounding box center [665, 133] width 103 height 25
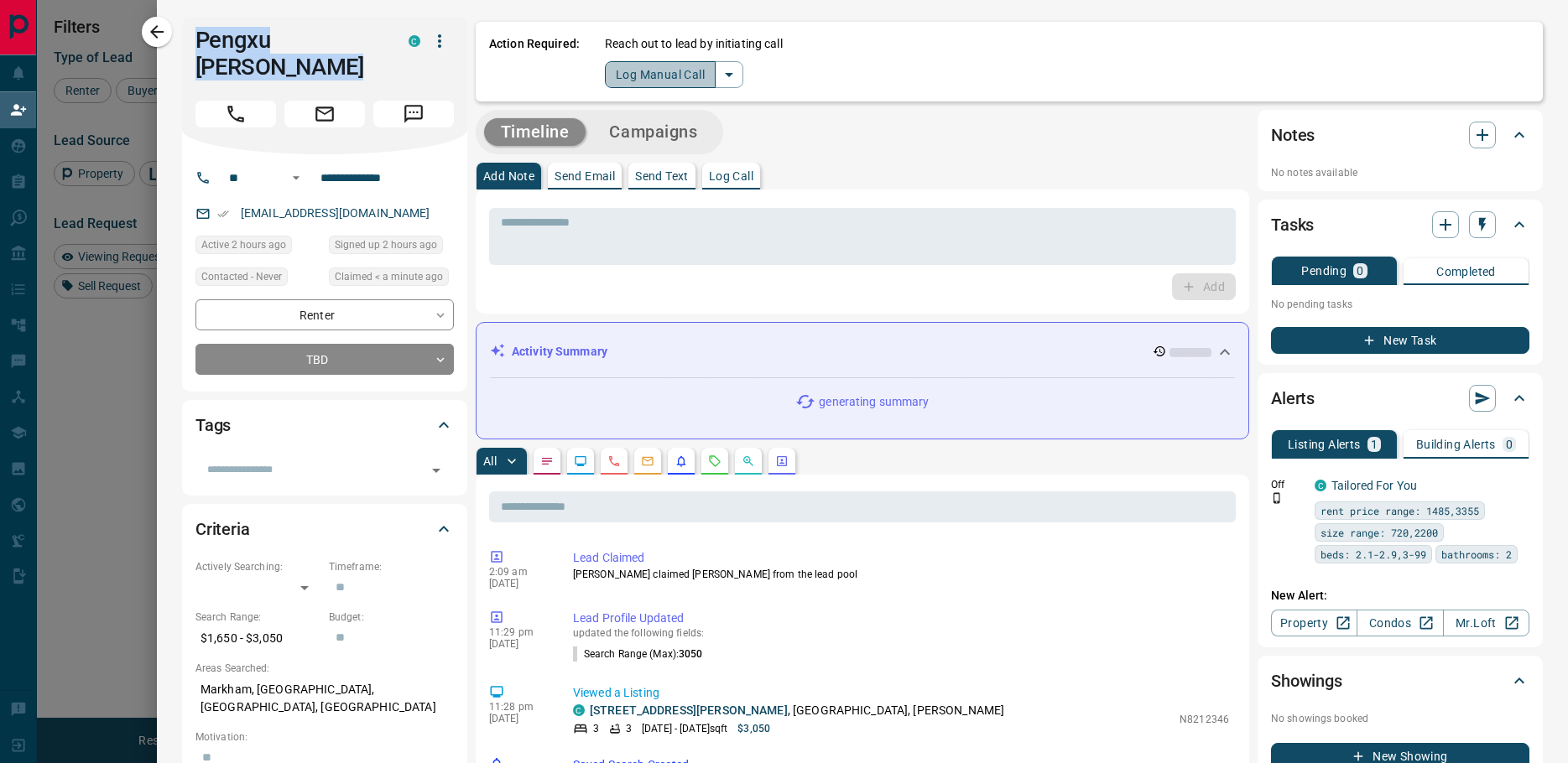
click at [645, 73] on button "Log Manual Call" at bounding box center [660, 74] width 111 height 27
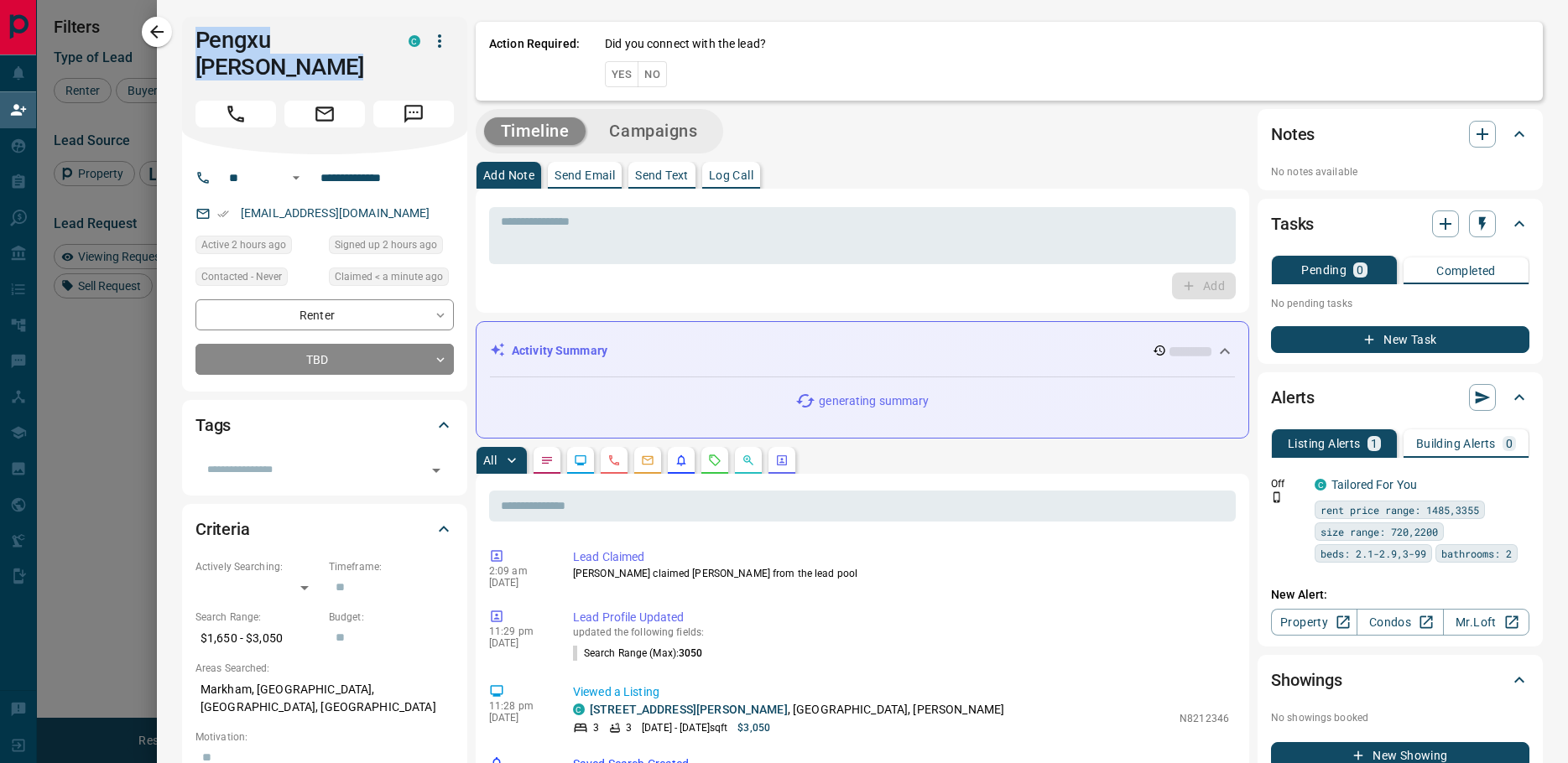
click at [650, 70] on button "No" at bounding box center [652, 74] width 29 height 26
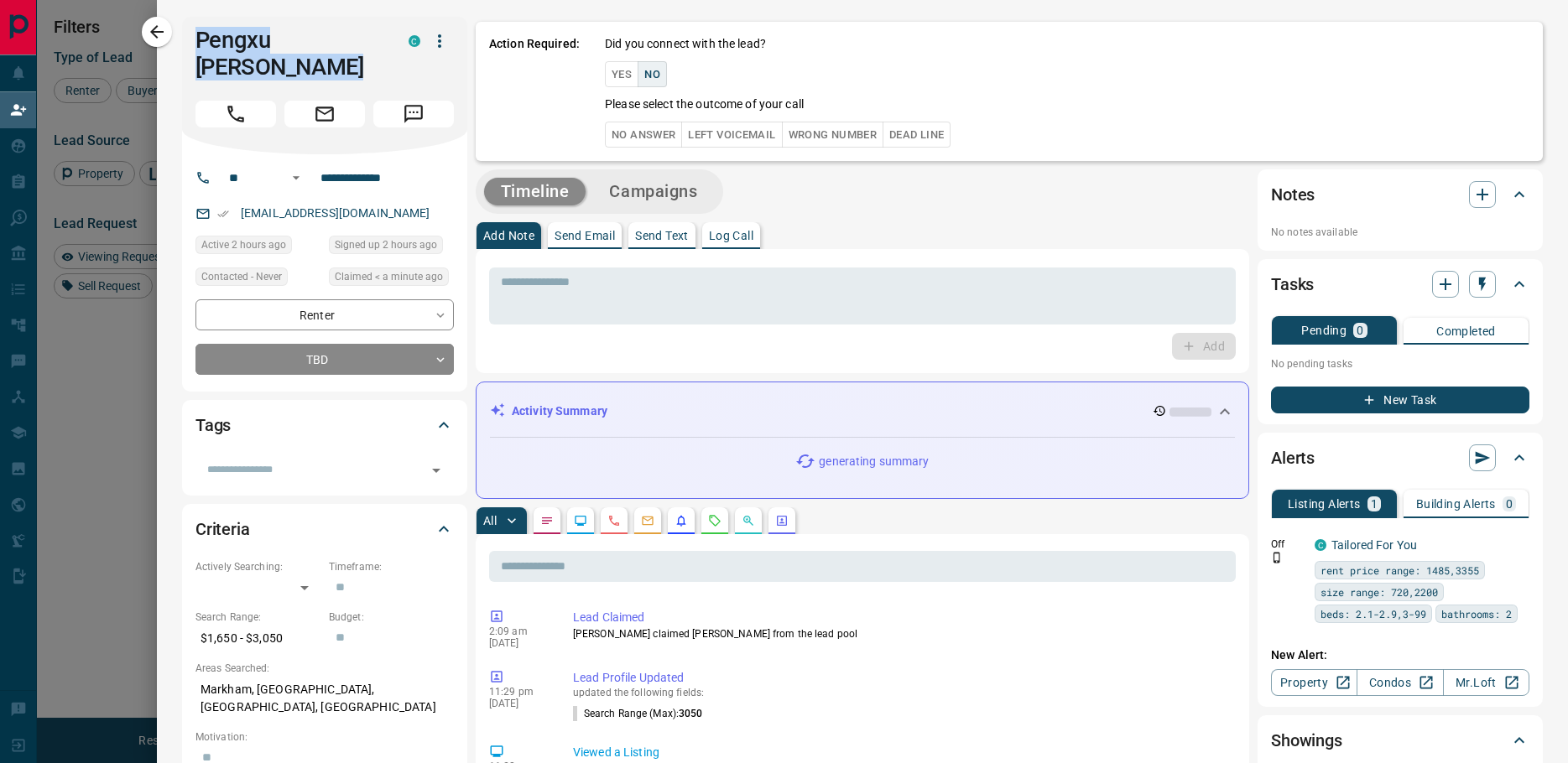
click at [649, 132] on button "No Answer" at bounding box center [643, 134] width 77 height 26
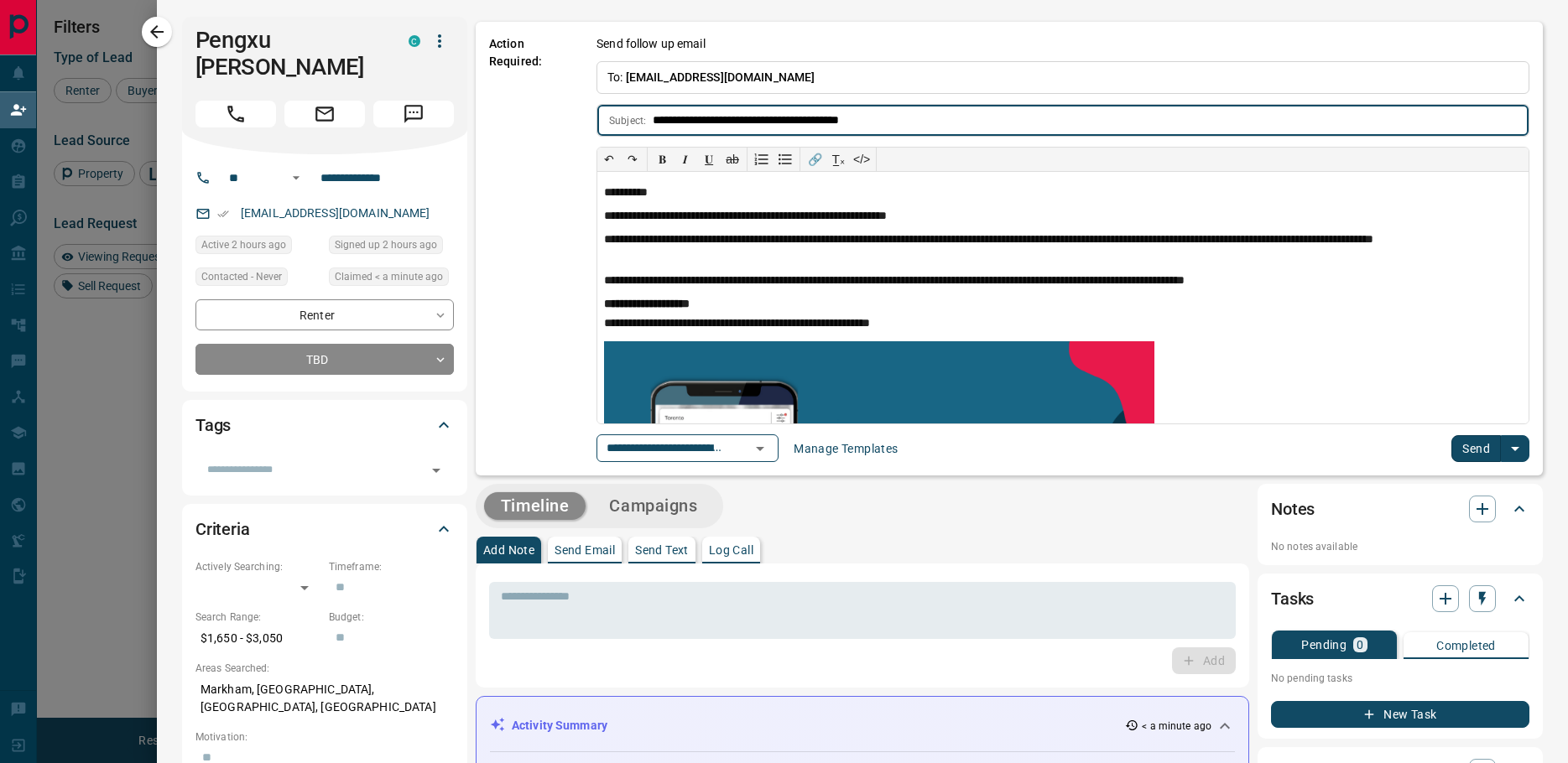
click at [1458, 449] on button "Send" at bounding box center [1476, 449] width 49 height 27
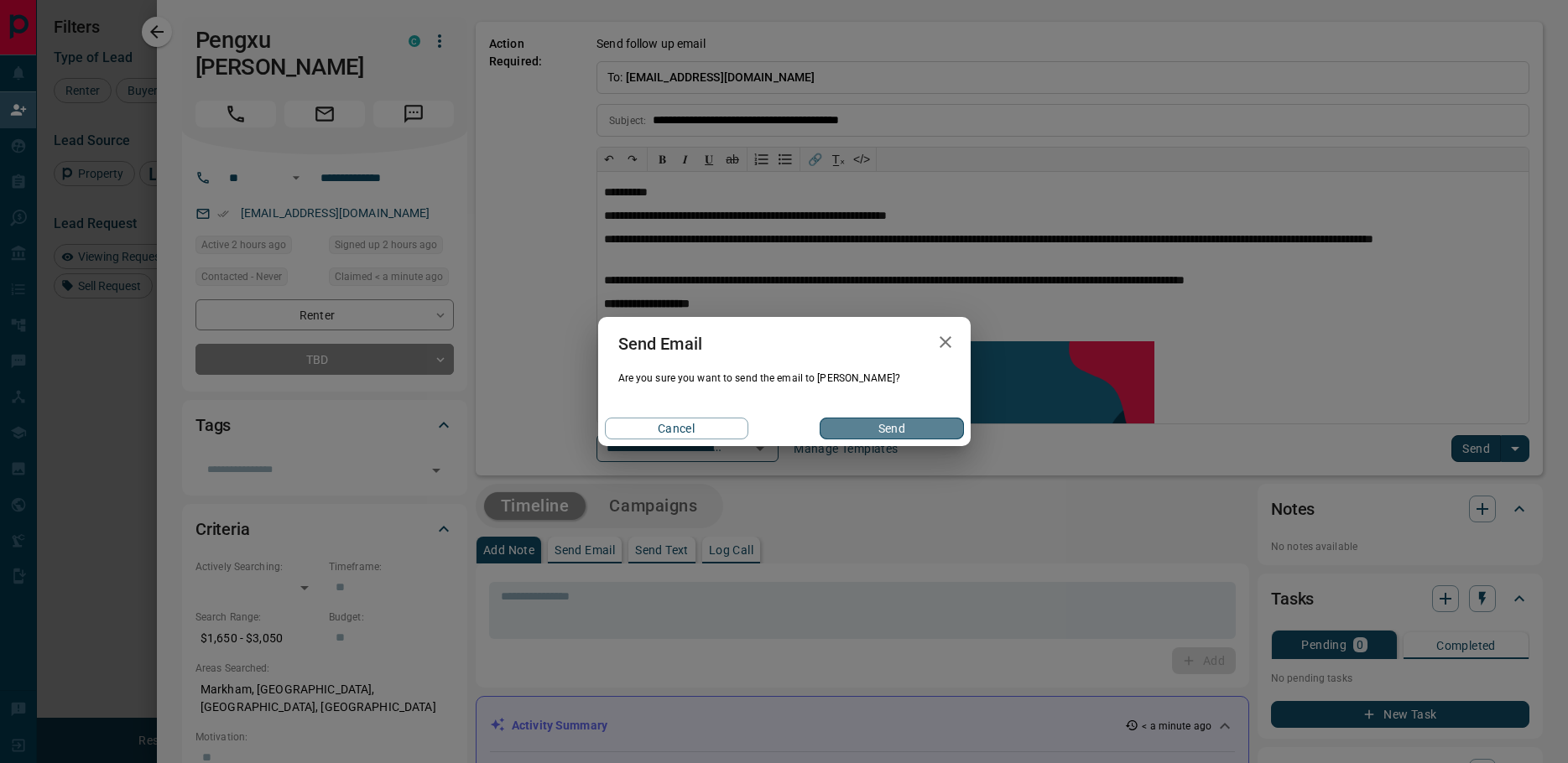
click at [849, 422] on button "Send" at bounding box center [891, 429] width 144 height 22
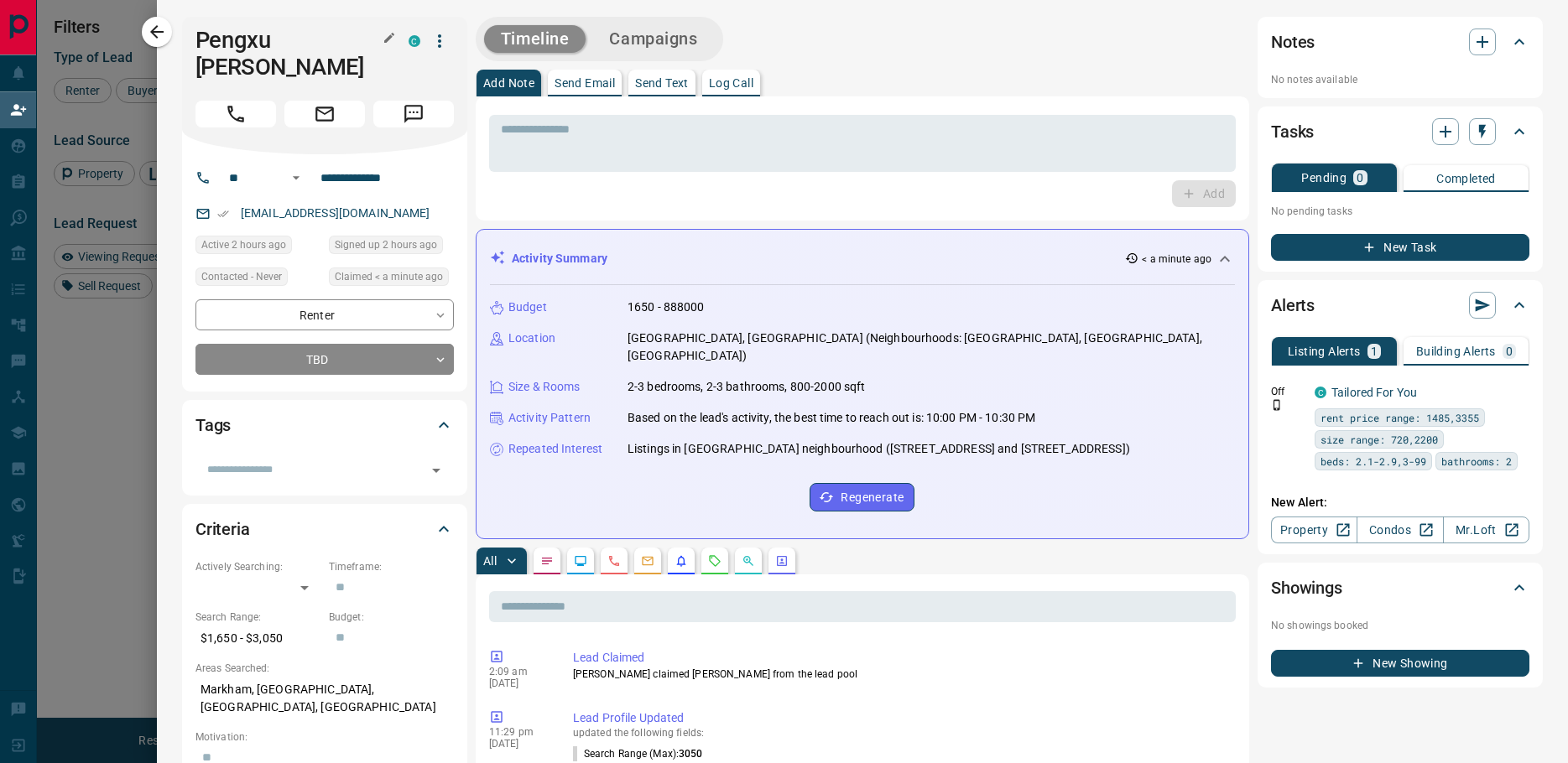
click at [278, 39] on h1 "Pengxu [PERSON_NAME]" at bounding box center [289, 54] width 188 height 54
copy div "Pengxu [PERSON_NAME] C"
click at [297, 37] on h1 "Pengxu [PERSON_NAME]" at bounding box center [289, 54] width 188 height 54
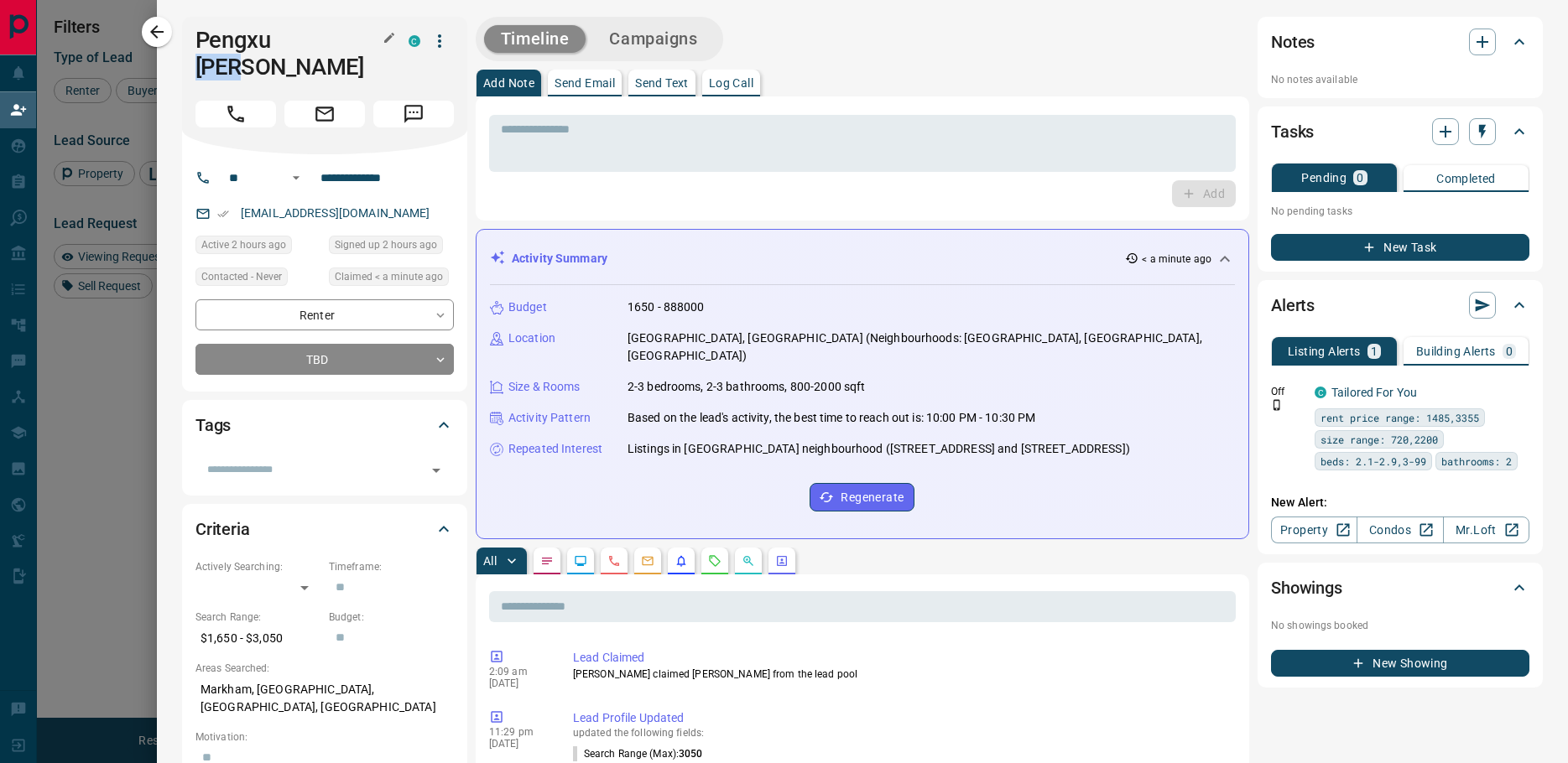
click at [297, 37] on h1 "Pengxu [PERSON_NAME]" at bounding box center [289, 54] width 188 height 54
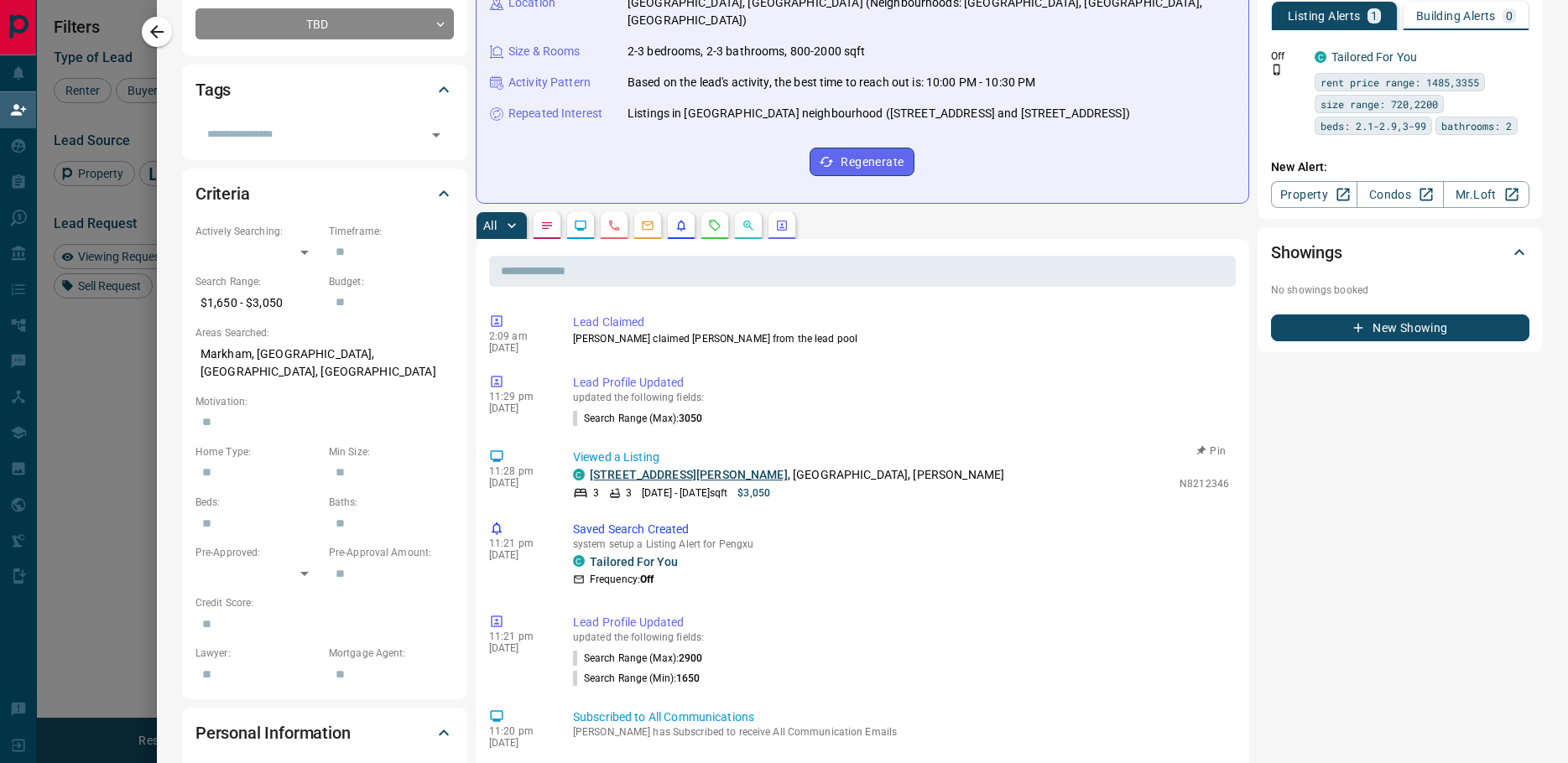
click at [602, 468] on link "[STREET_ADDRESS][PERSON_NAME]" at bounding box center [689, 474] width 198 height 14
click at [157, 28] on icon "button" at bounding box center [156, 32] width 14 height 14
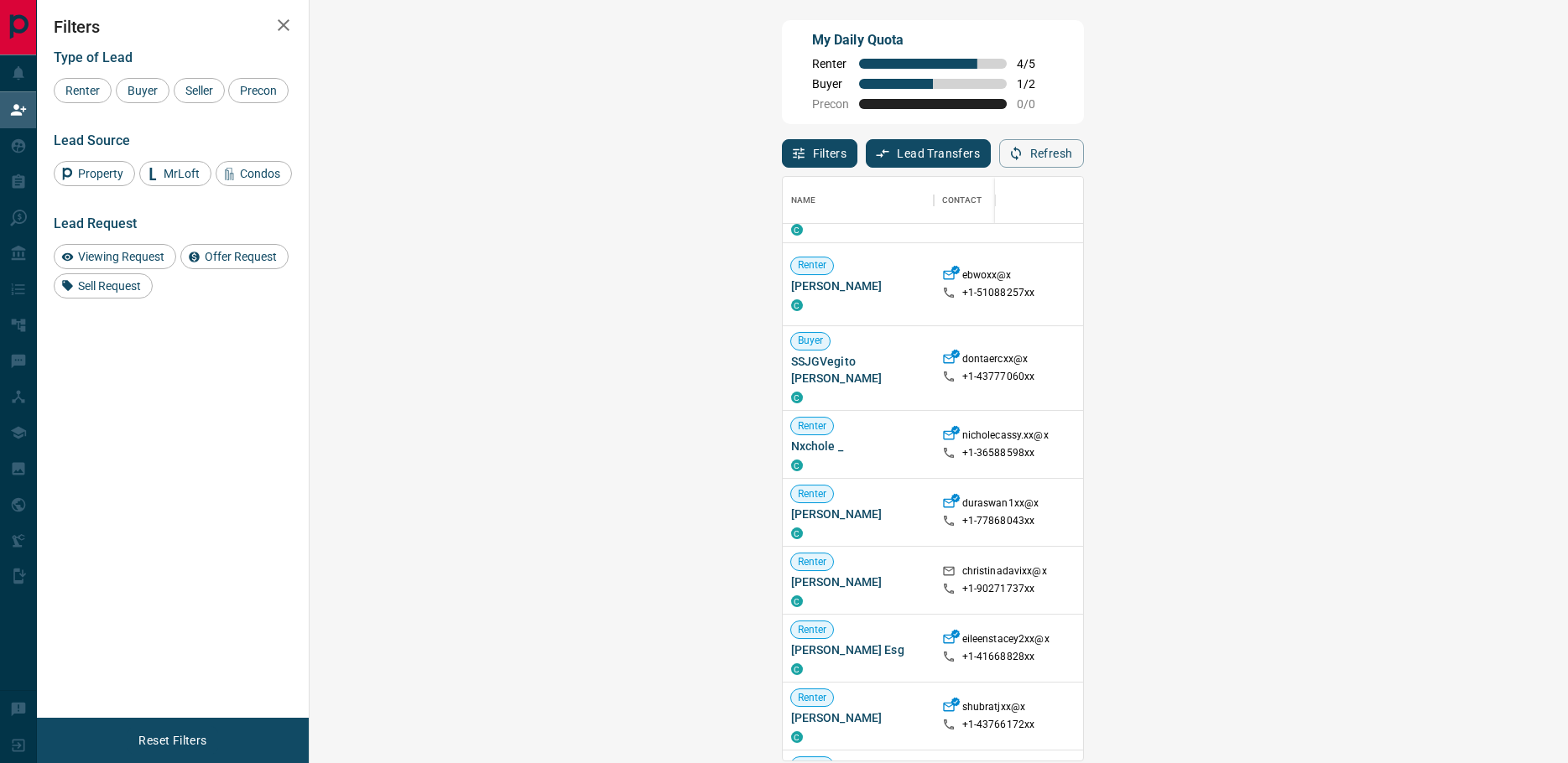
scroll to position [503, 0]
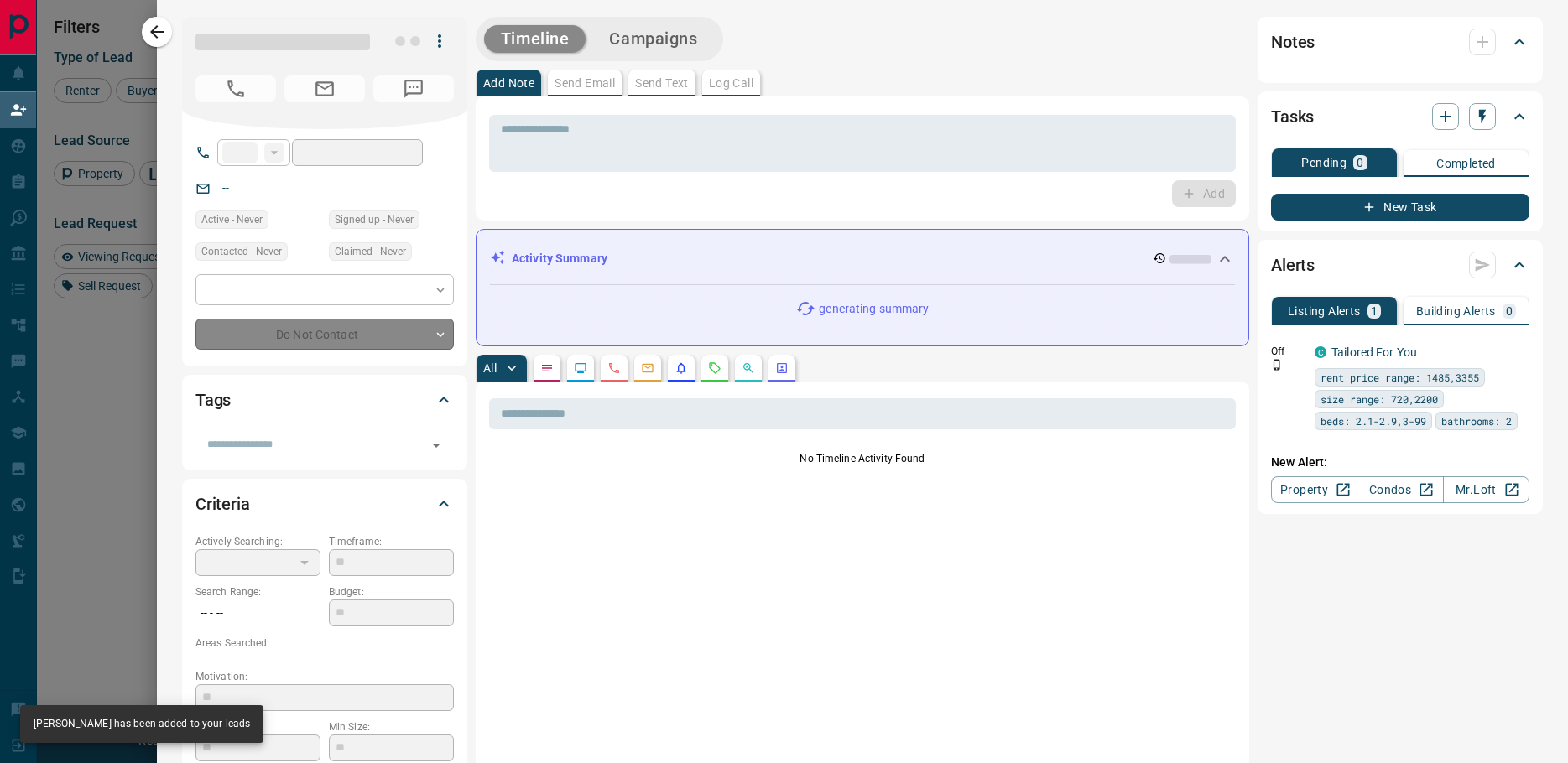
type input "**"
type input "**********"
type input "**"
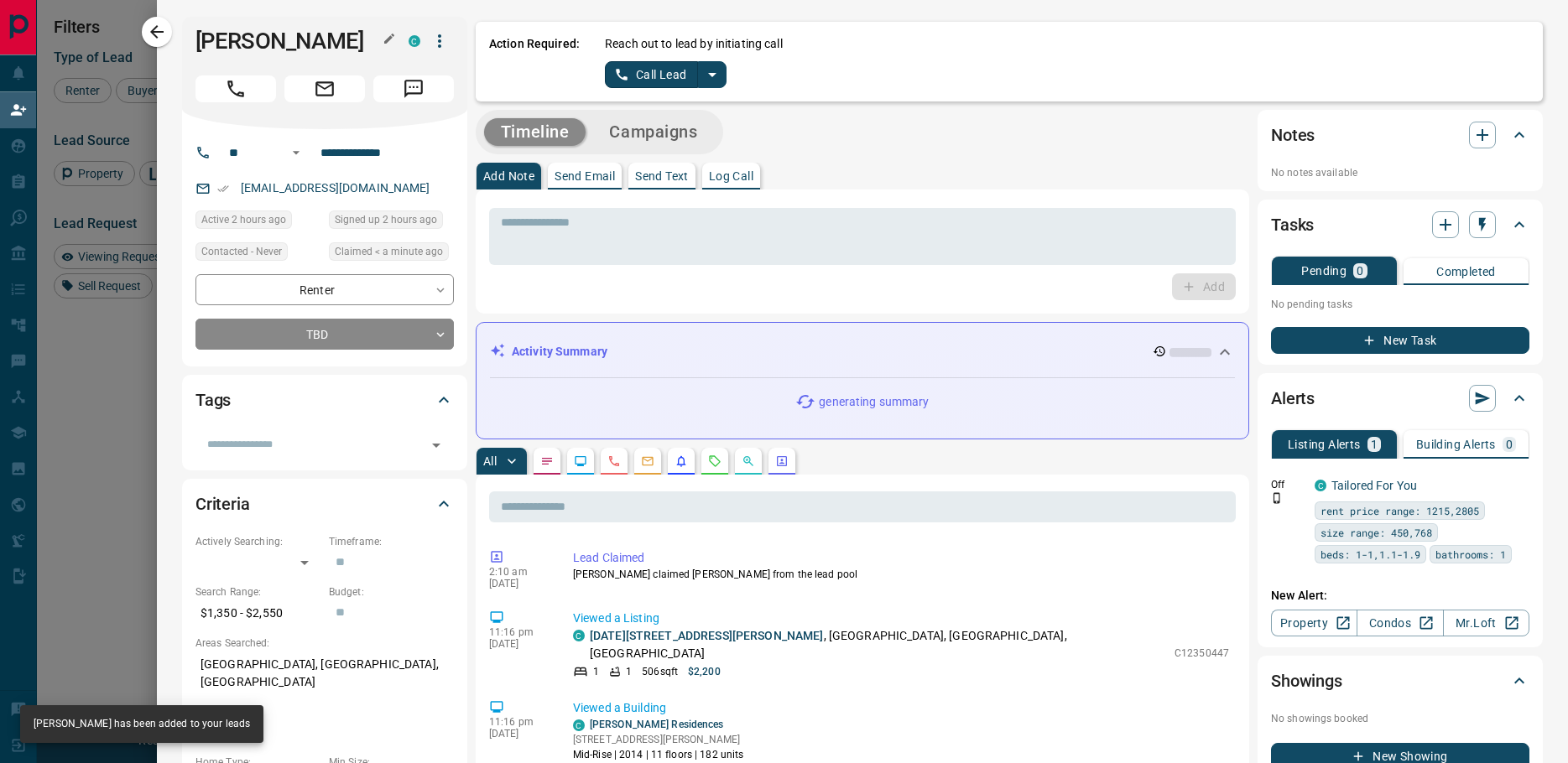
click at [236, 40] on h1 "[PERSON_NAME]" at bounding box center [289, 41] width 188 height 27
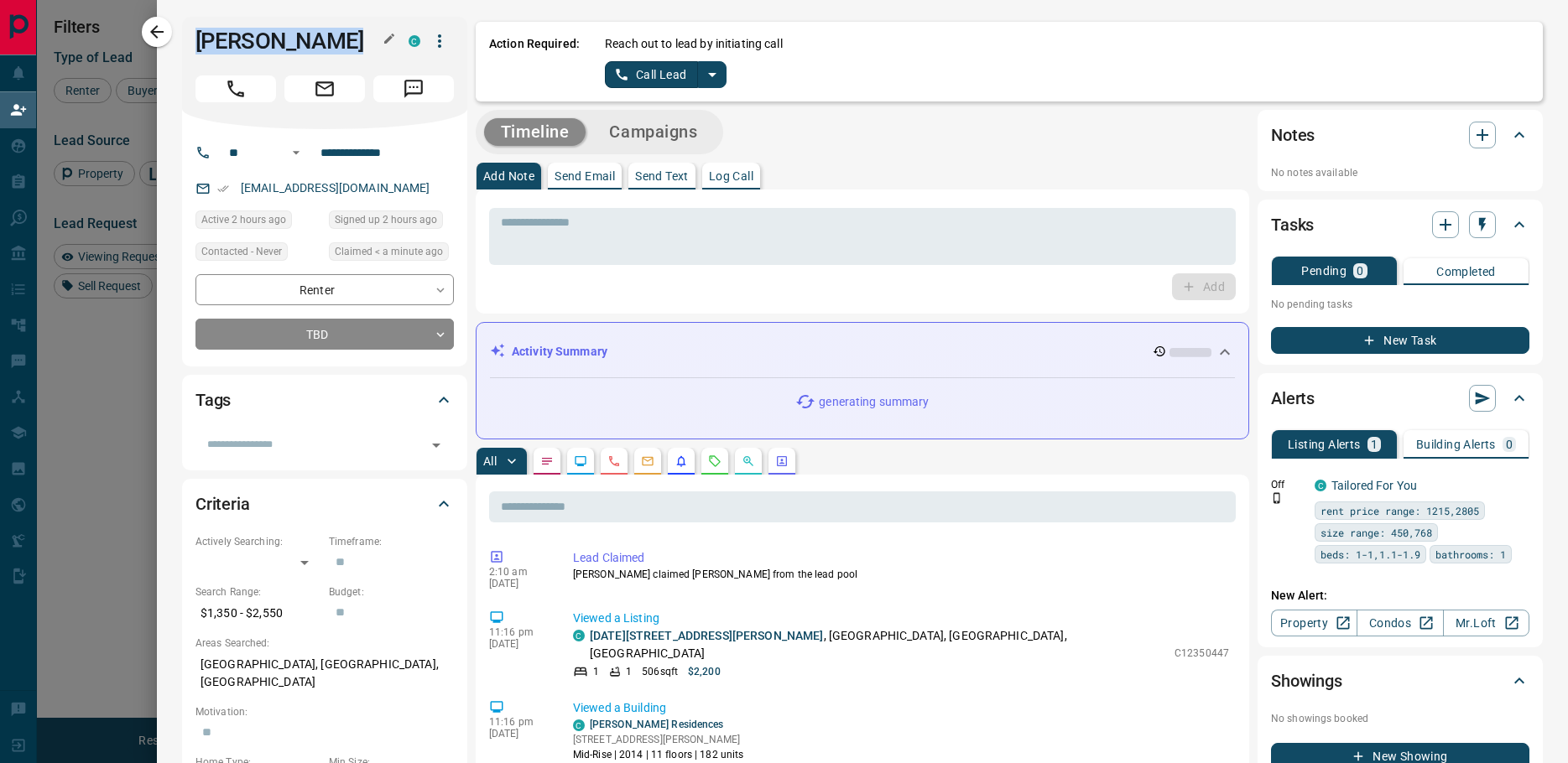
click at [236, 40] on h1 "[PERSON_NAME]" at bounding box center [289, 41] width 188 height 27
copy div "[PERSON_NAME]"
click at [708, 72] on icon "split button" at bounding box center [712, 74] width 20 height 20
click at [652, 122] on li "Log Manual Call" at bounding box center [665, 133] width 103 height 25
click at [642, 74] on button "Log Manual Call" at bounding box center [660, 74] width 111 height 27
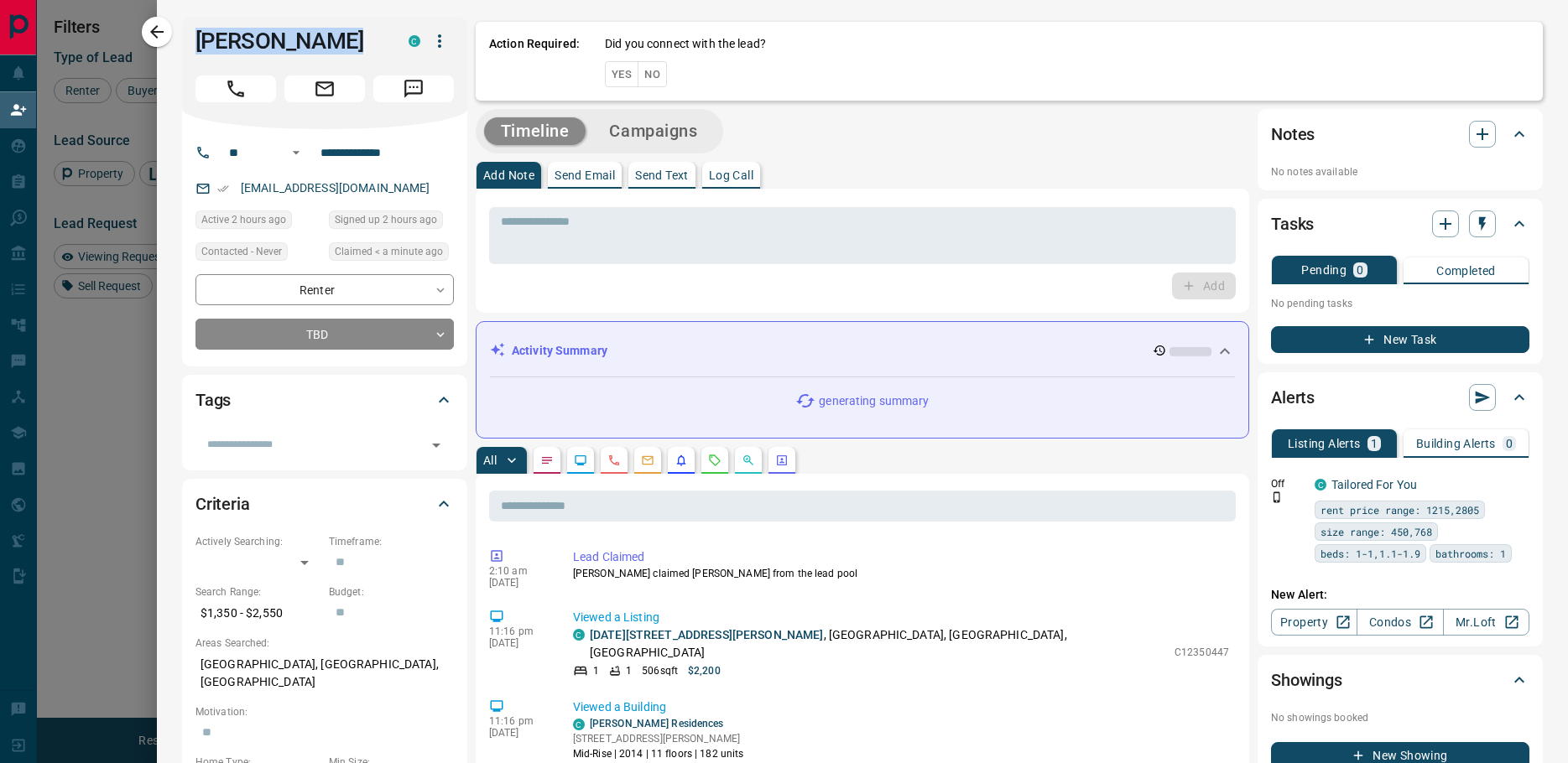
click at [642, 74] on button "No" at bounding box center [652, 74] width 29 height 26
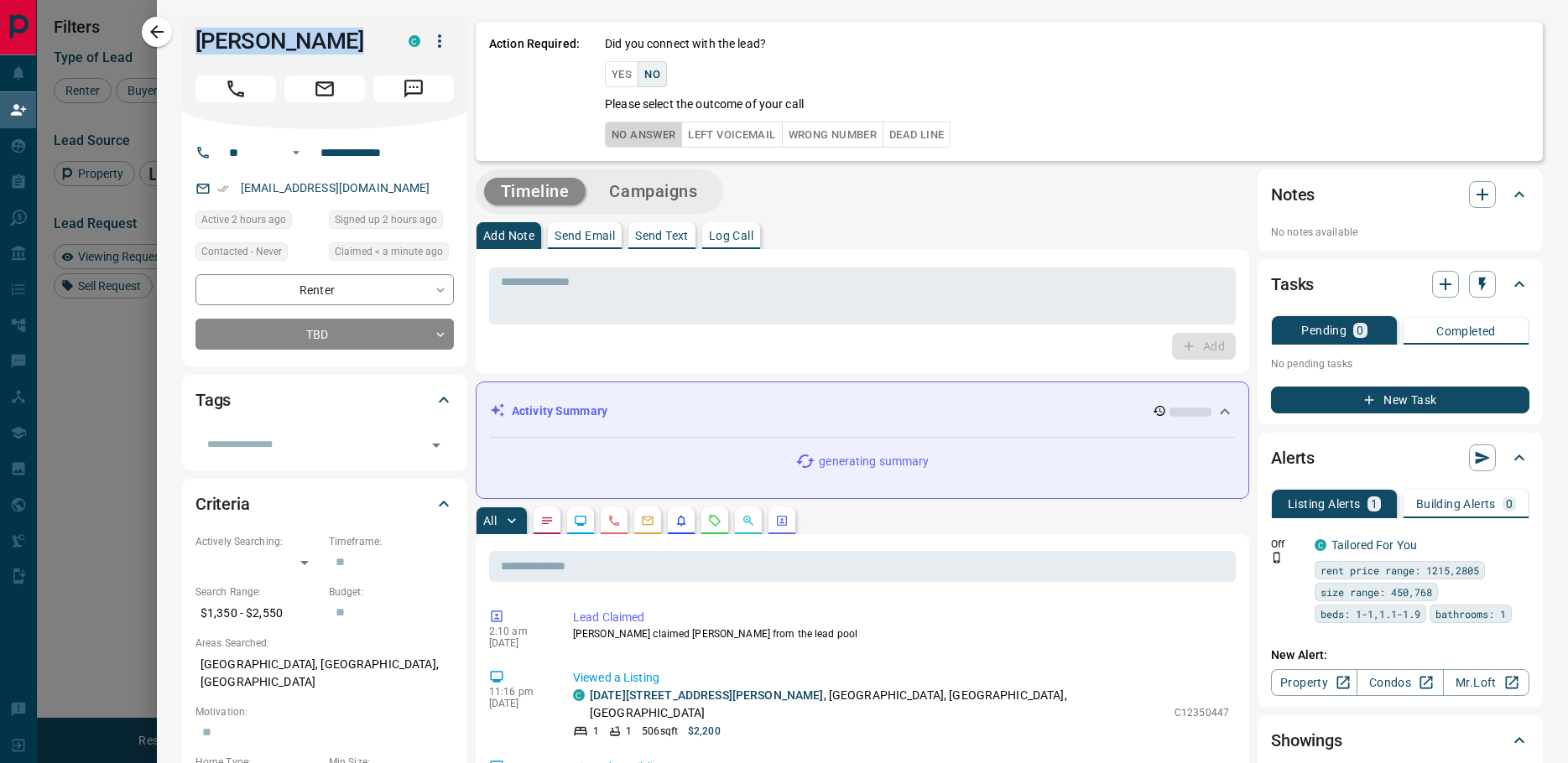
click at [627, 134] on button "No Answer" at bounding box center [643, 134] width 77 height 26
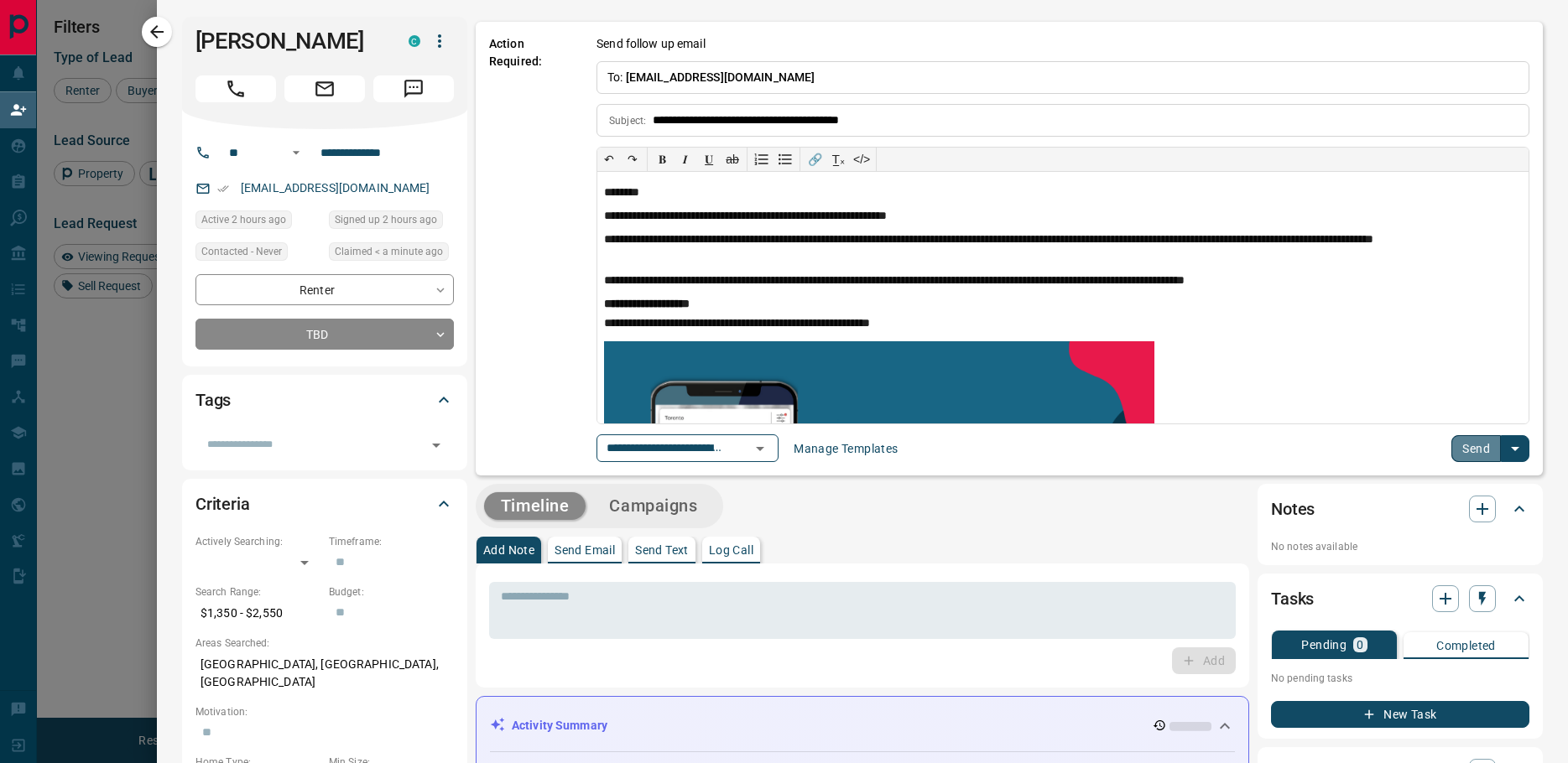
click at [1452, 451] on button "Send" at bounding box center [1476, 449] width 49 height 27
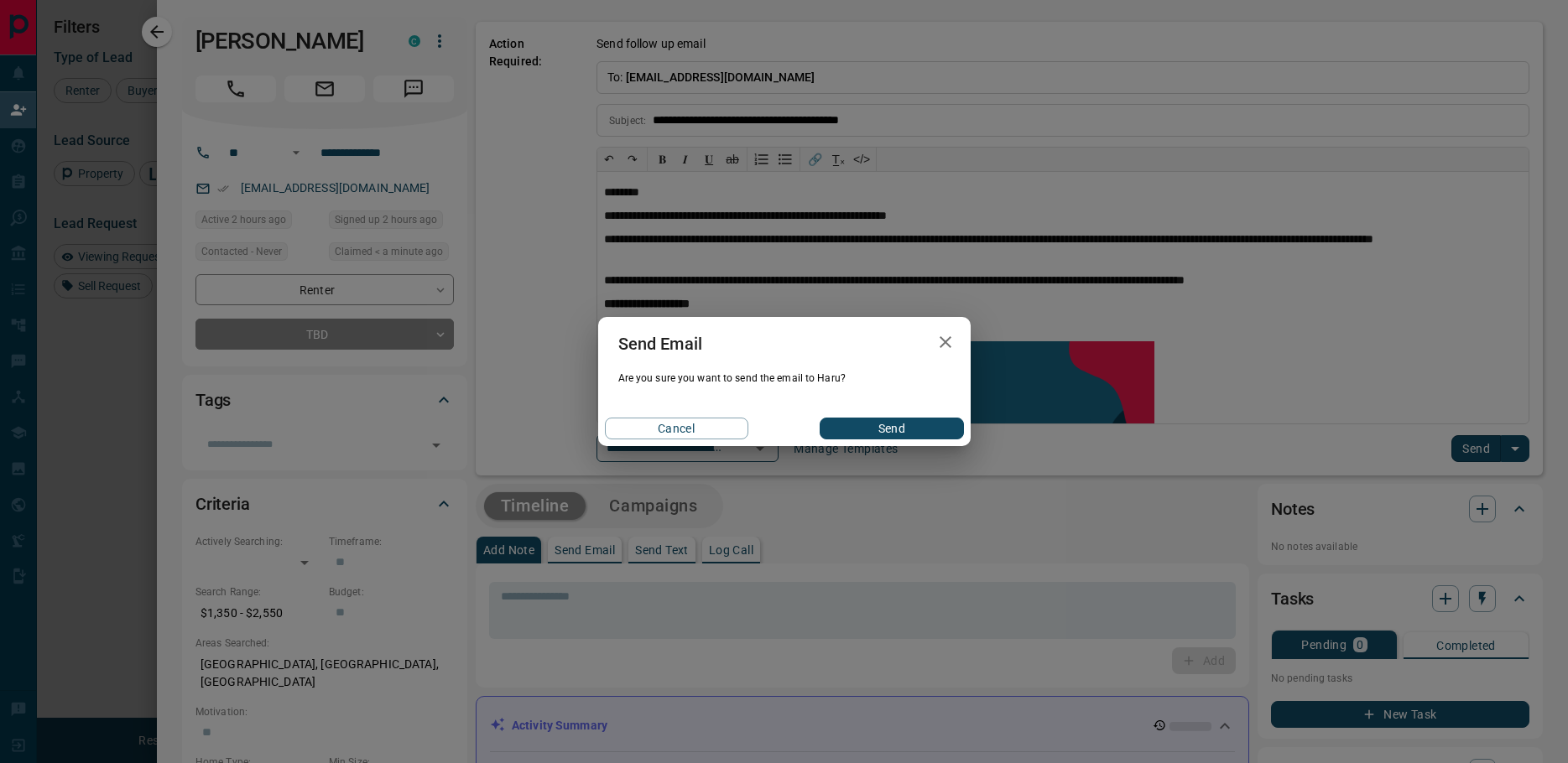
click at [804, 426] on div "Cancel Send" at bounding box center [784, 429] width 372 height 35
click at [863, 426] on button "Send" at bounding box center [891, 429] width 144 height 22
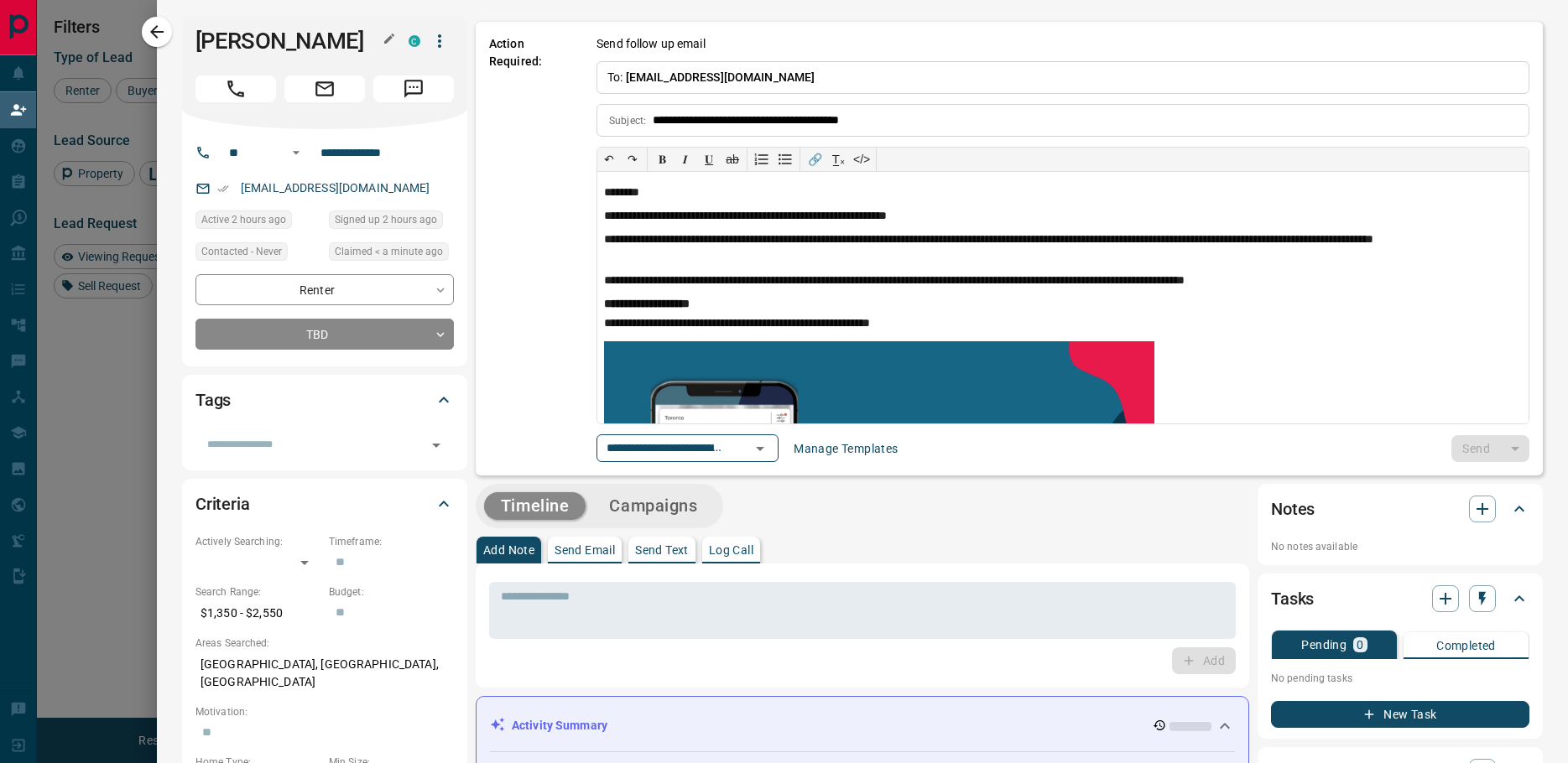
click at [258, 36] on h1 "[PERSON_NAME]" at bounding box center [289, 41] width 188 height 27
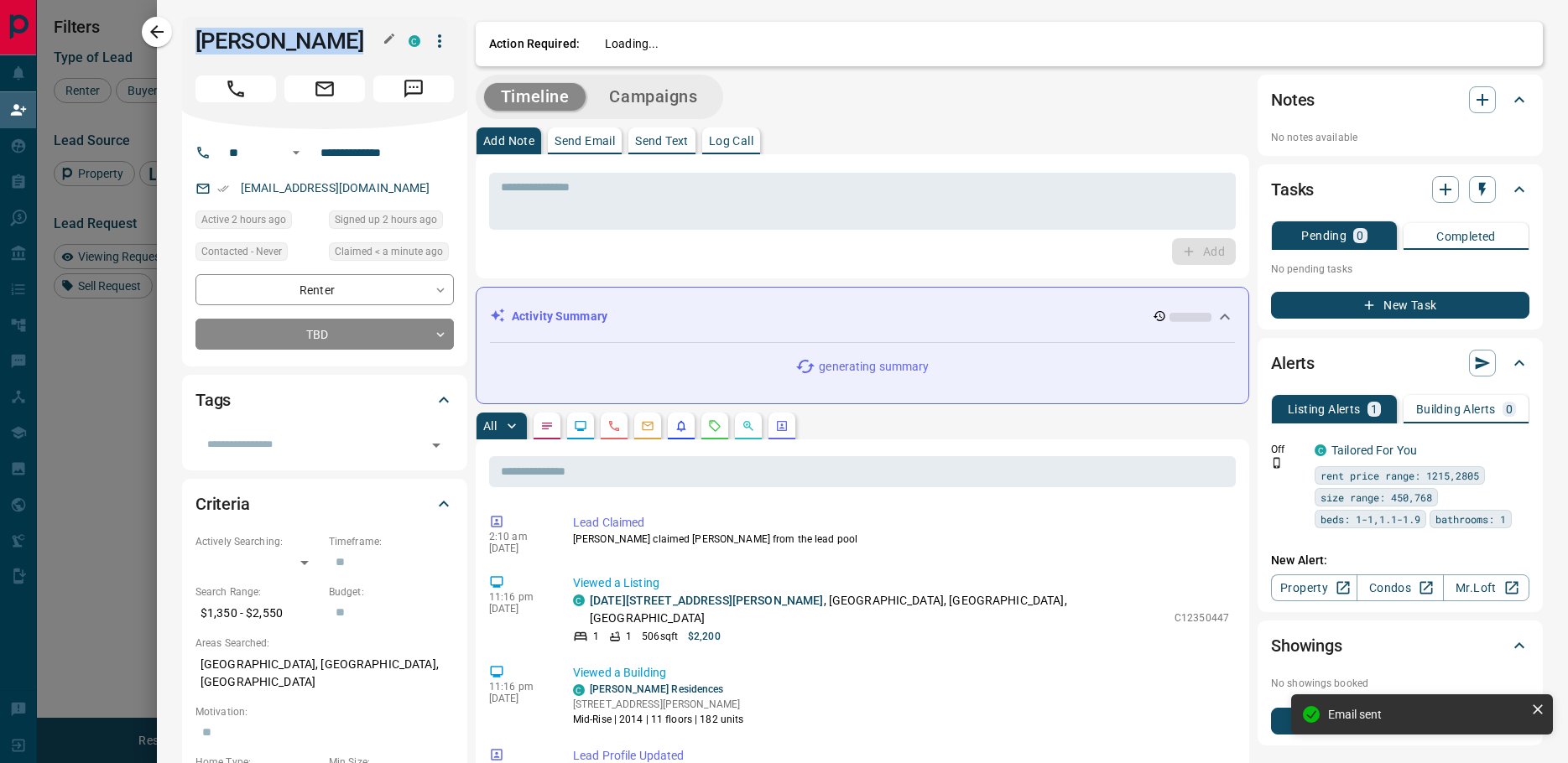
click at [258, 36] on h1 "[PERSON_NAME]" at bounding box center [289, 41] width 188 height 27
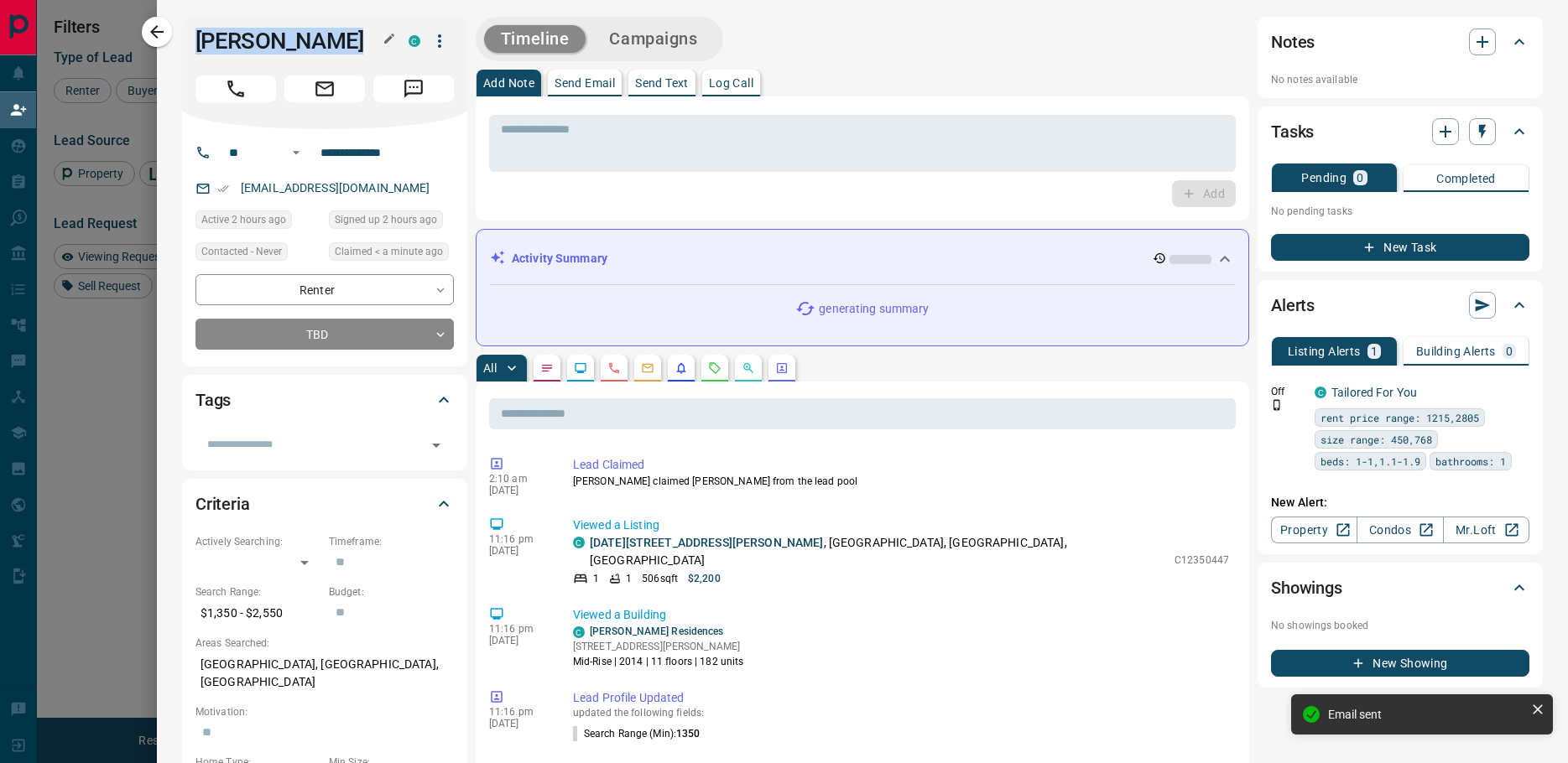
copy div "[PERSON_NAME]"
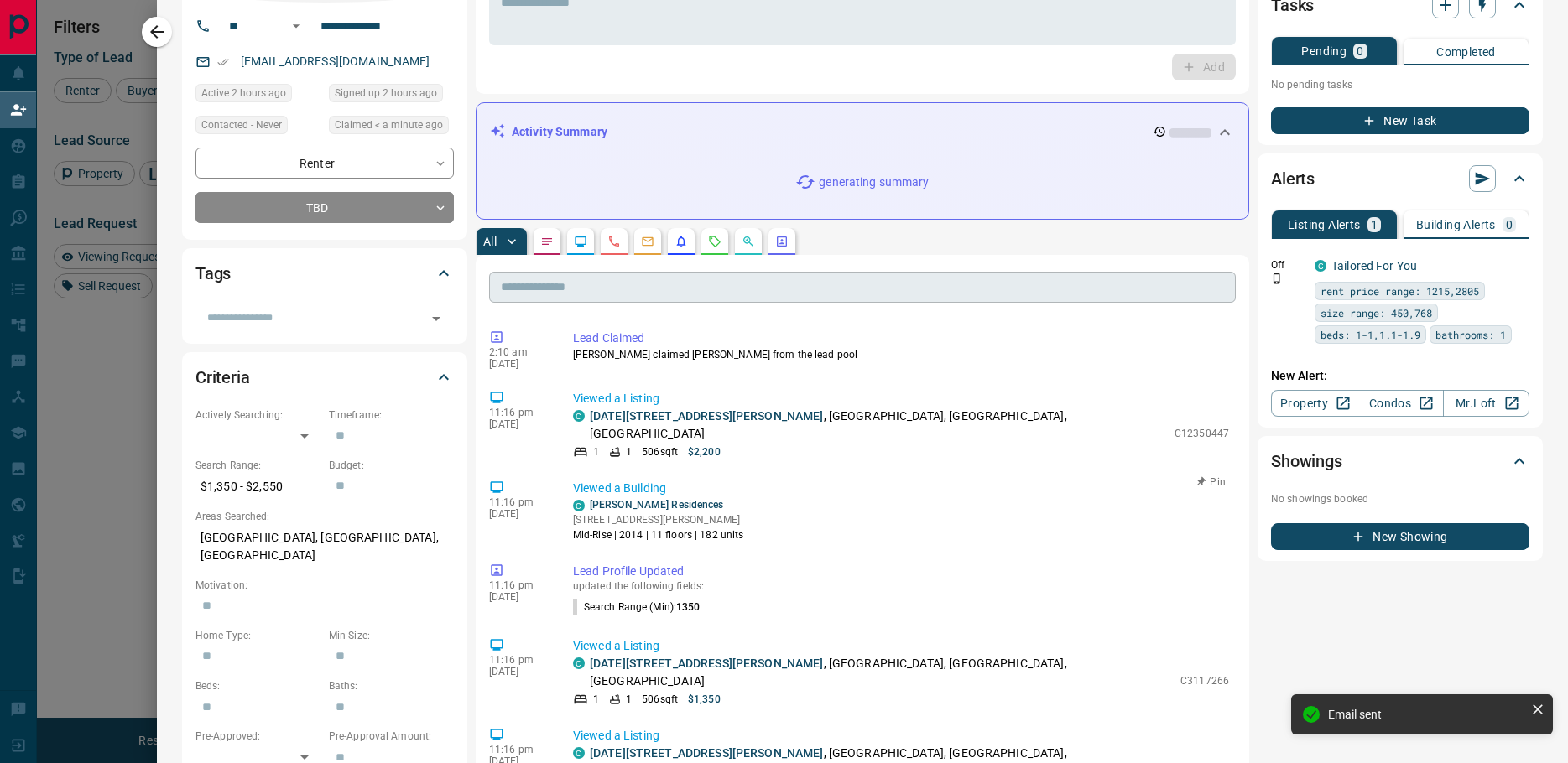
scroll to position [168, 0]
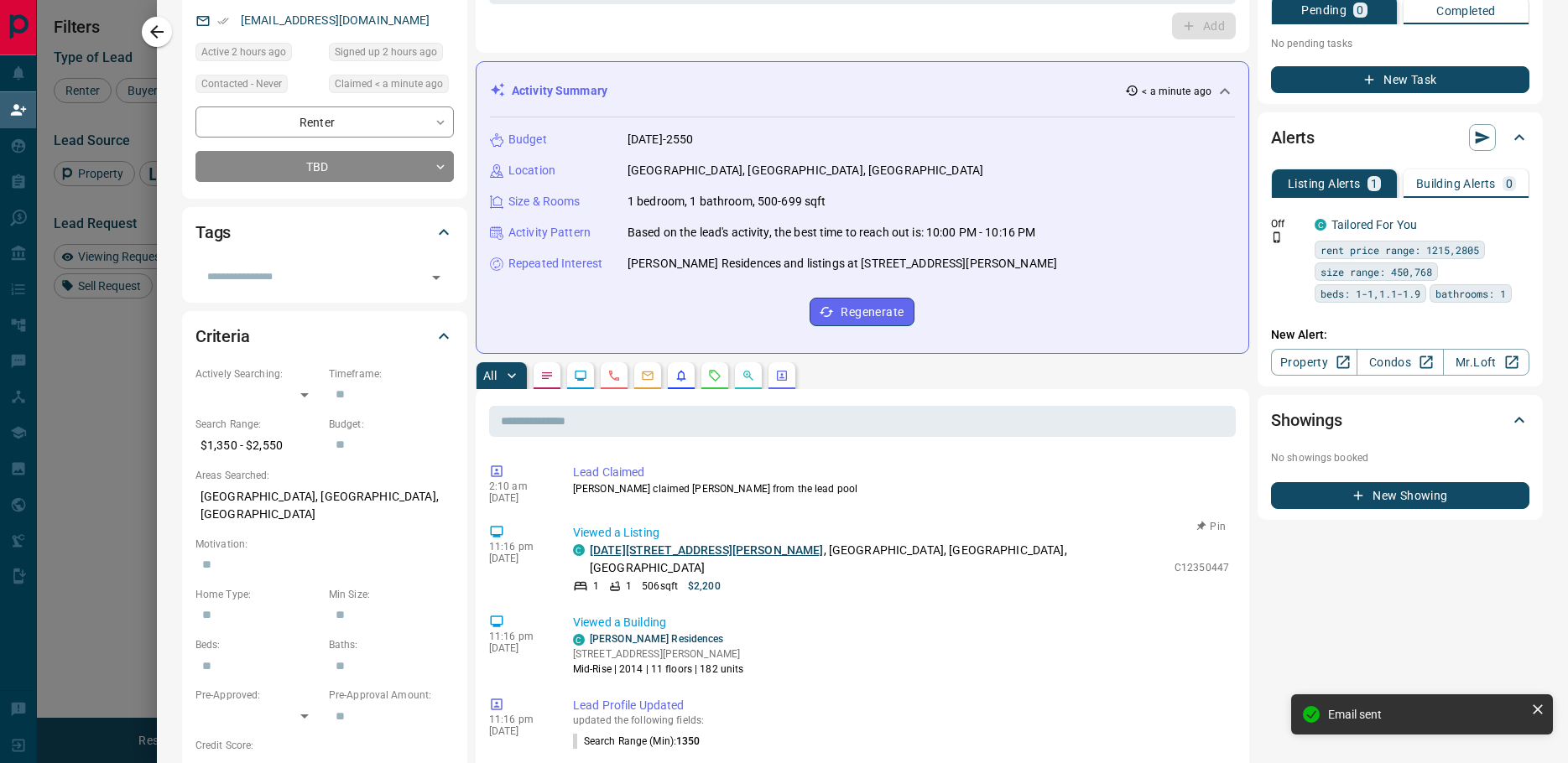
click at [660, 547] on link "[DATE][STREET_ADDRESS][PERSON_NAME]" at bounding box center [707, 550] width 234 height 14
click at [148, 35] on icon "button" at bounding box center [157, 32] width 20 height 20
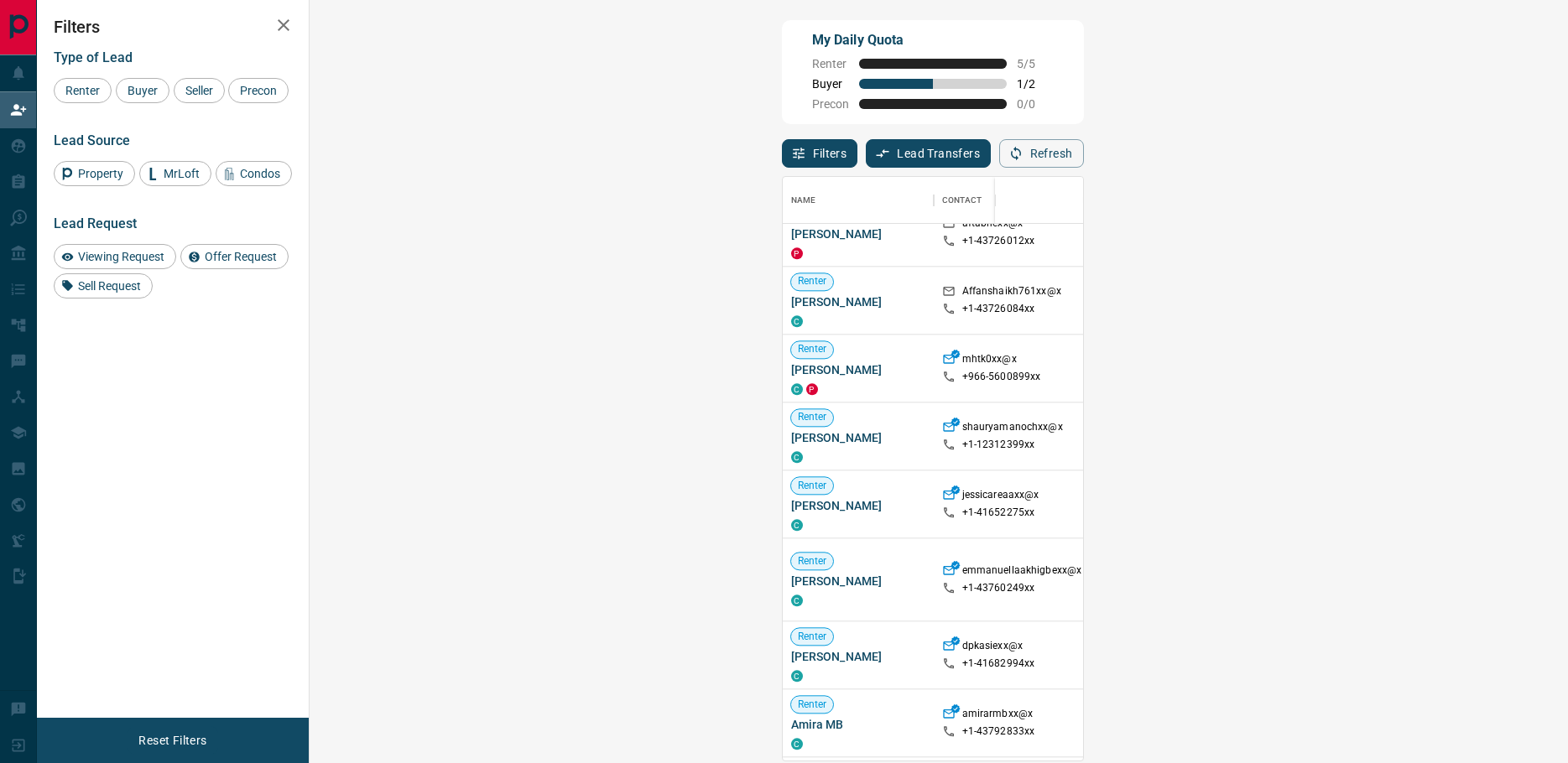
scroll to position [1844, 0]
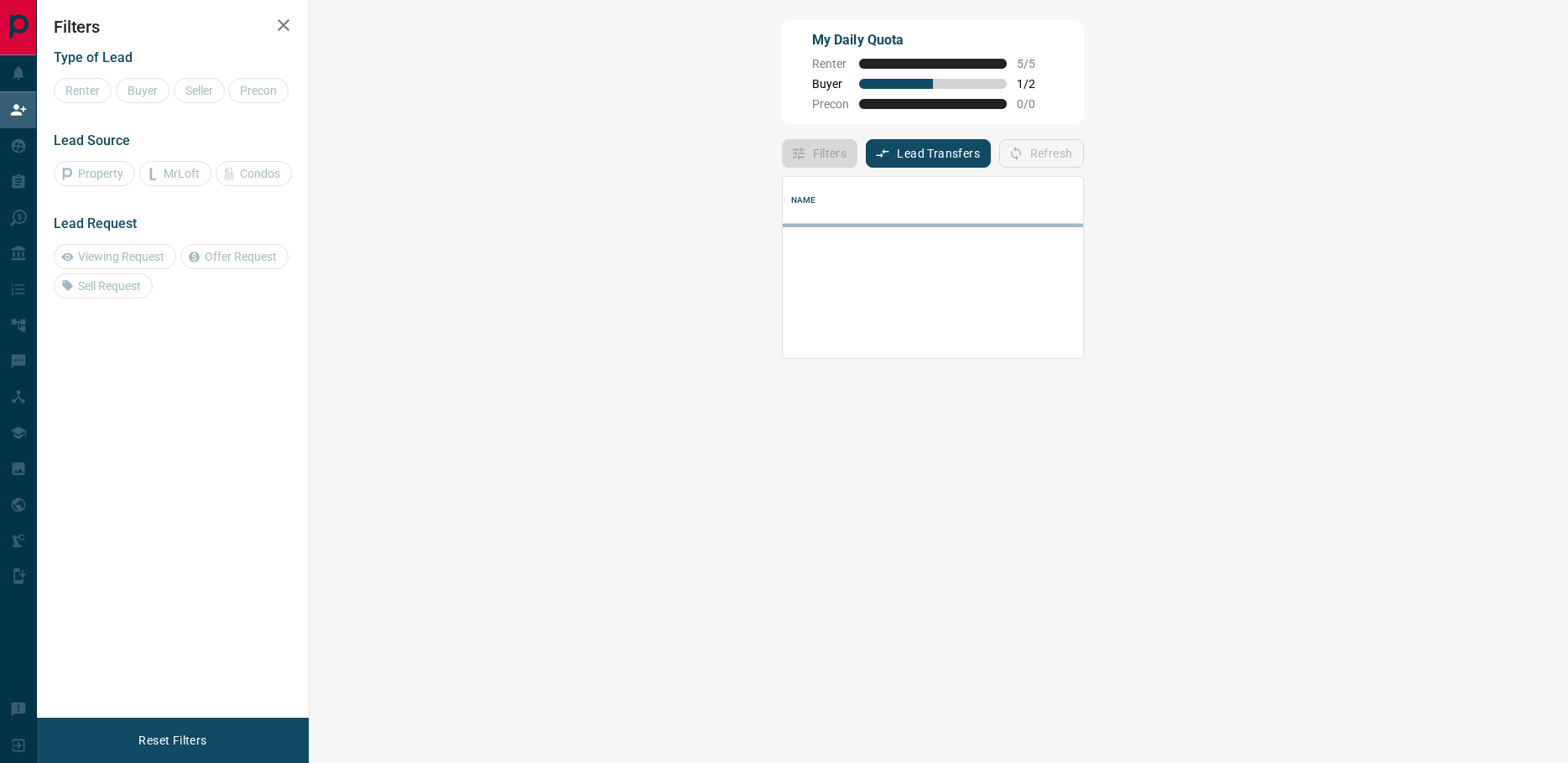
click at [148, 104] on div "Renter Buyer Seller Precon" at bounding box center [173, 91] width 238 height 25
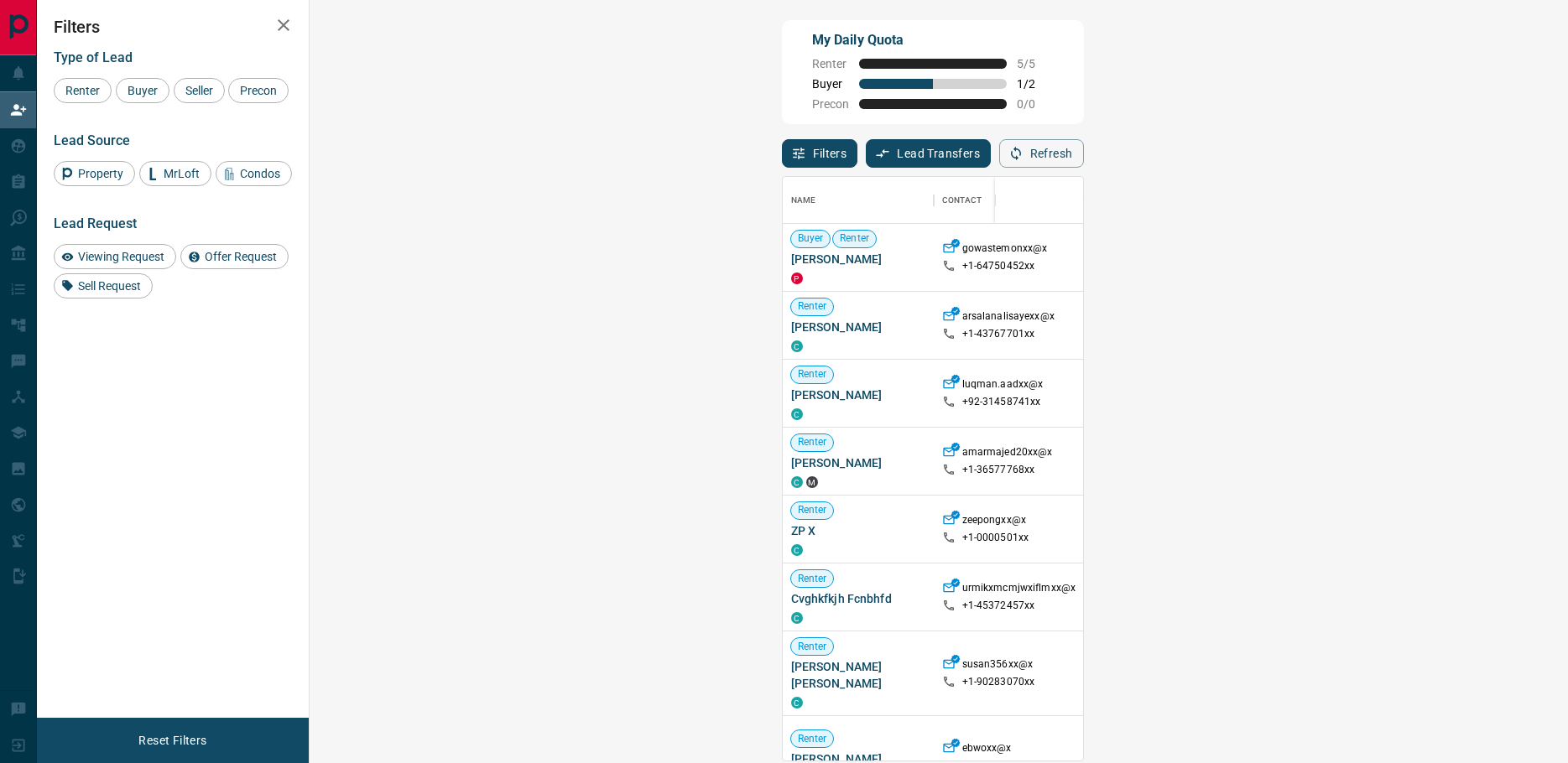
scroll to position [571, 1210]
click at [153, 94] on span "Buyer" at bounding box center [143, 90] width 42 height 14
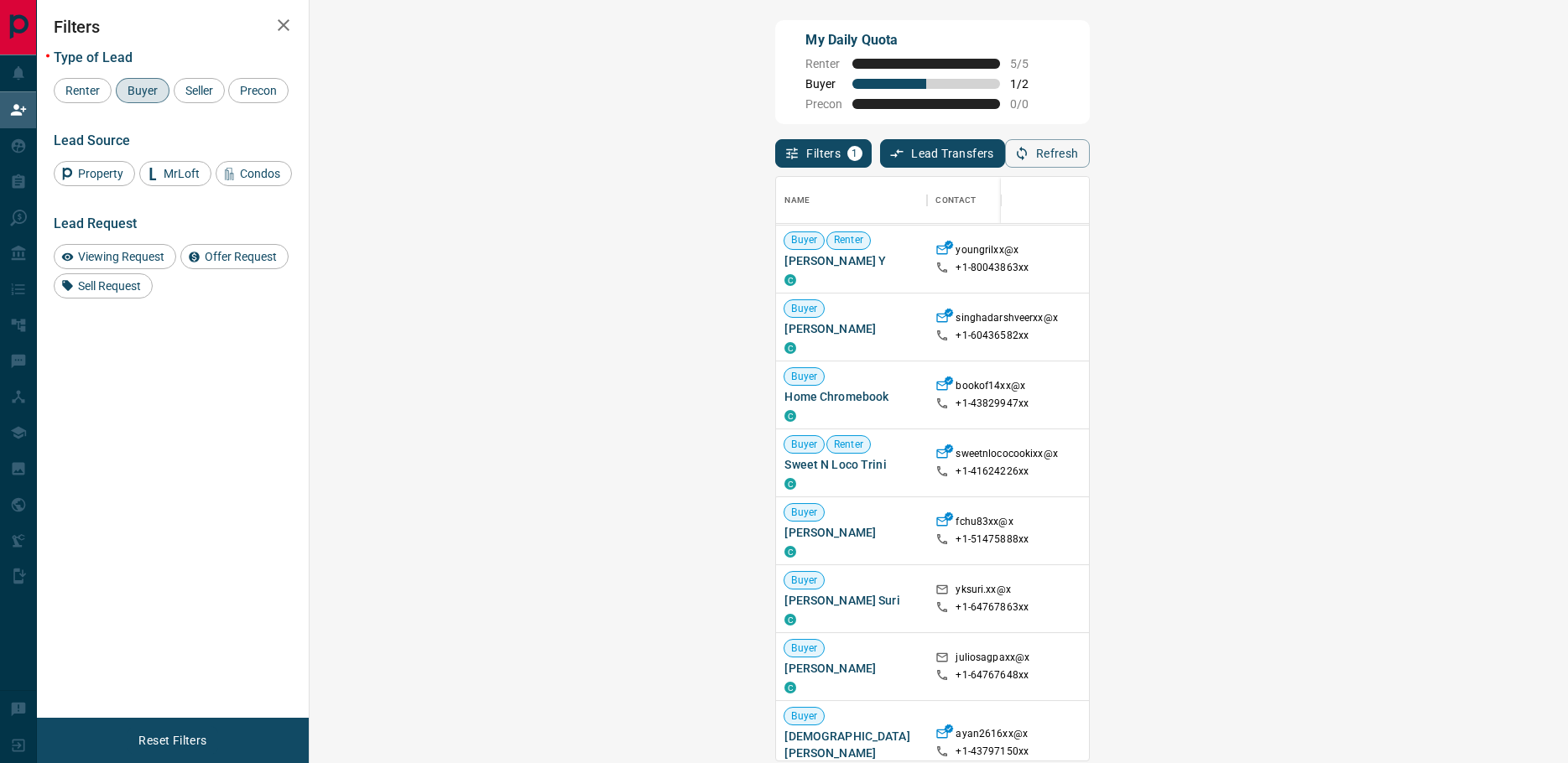
scroll to position [582, 0]
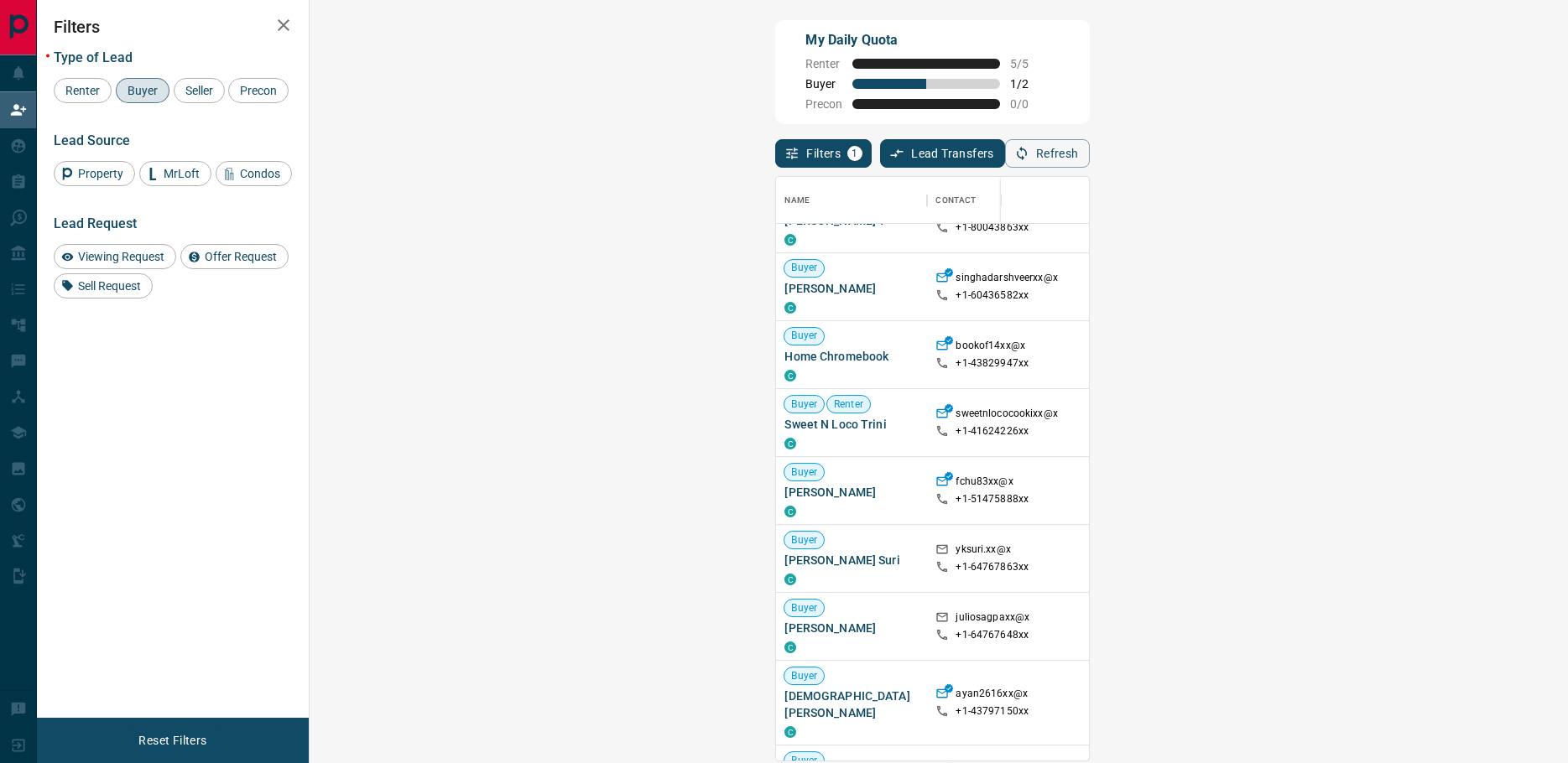
click at [1089, 500] on div "Name Contact Search Search Range Location Requests AI Status Recent Opportuniti…" at bounding box center [931, 465] width 313 height 594
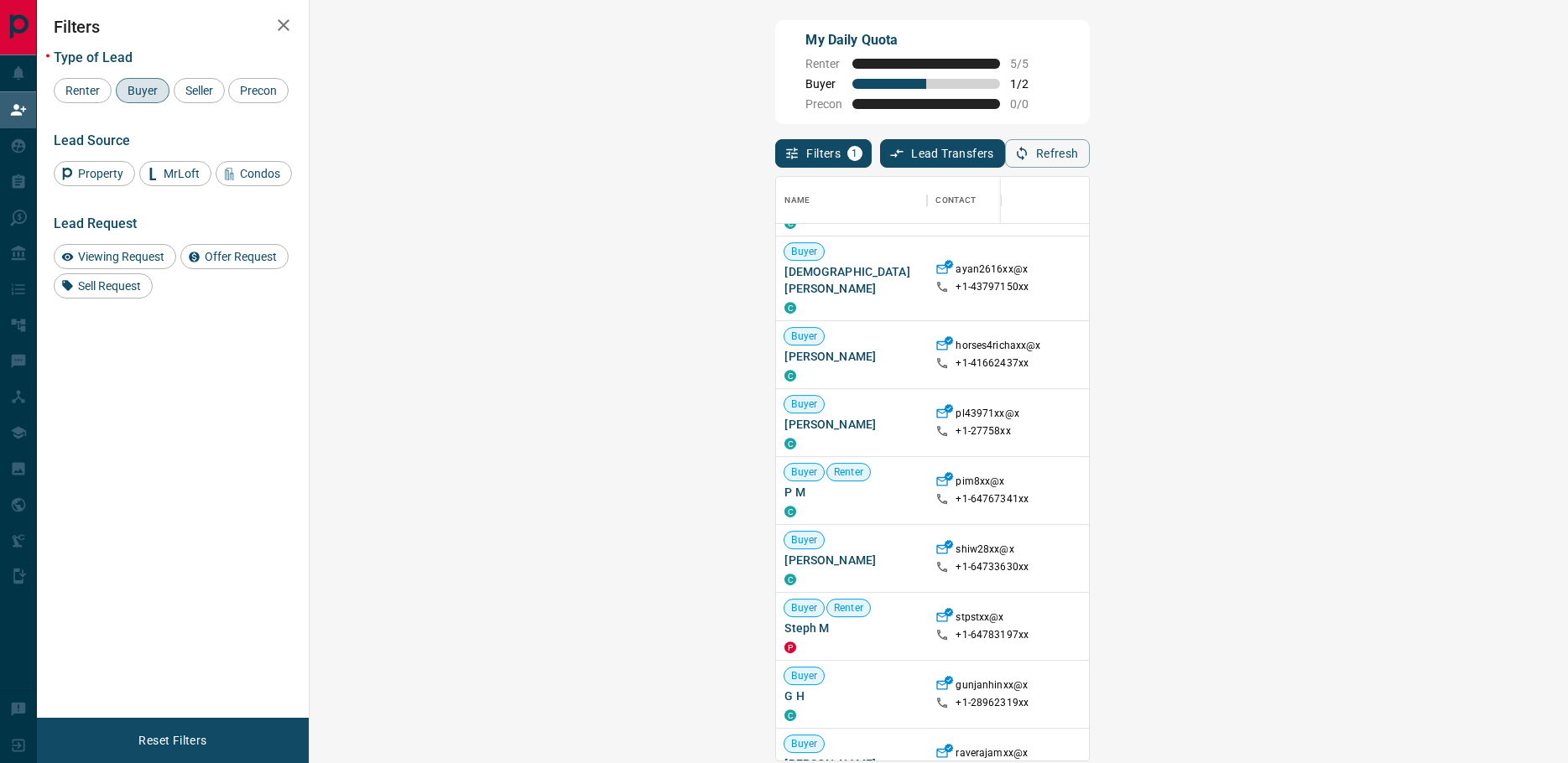
scroll to position [1174, 0]
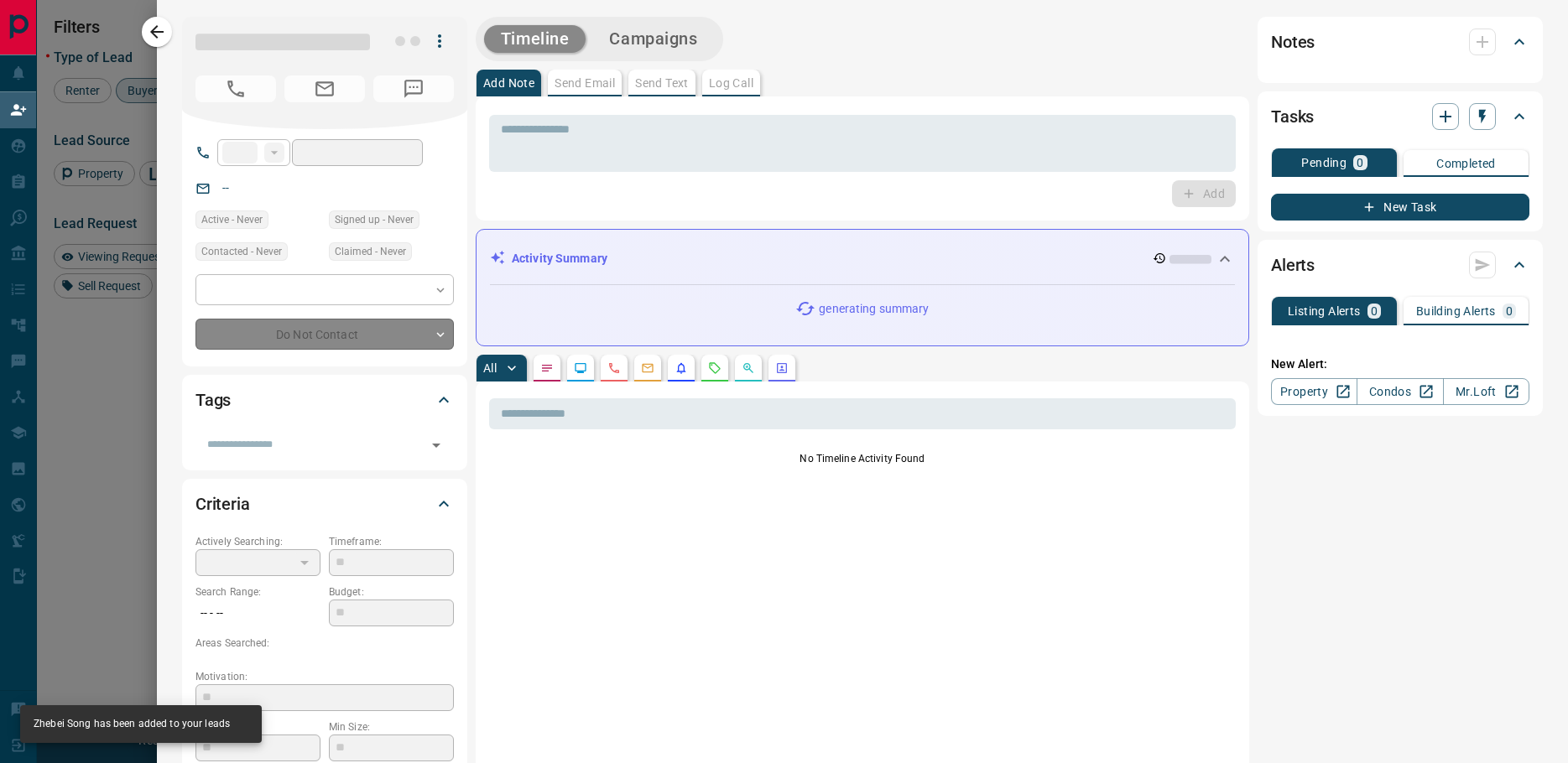
type input "**"
type input "**********"
type input "**"
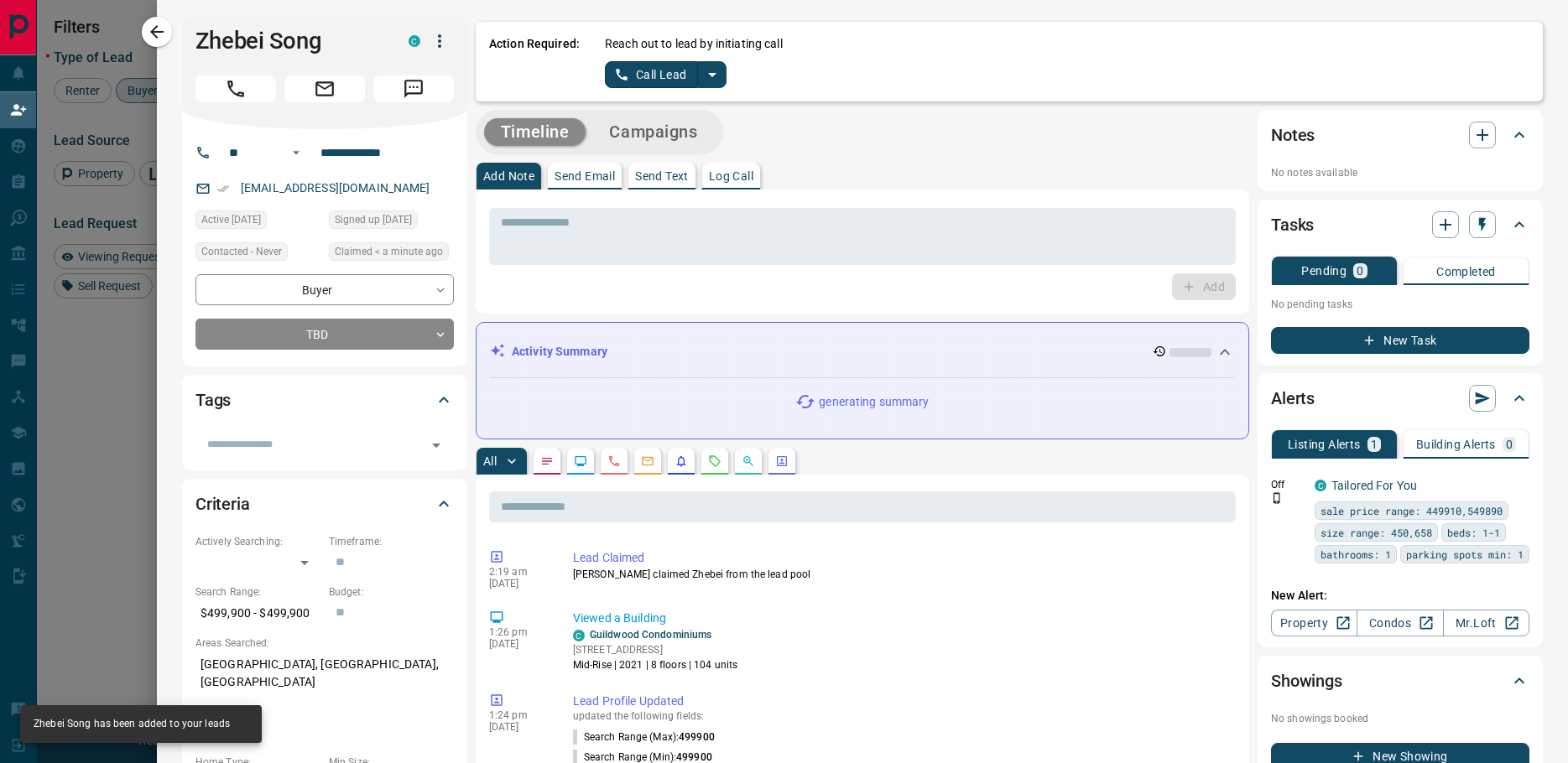
click at [706, 70] on icon "split button" at bounding box center [712, 74] width 20 height 20
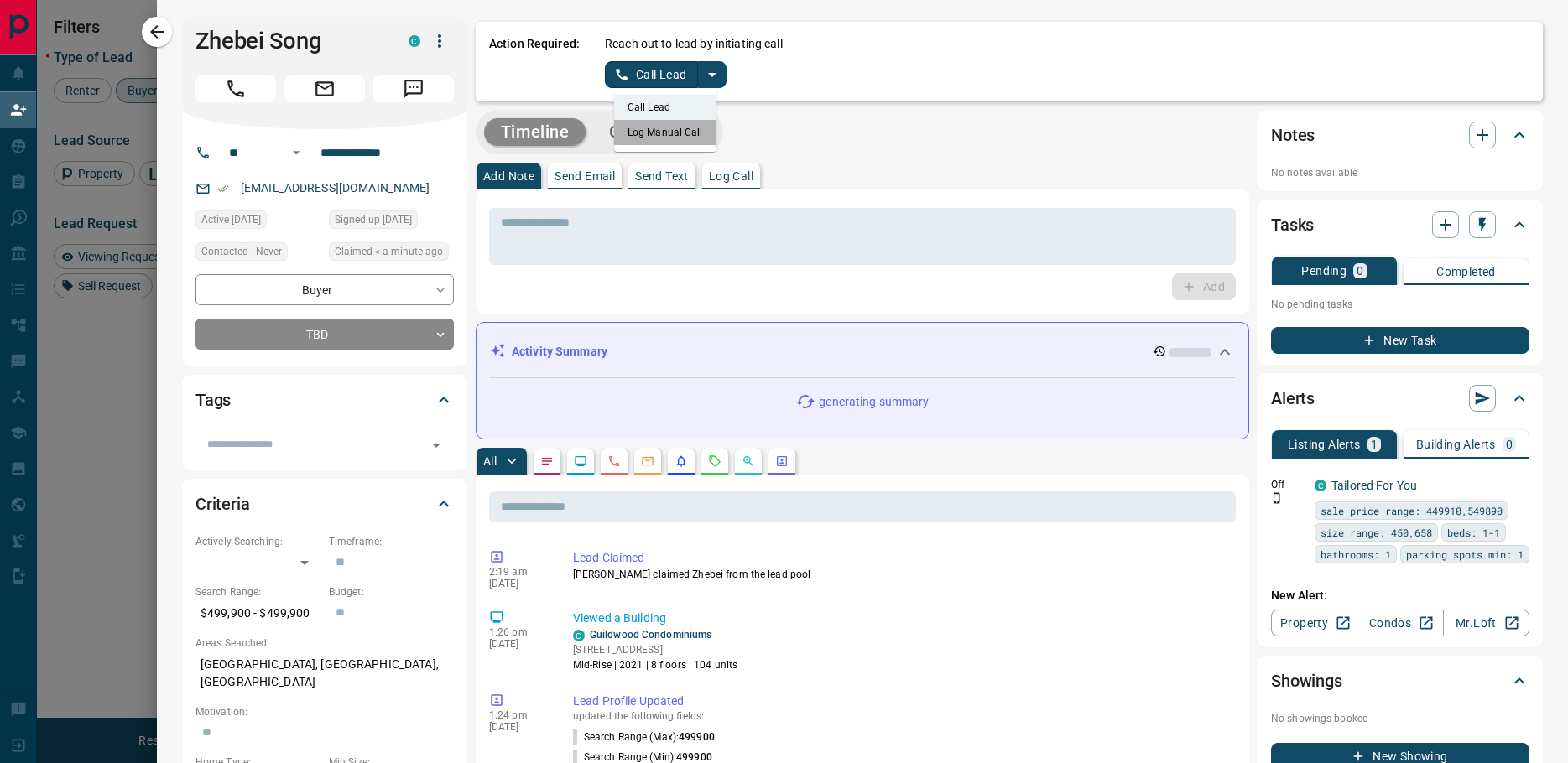
click at [667, 132] on li "Log Manual Call" at bounding box center [665, 133] width 103 height 25
click at [628, 72] on button "Log Manual Call" at bounding box center [660, 74] width 111 height 27
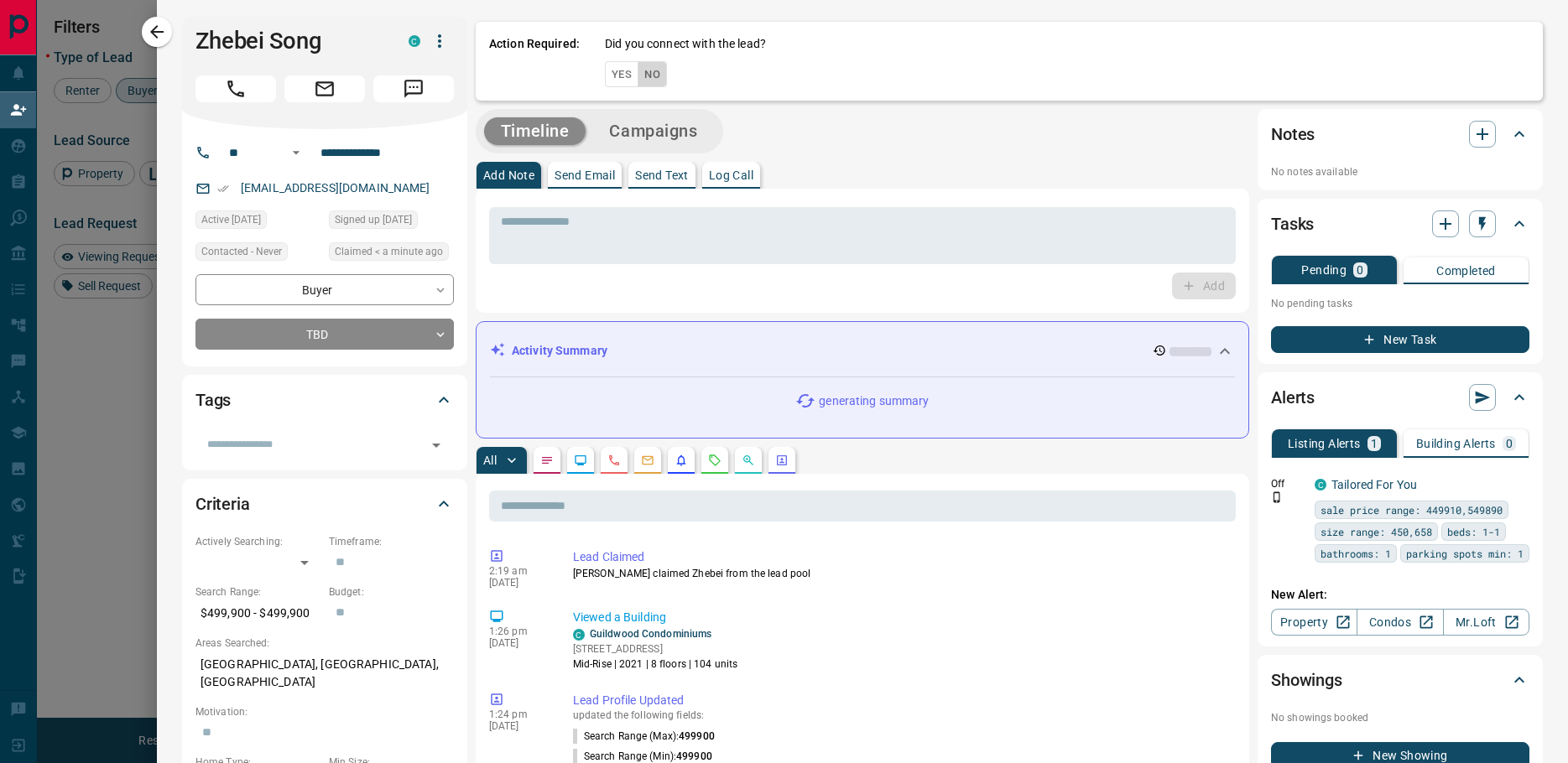
click at [647, 77] on button "No" at bounding box center [652, 74] width 29 height 26
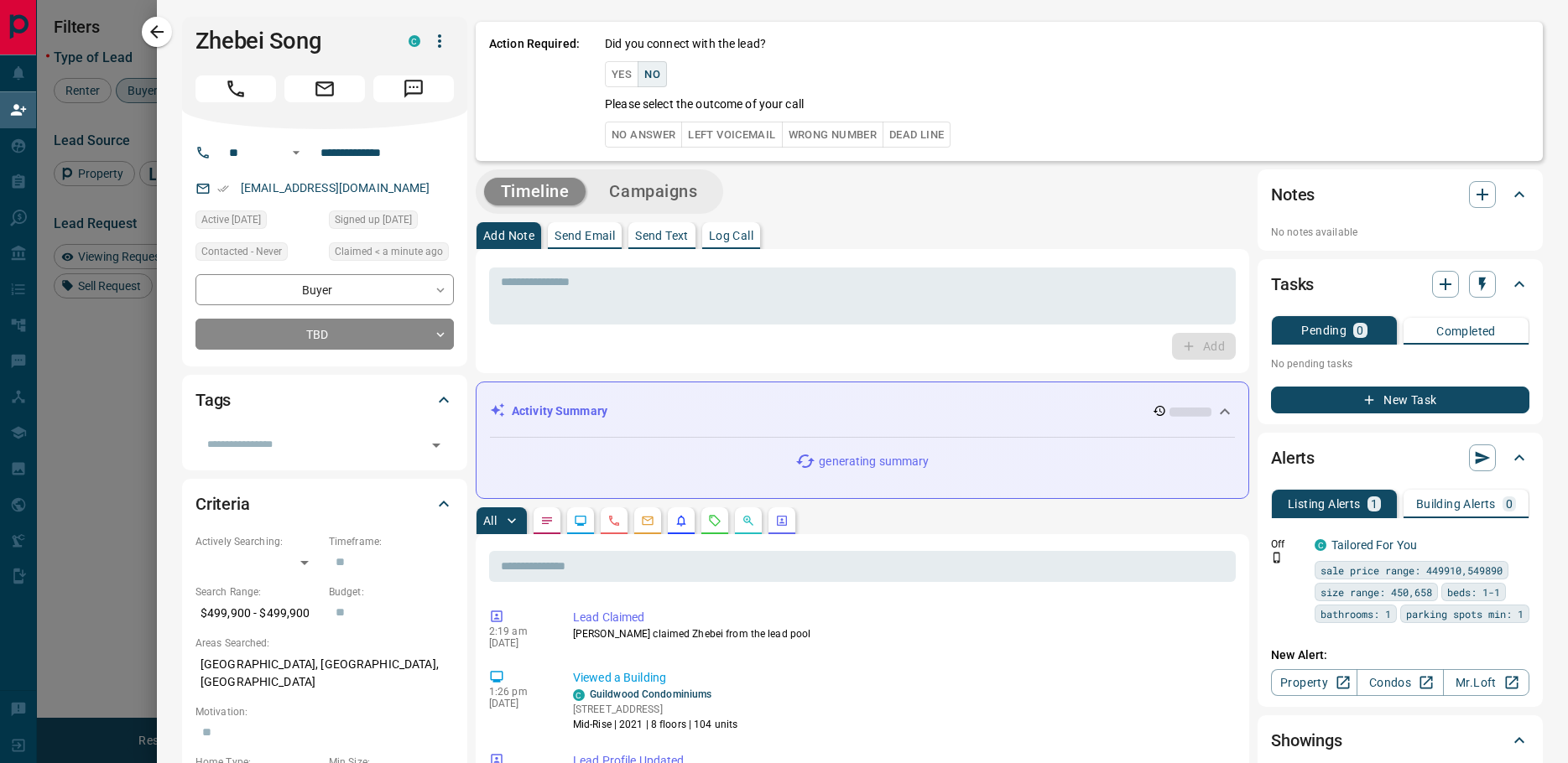
click at [634, 145] on button "No Answer" at bounding box center [643, 134] width 77 height 26
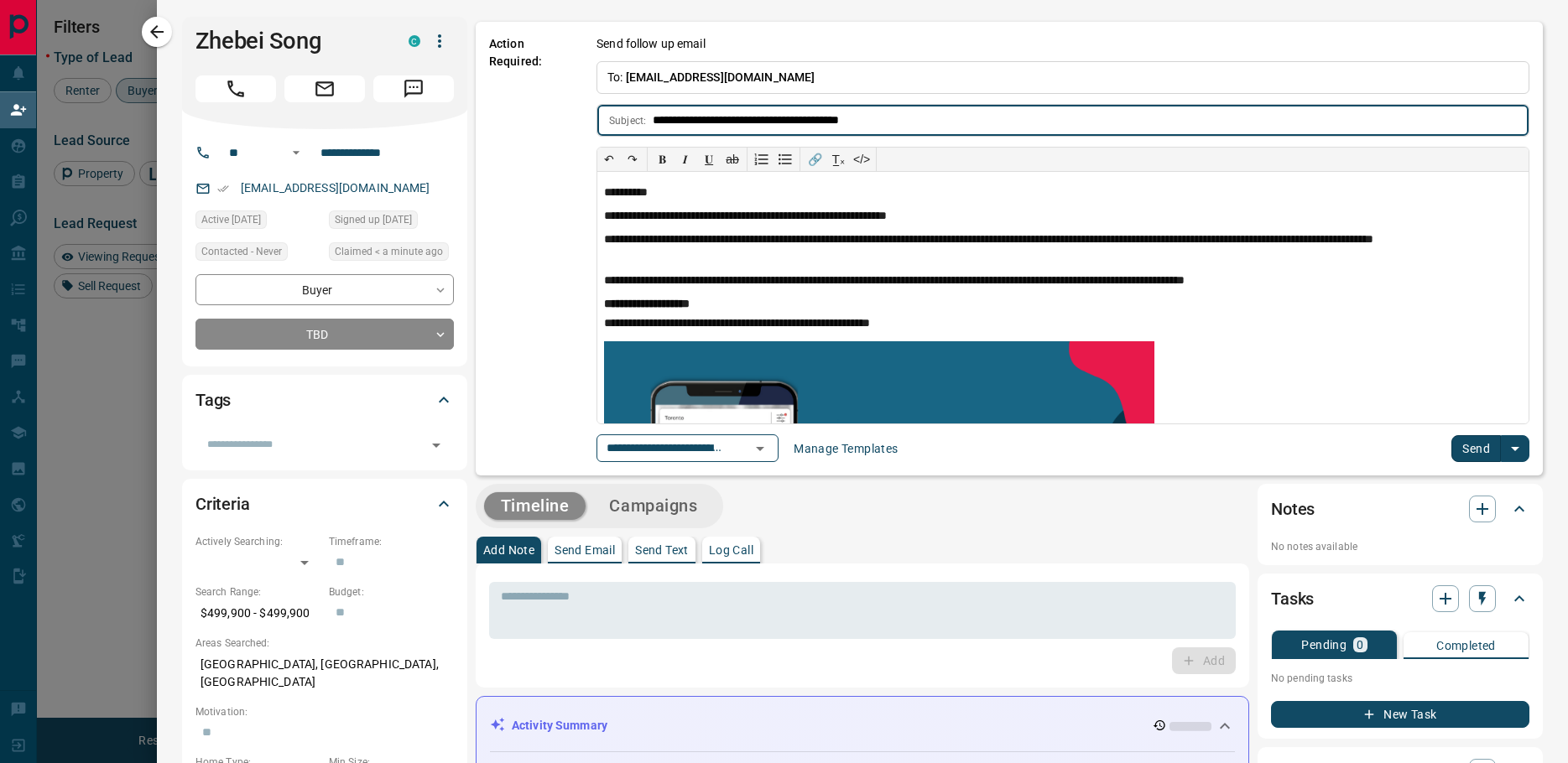
click at [1431, 452] on div "**********" at bounding box center [1063, 448] width 933 height 27
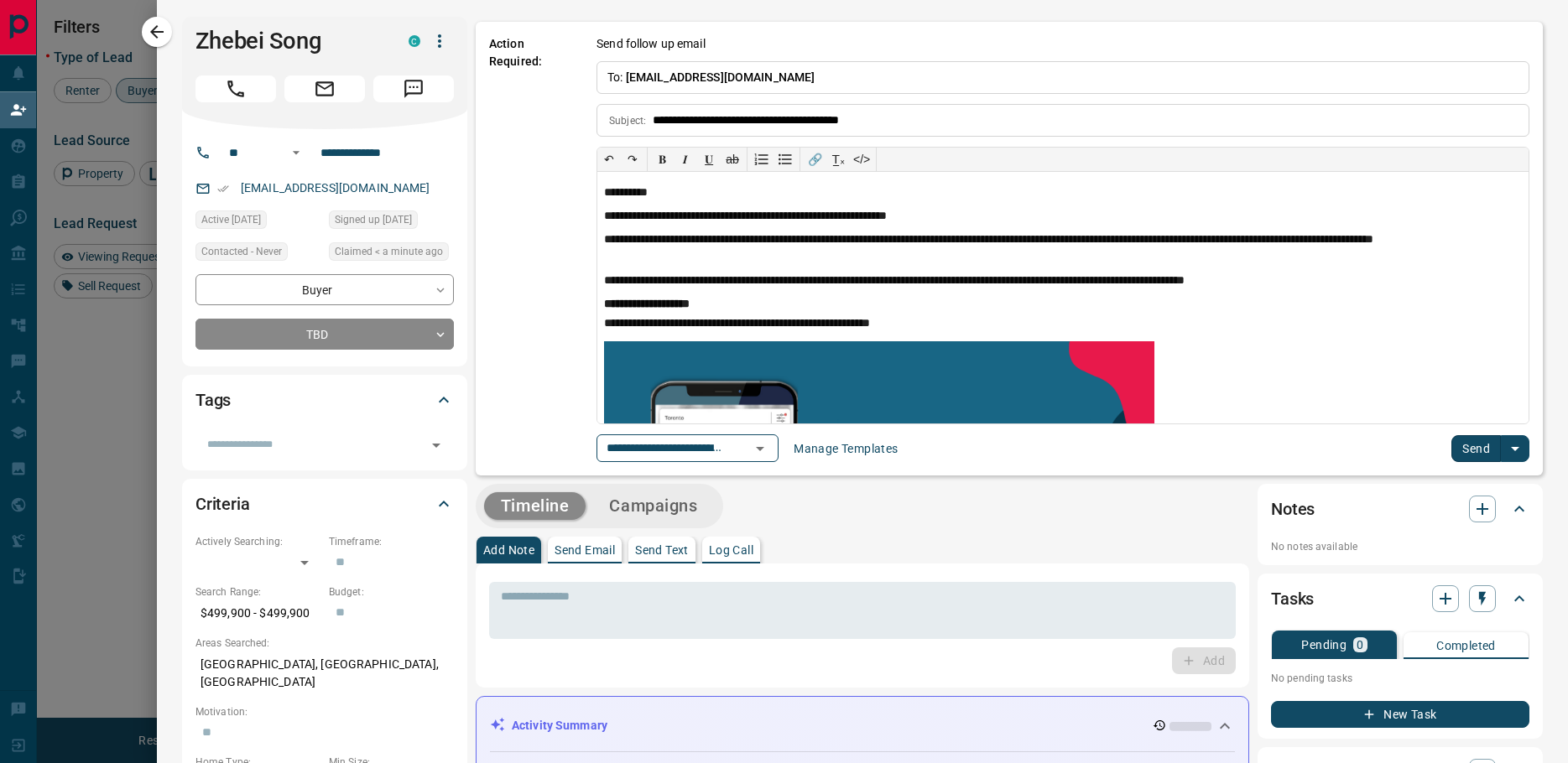
click at [1452, 447] on button "Send" at bounding box center [1476, 449] width 49 height 27
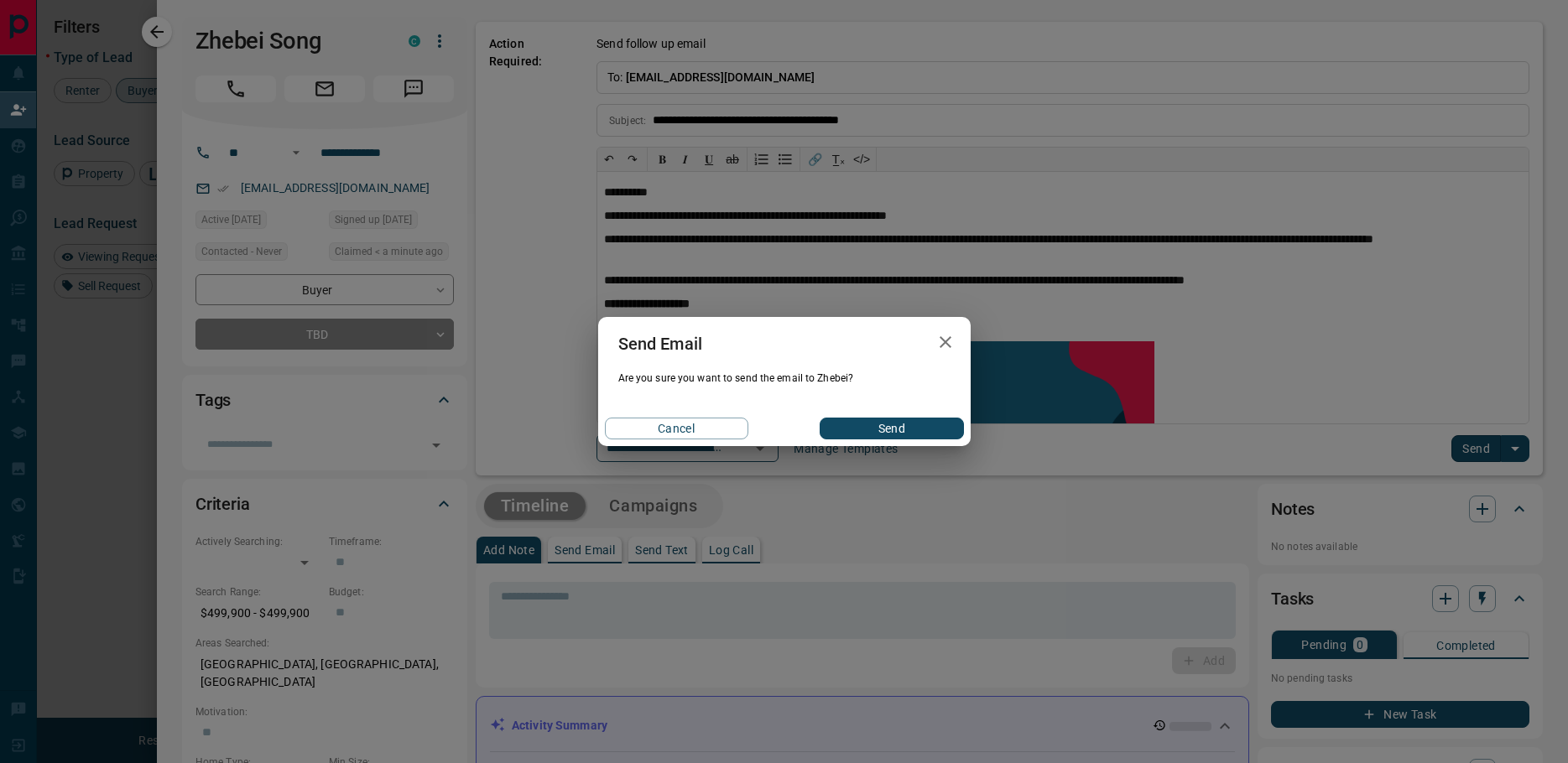
click at [836, 413] on div "Cancel Send" at bounding box center [784, 429] width 372 height 35
click at [850, 422] on button "Send" at bounding box center [891, 429] width 144 height 22
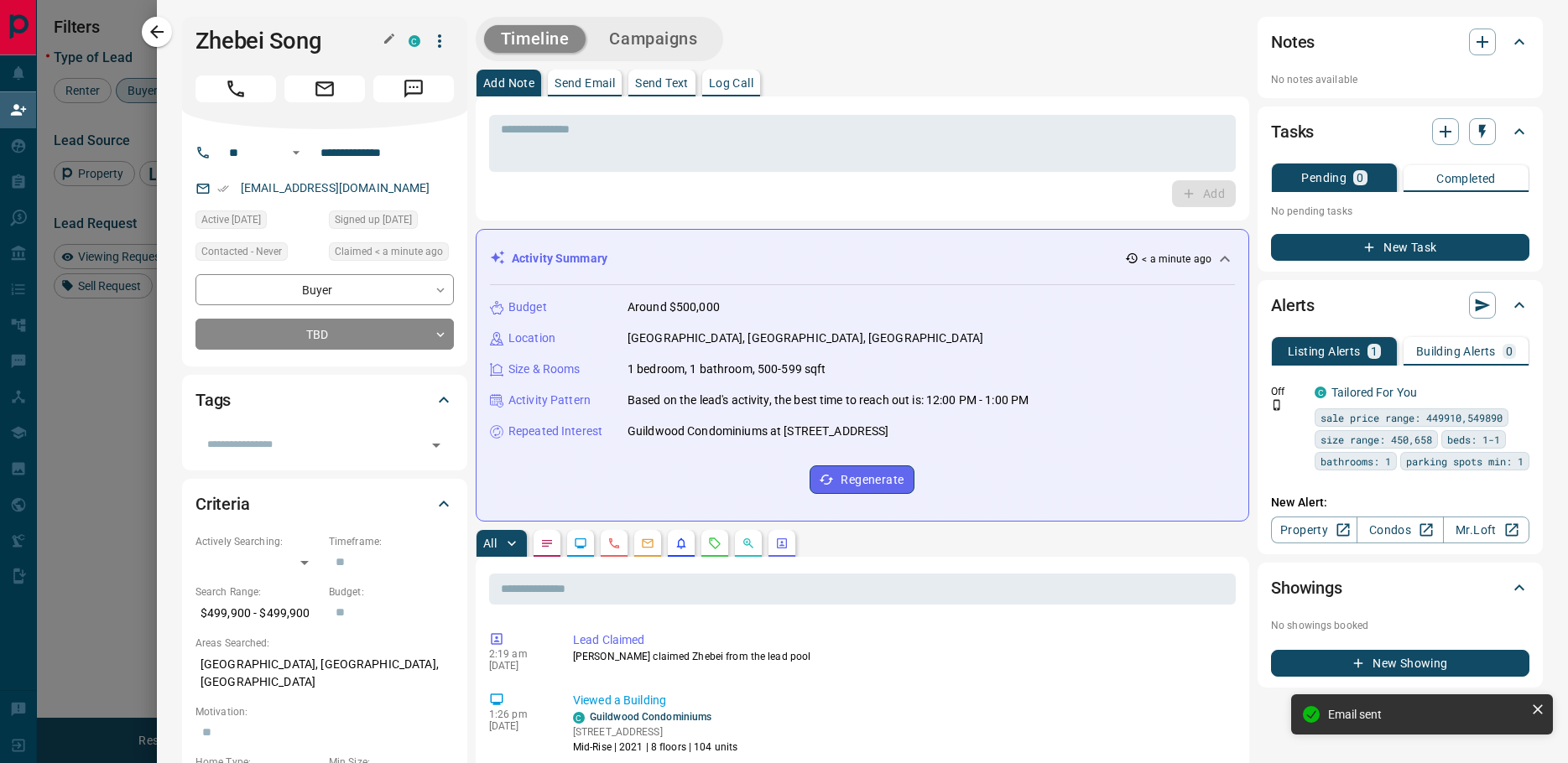
click at [232, 37] on h1 "Zhebei Song" at bounding box center [289, 41] width 188 height 27
copy div "Zhebei Song C"
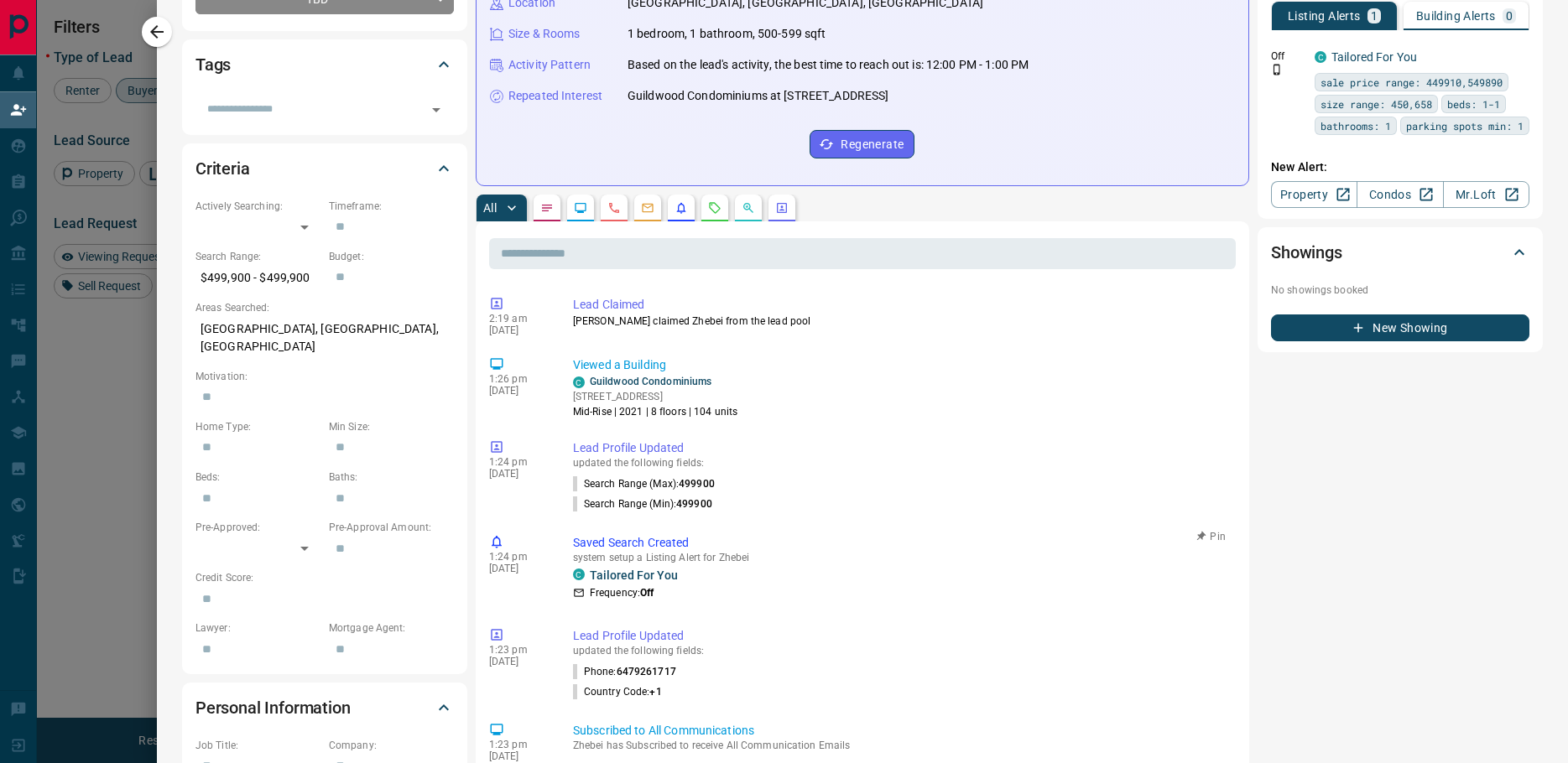
scroll to position [671, 0]
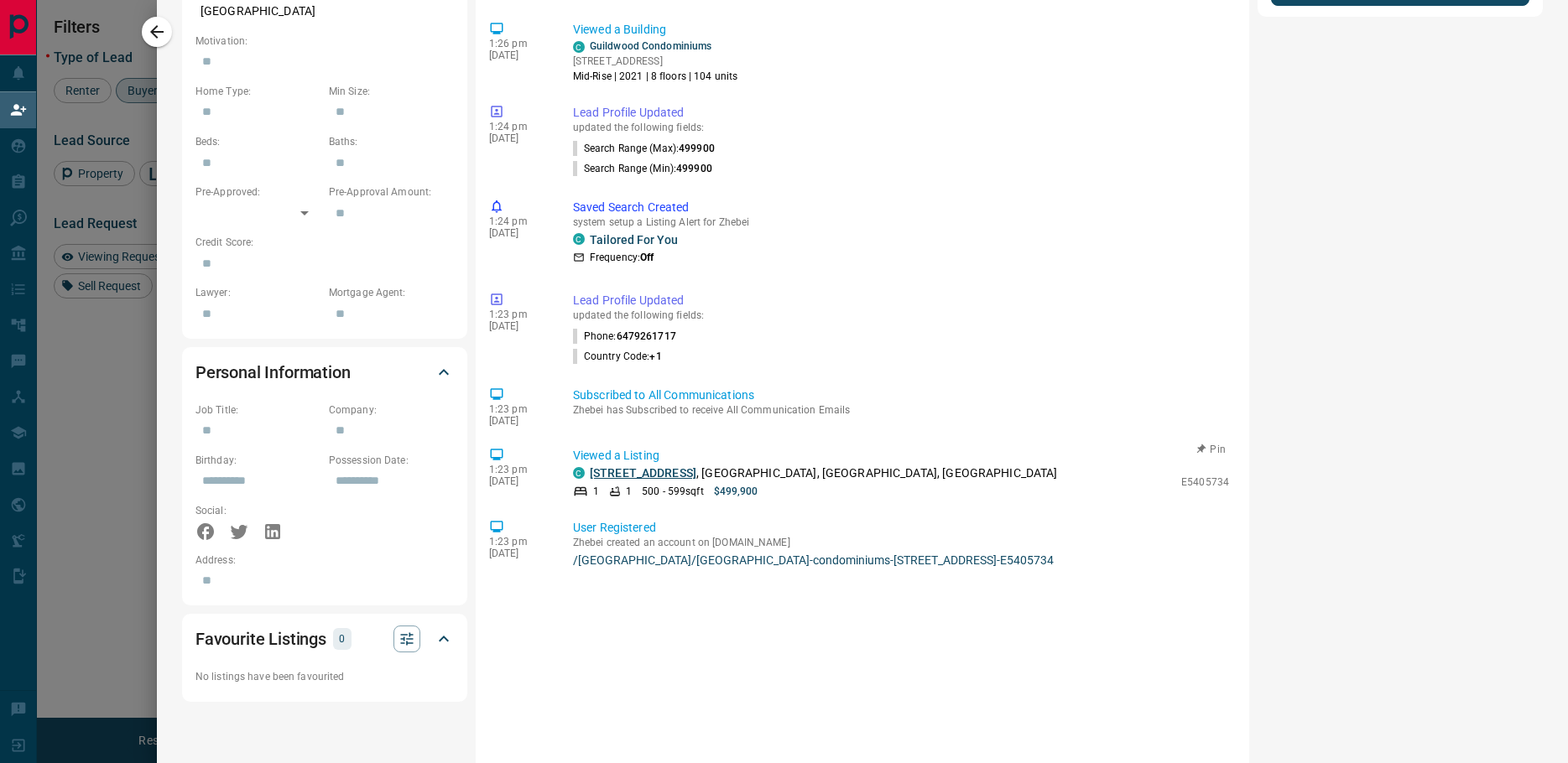
click at [591, 470] on link "[STREET_ADDRESS]" at bounding box center [642, 472] width 106 height 14
click at [157, 31] on icon "button" at bounding box center [156, 32] width 14 height 14
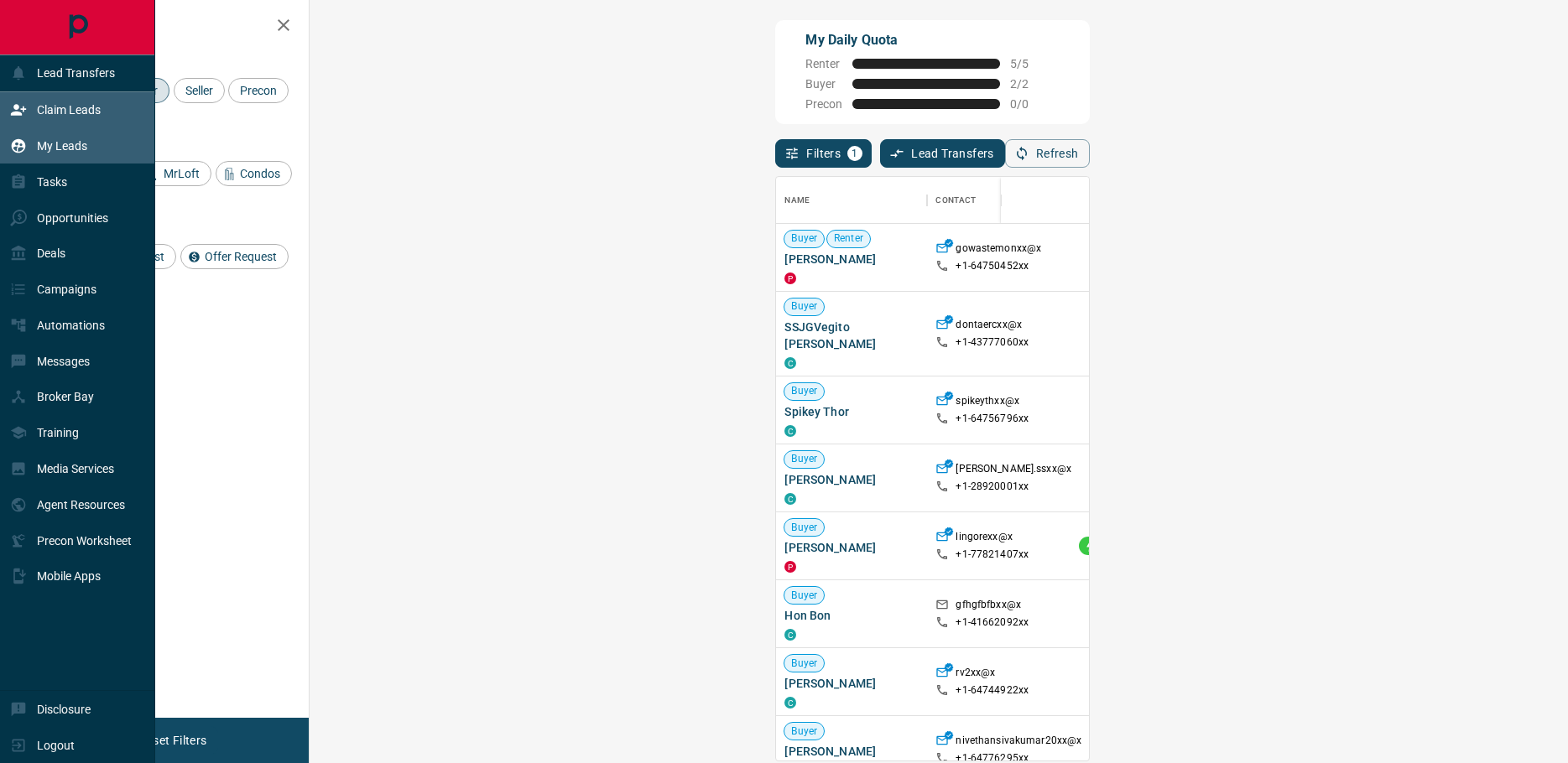
click at [40, 153] on p "My Leads" at bounding box center [62, 145] width 50 height 14
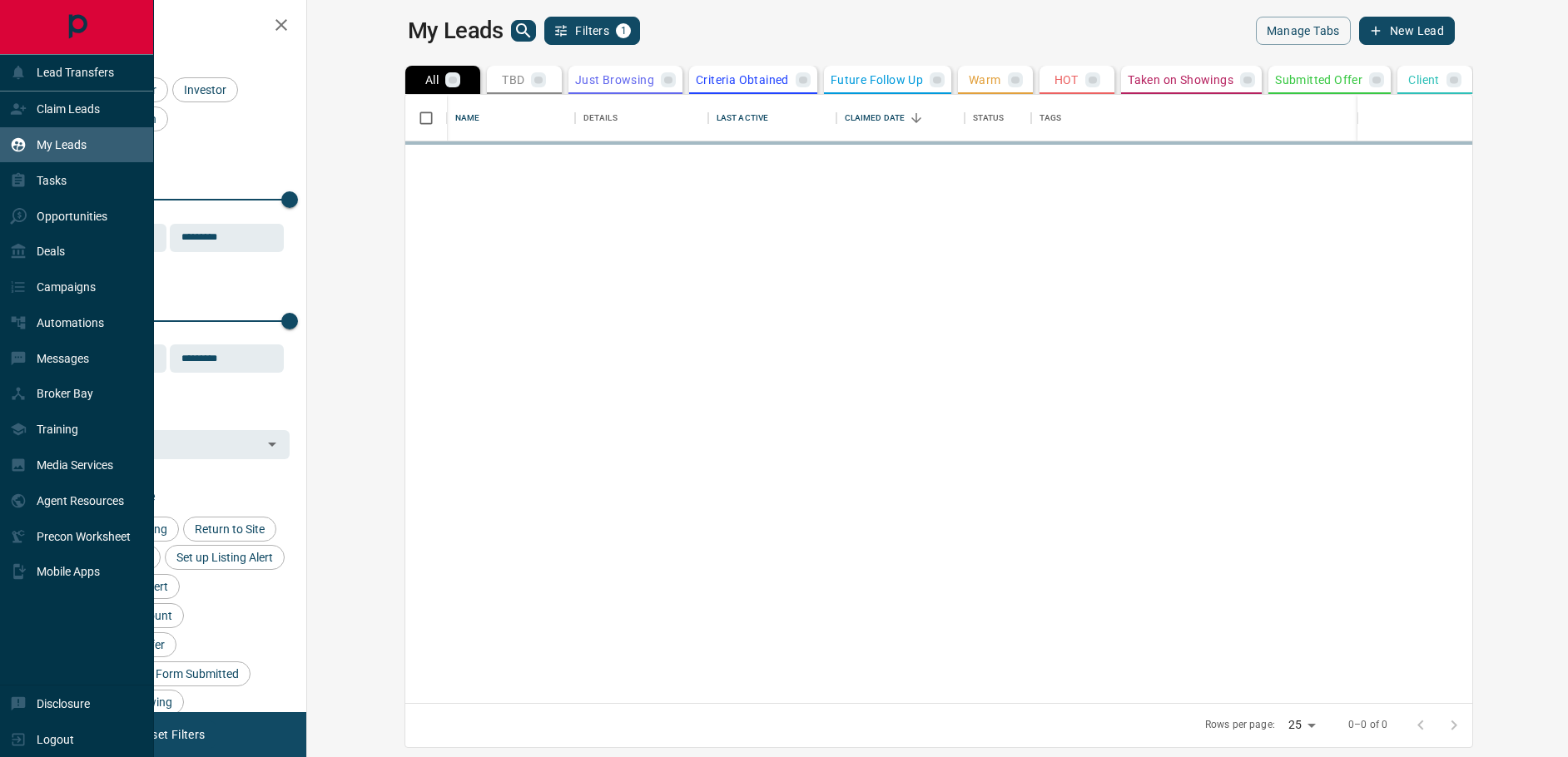
scroll to position [596, 1241]
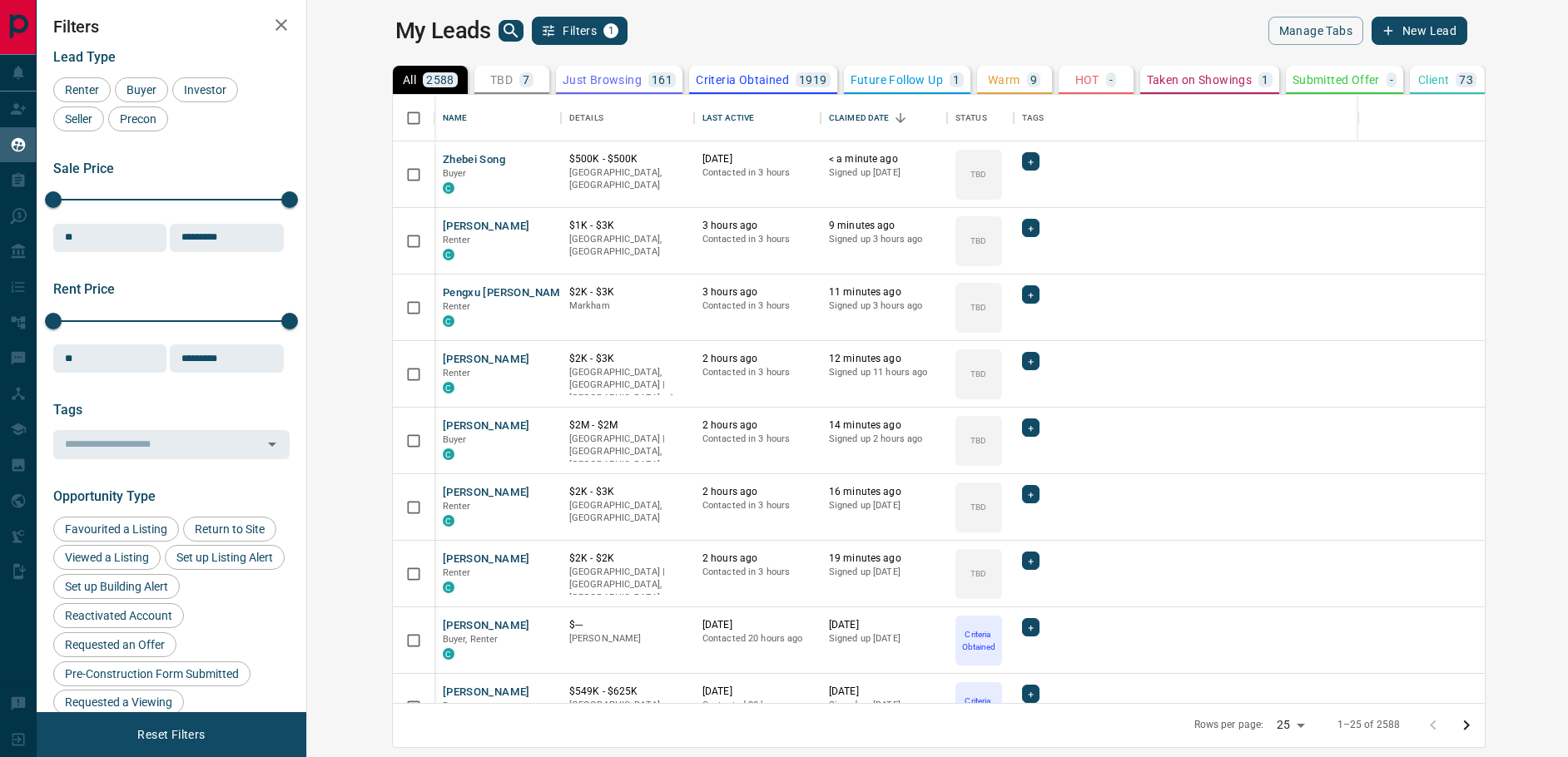
drag, startPoint x: 424, startPoint y: 85, endPoint x: 522, endPoint y: 113, distance: 101.9
click at [490, 85] on p "TBD" at bounding box center [501, 79] width 23 height 12
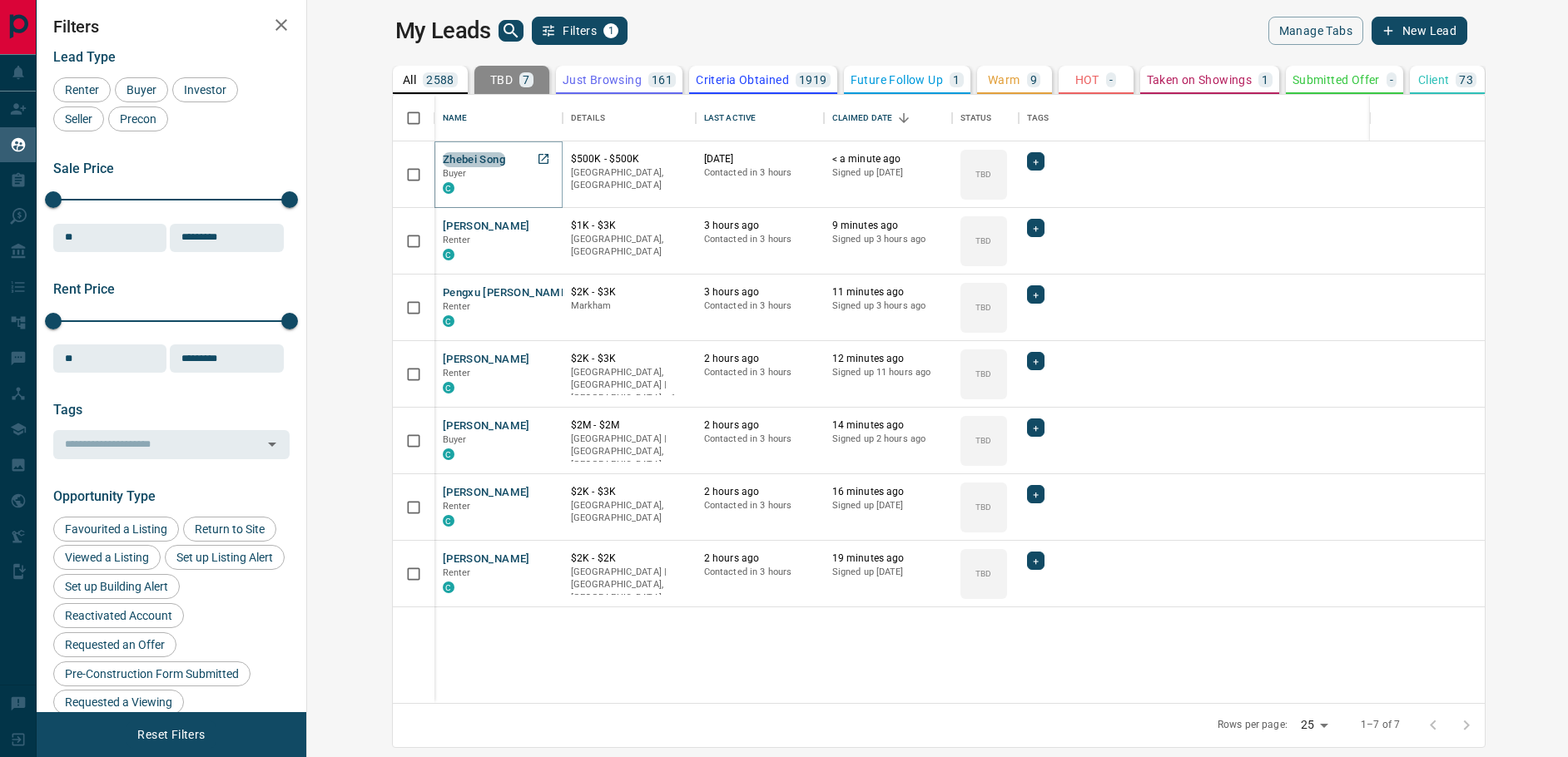
click at [442, 162] on button "Zhebei Song" at bounding box center [473, 160] width 62 height 16
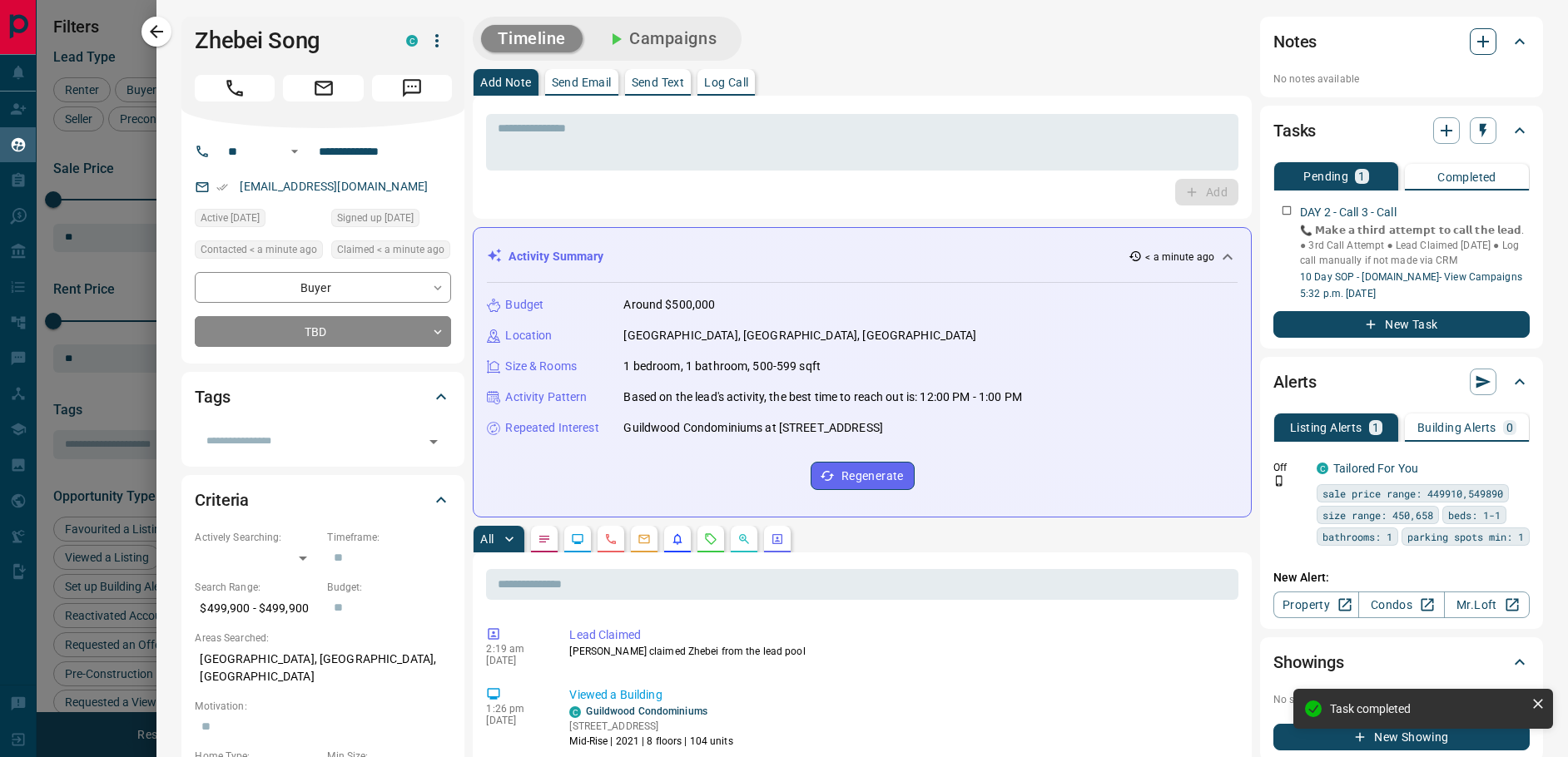
click at [1473, 40] on icon "button" at bounding box center [1483, 41] width 20 height 20
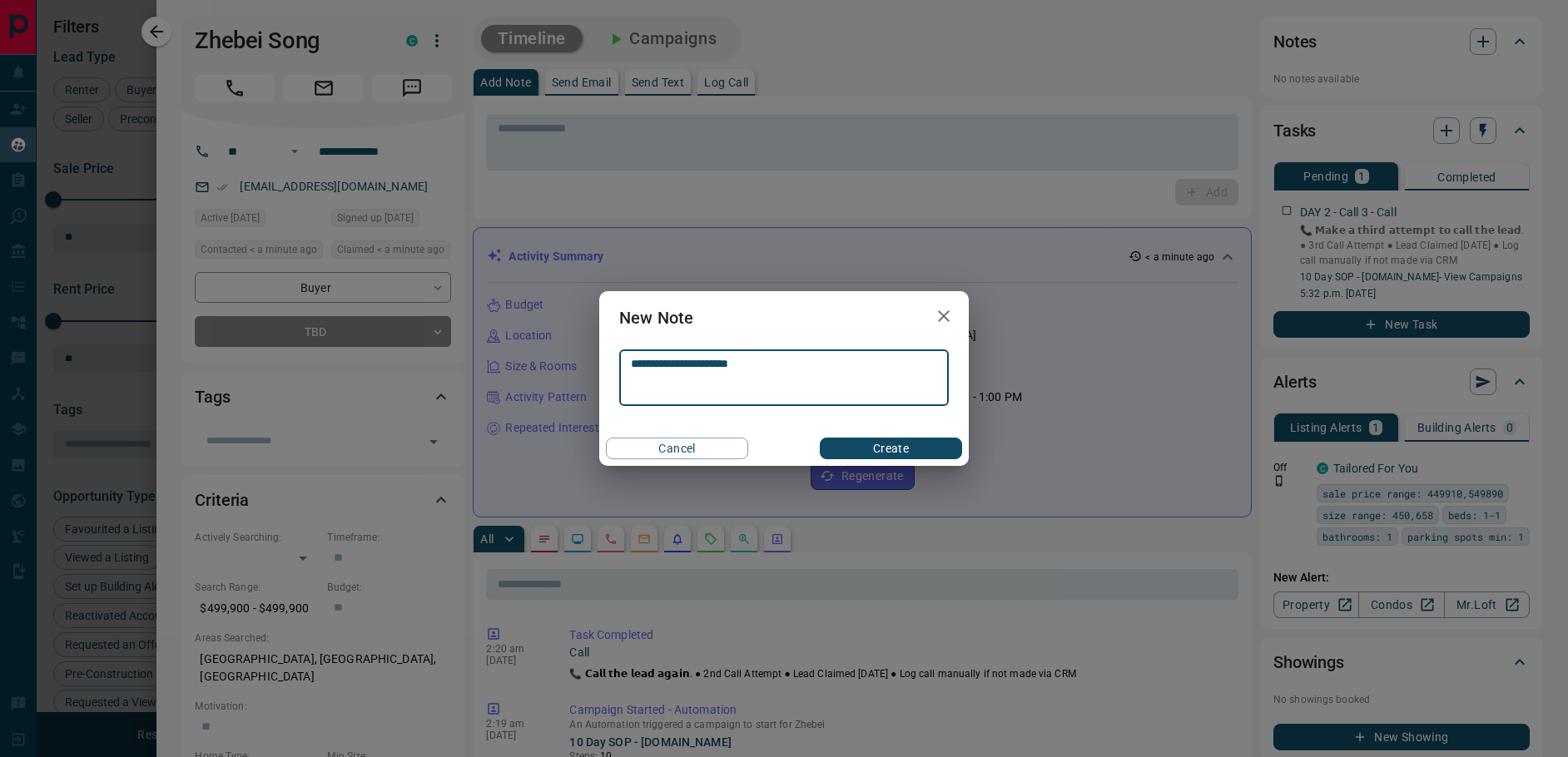
click at [734, 360] on textarea "**********" at bounding box center [784, 378] width 306 height 42
click at [726, 366] on textarea "**********" at bounding box center [784, 378] width 306 height 42
click at [724, 361] on textarea "**********" at bounding box center [784, 378] width 306 height 42
click at [729, 363] on textarea "**********" at bounding box center [784, 378] width 306 height 42
type textarea "**********"
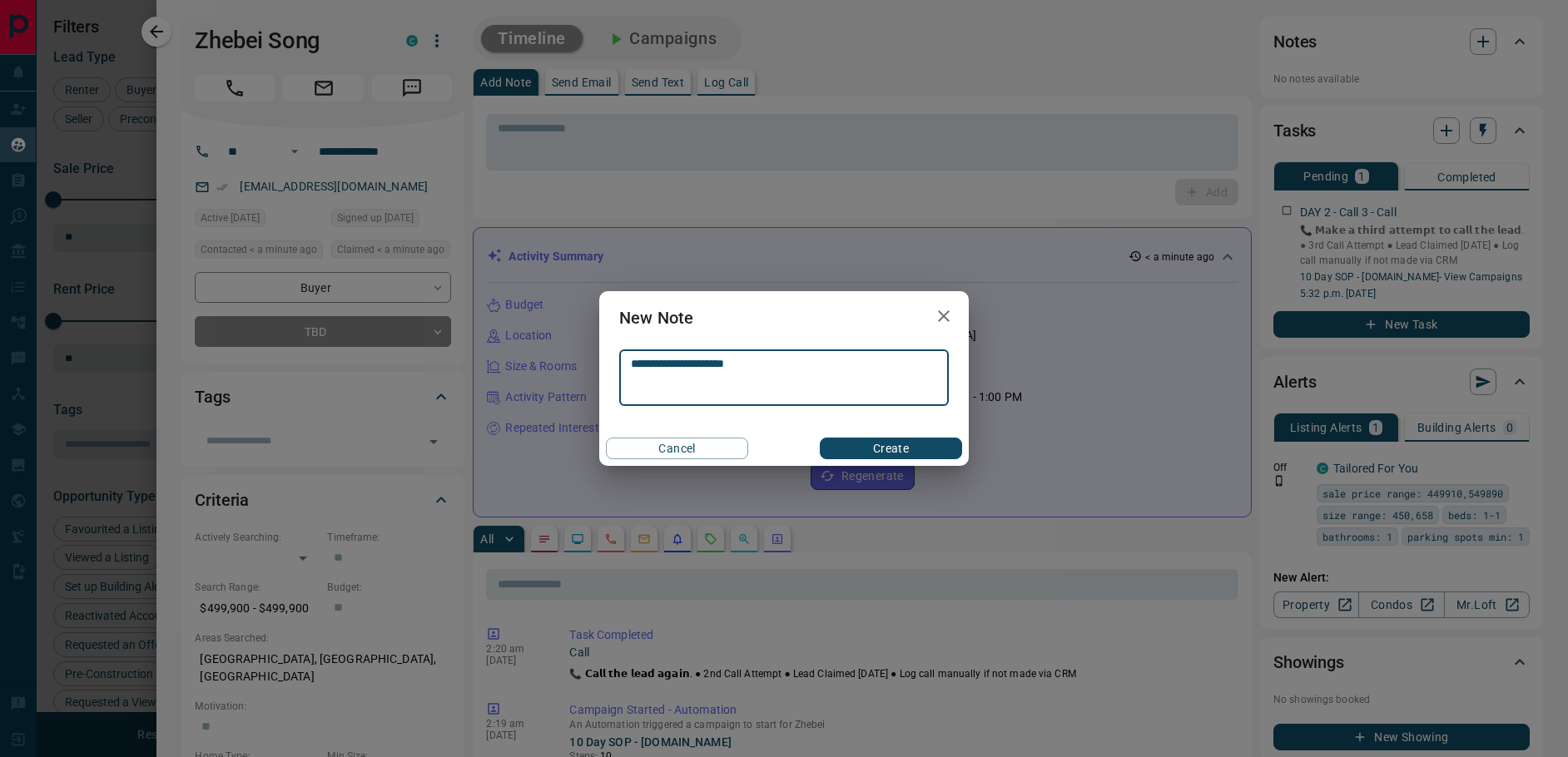
click at [887, 447] on button "Create" at bounding box center [891, 449] width 142 height 22
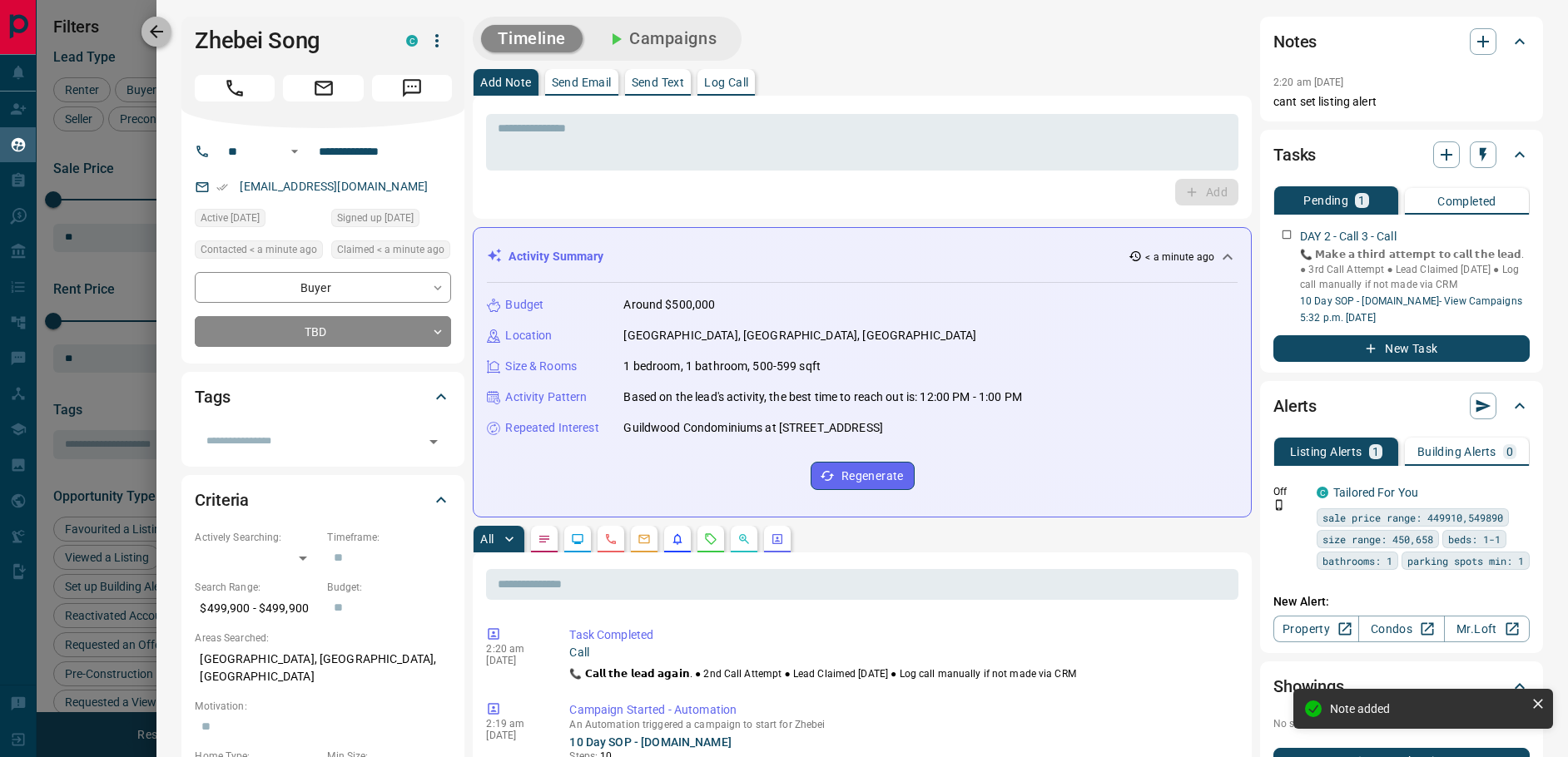
click at [154, 27] on icon "button" at bounding box center [157, 32] width 20 height 20
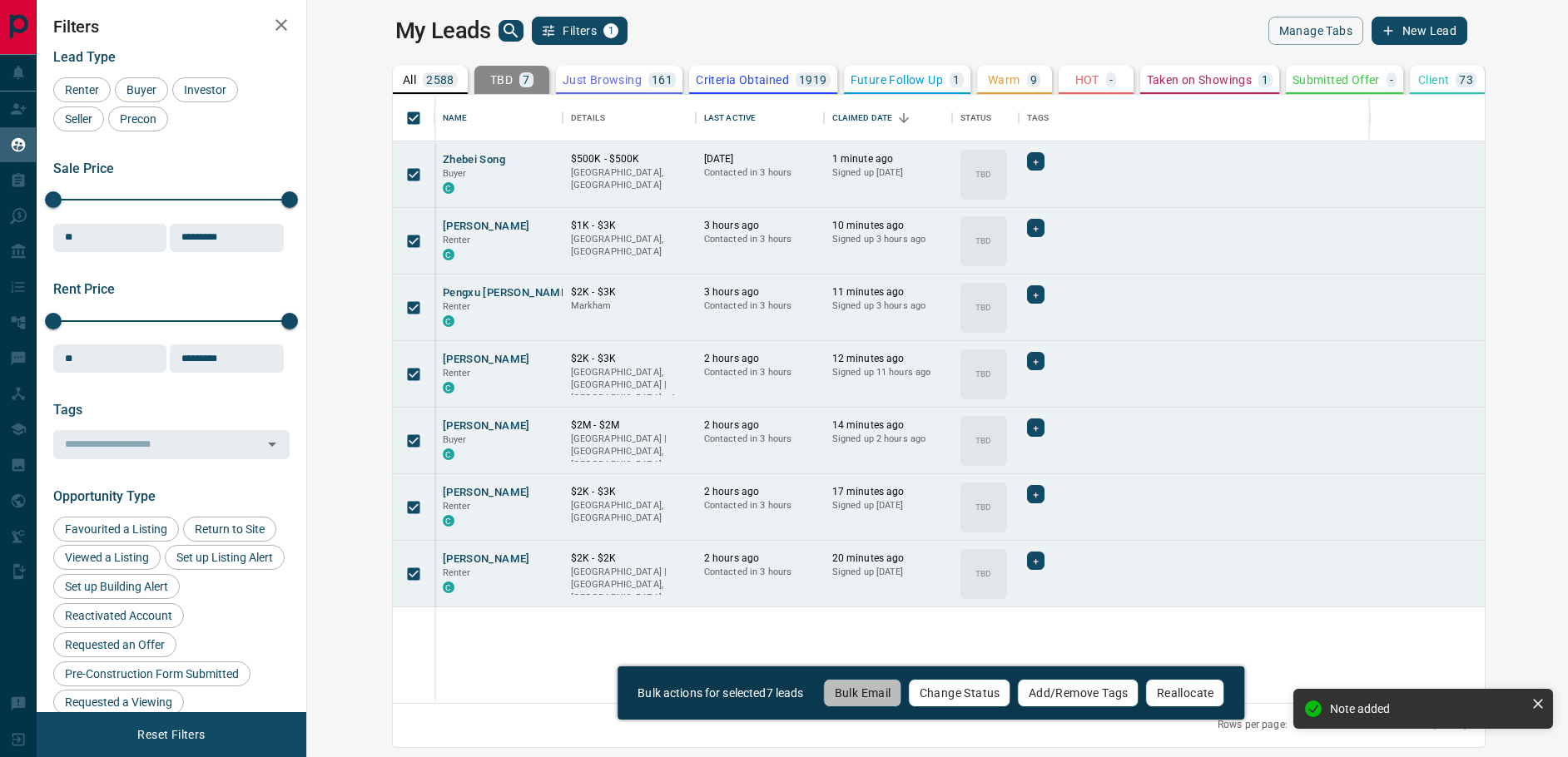
click at [863, 694] on button "Bulk Email" at bounding box center [862, 693] width 78 height 28
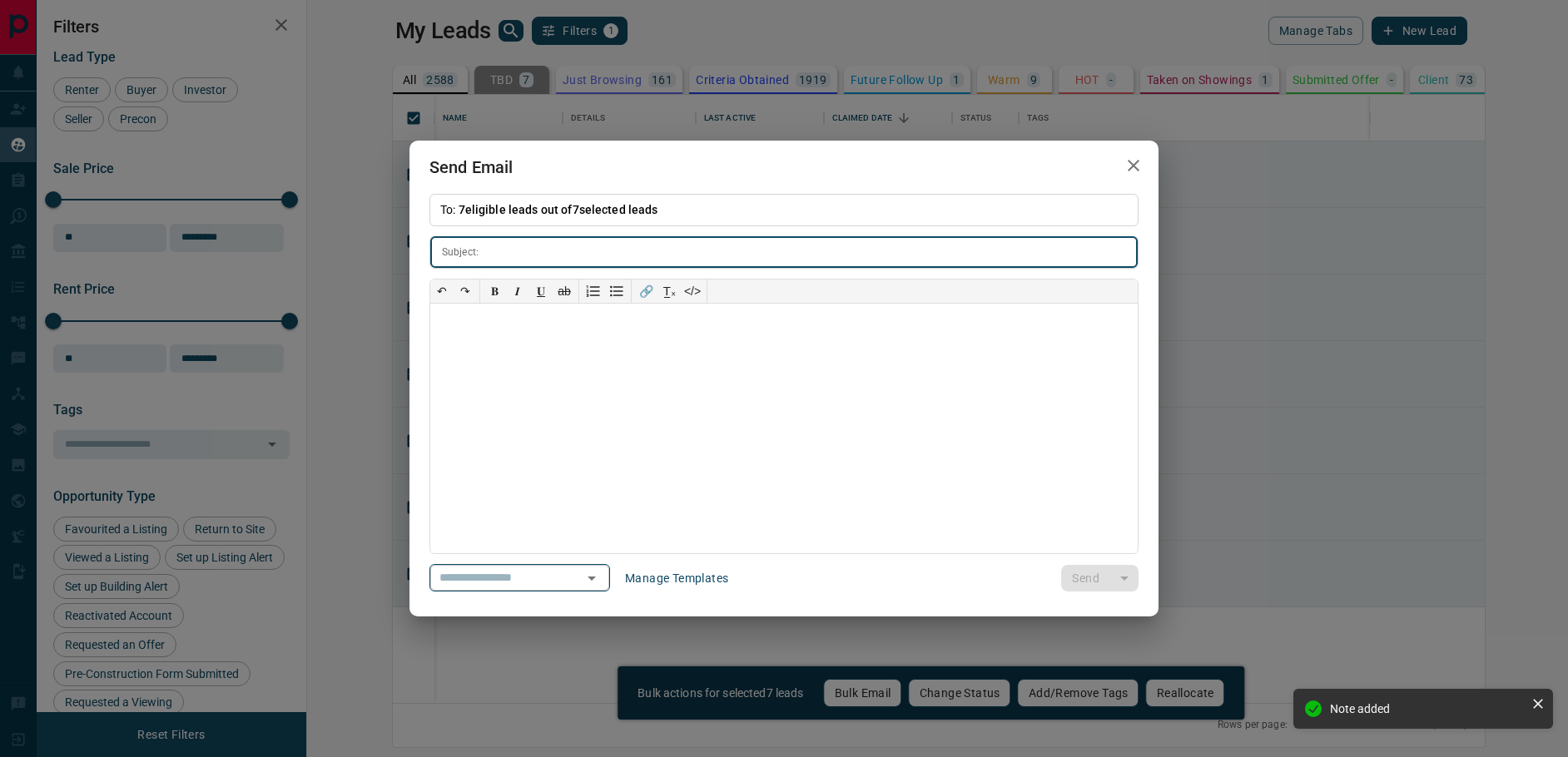
click at [599, 576] on div "​" at bounding box center [520, 578] width 180 height 27
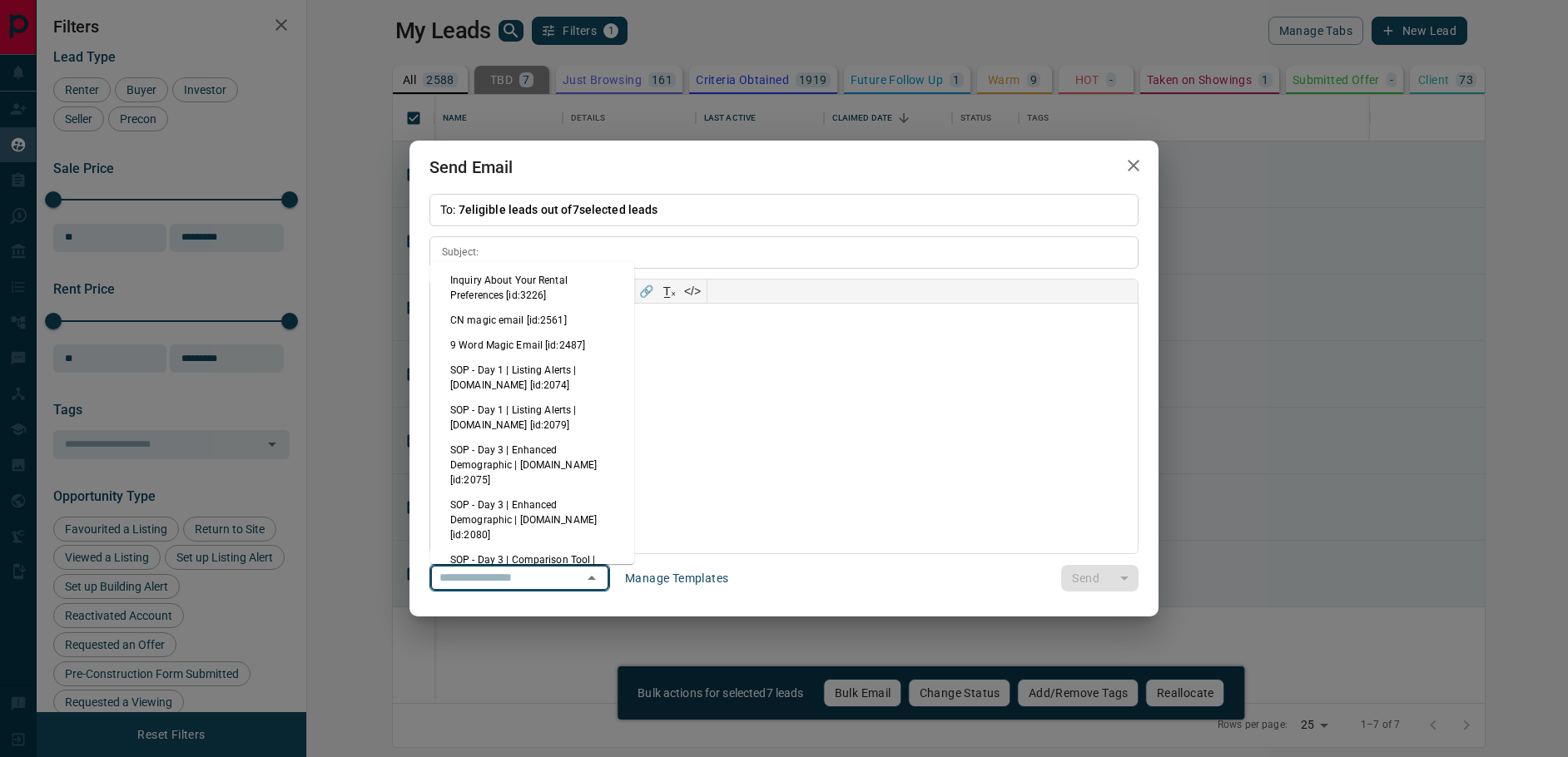
click at [517, 319] on li "CN magic email [id:2561]" at bounding box center [532, 321] width 204 height 25
type input "**********"
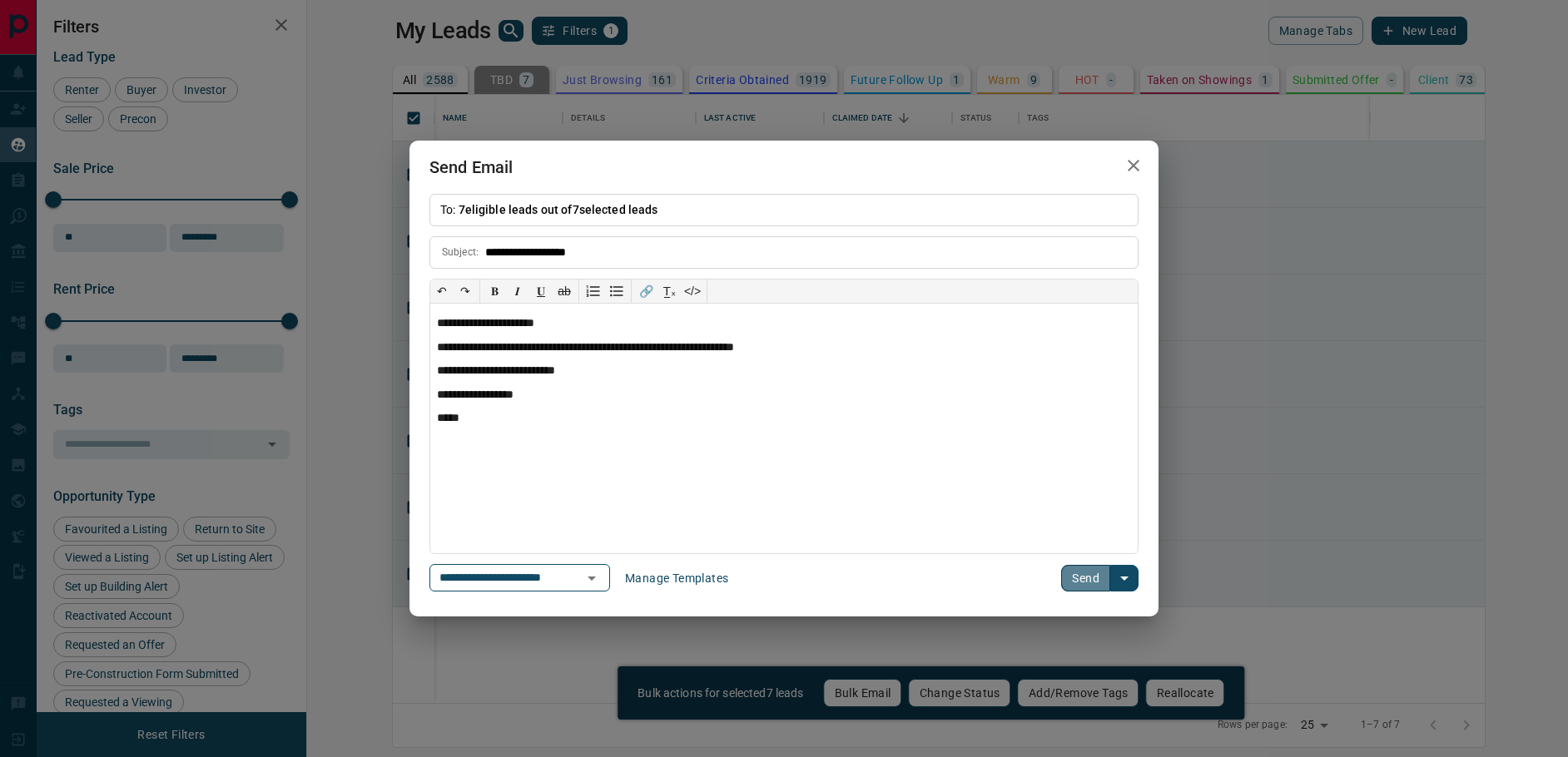
click at [1086, 579] on button "Send" at bounding box center [1086, 579] width 49 height 27
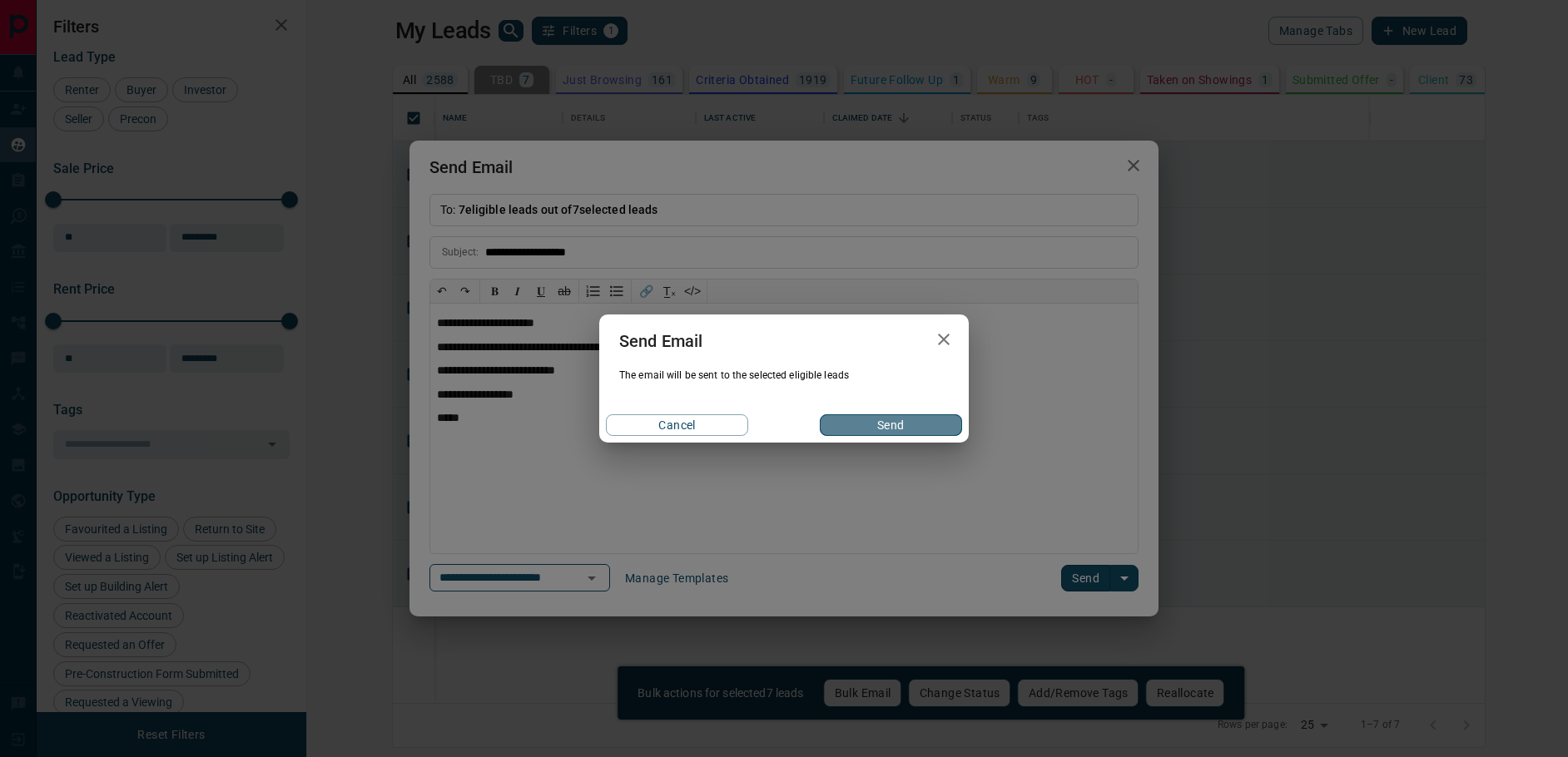
click at [865, 432] on button "Send" at bounding box center [891, 425] width 142 height 22
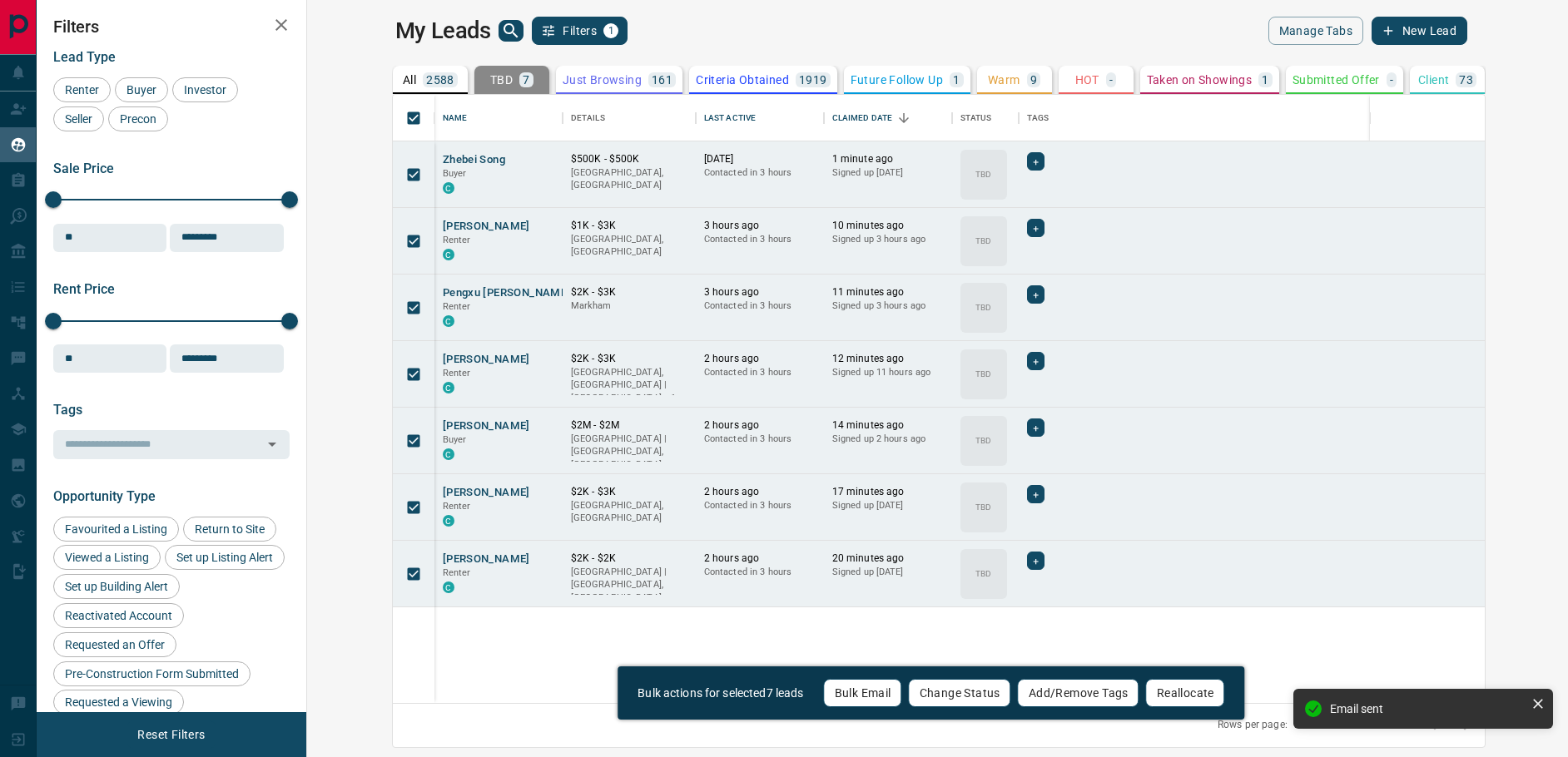
click at [950, 696] on button "Change Status" at bounding box center [961, 693] width 103 height 28
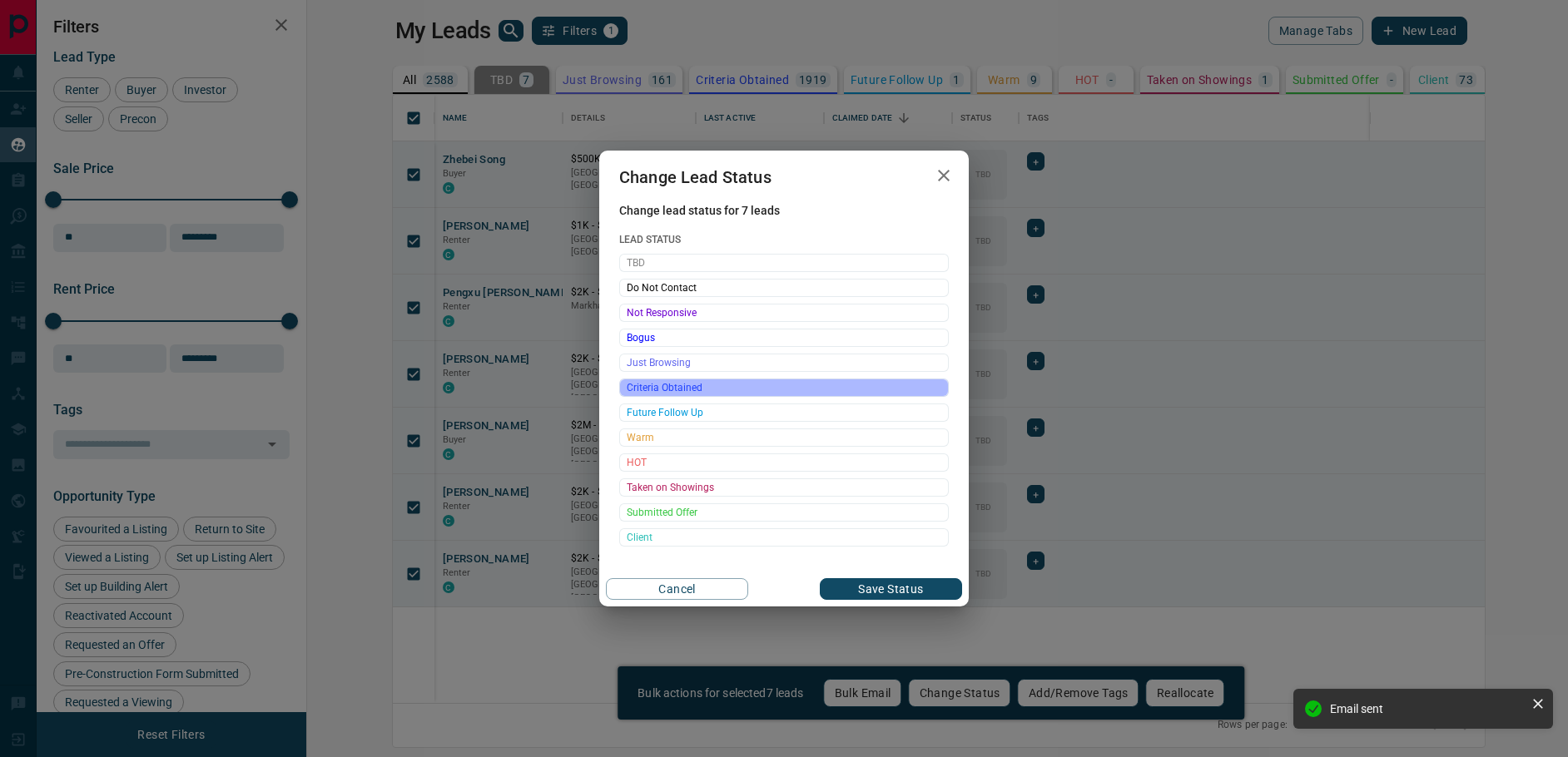
click at [723, 397] on span "Criteria Obtained" at bounding box center [783, 388] width 315 height 16
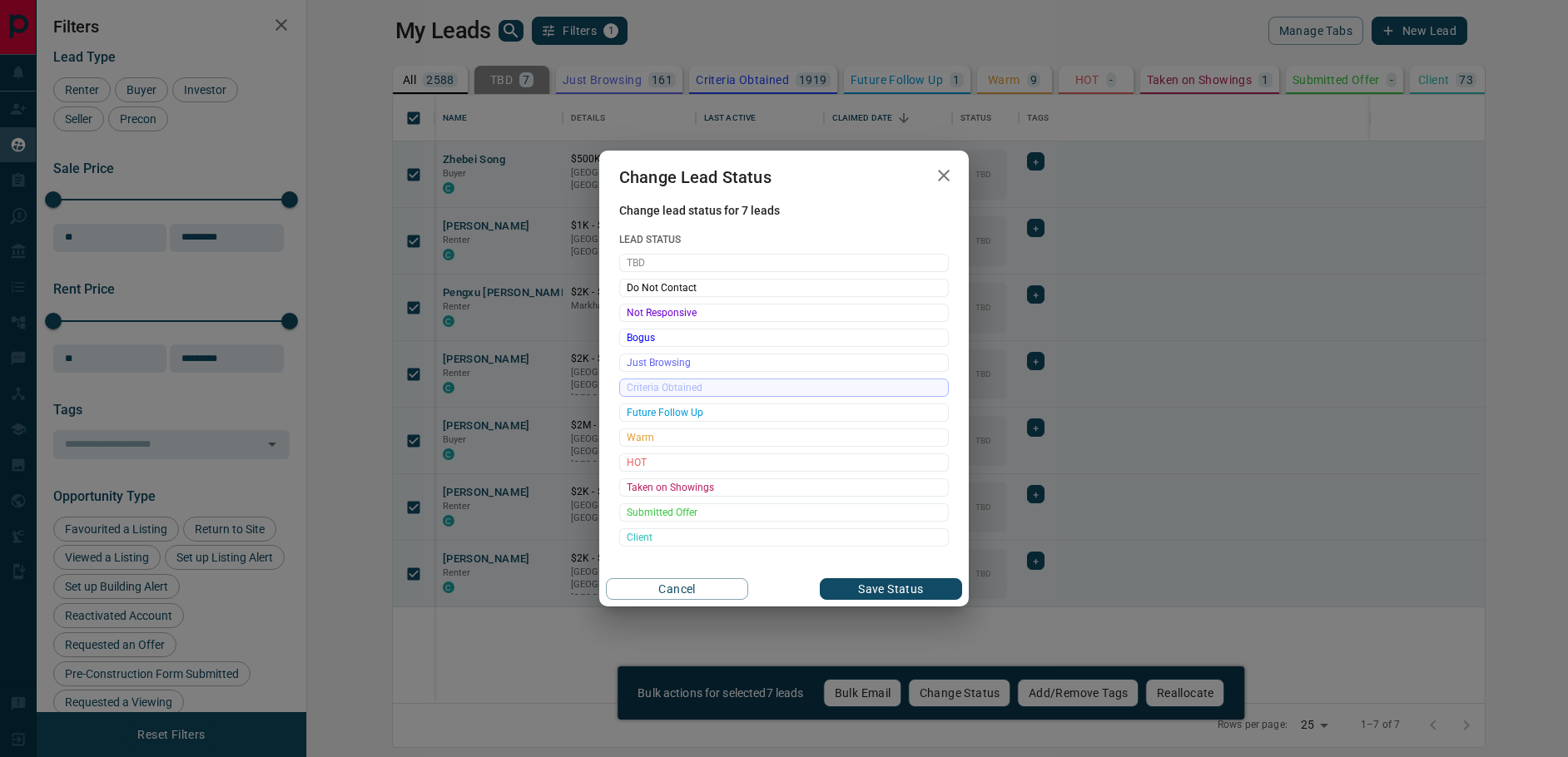
click at [889, 584] on button "Save Status" at bounding box center [891, 589] width 142 height 22
